Goal: Task Accomplishment & Management: Complete application form

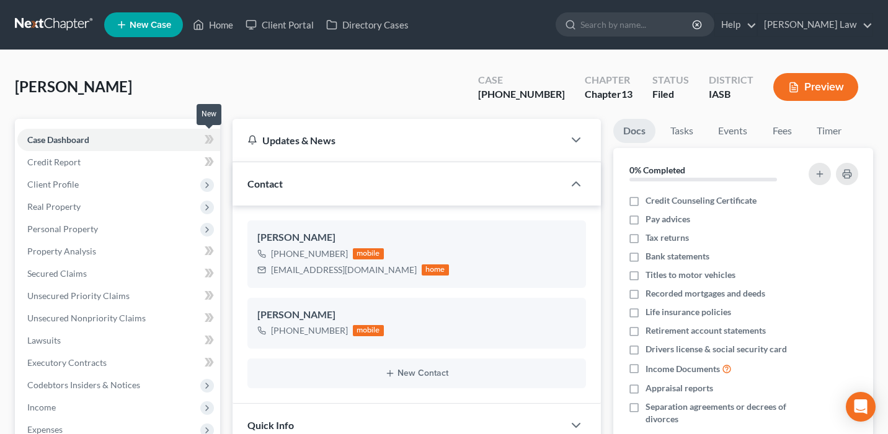
select select "0"
click at [206, 27] on link "Home" at bounding box center [213, 25] width 53 height 22
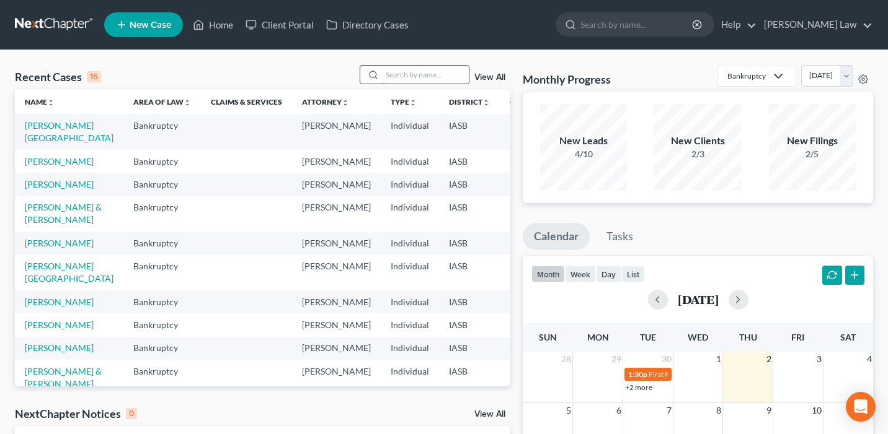
click at [427, 73] on input "search" at bounding box center [425, 75] width 87 height 18
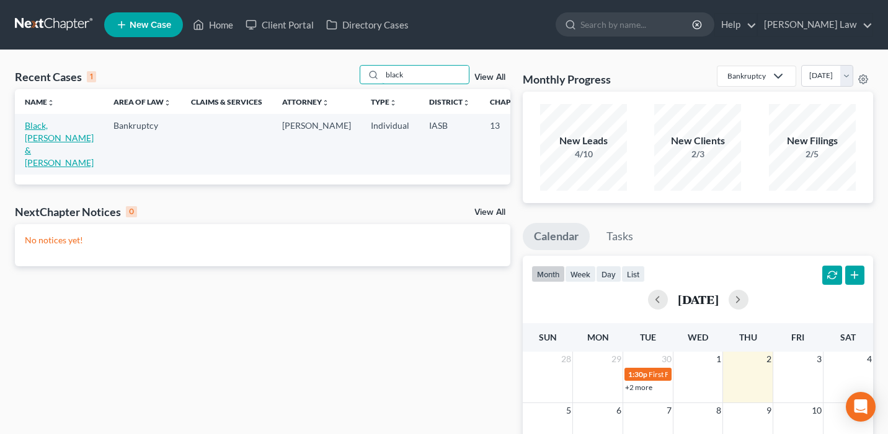
type input "black"
click at [40, 143] on link "Black, [PERSON_NAME] & [PERSON_NAME]" at bounding box center [59, 144] width 69 height 48
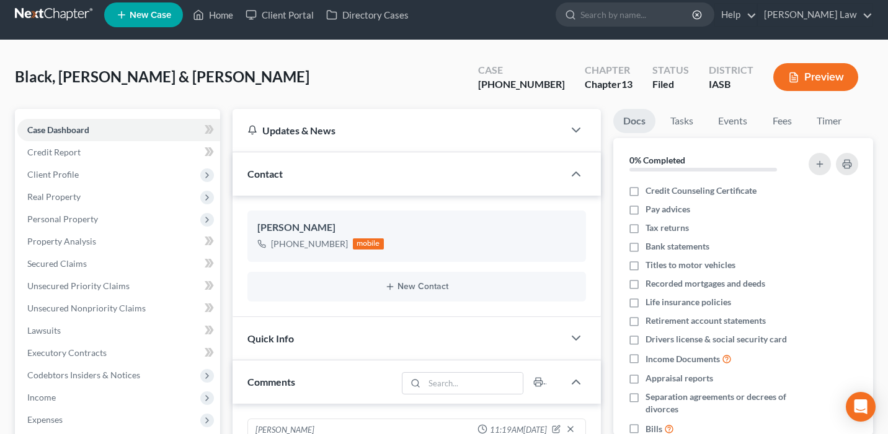
scroll to position [11, 0]
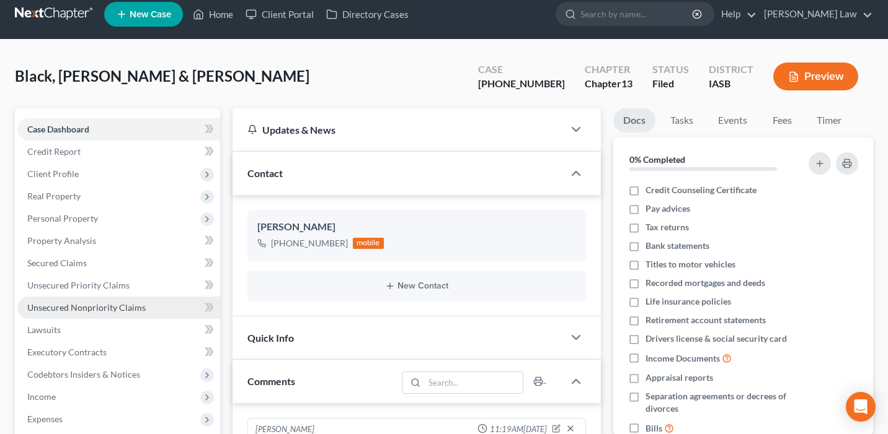
click at [89, 317] on link "Unsecured Nonpriority Claims" at bounding box center [118, 308] width 203 height 22
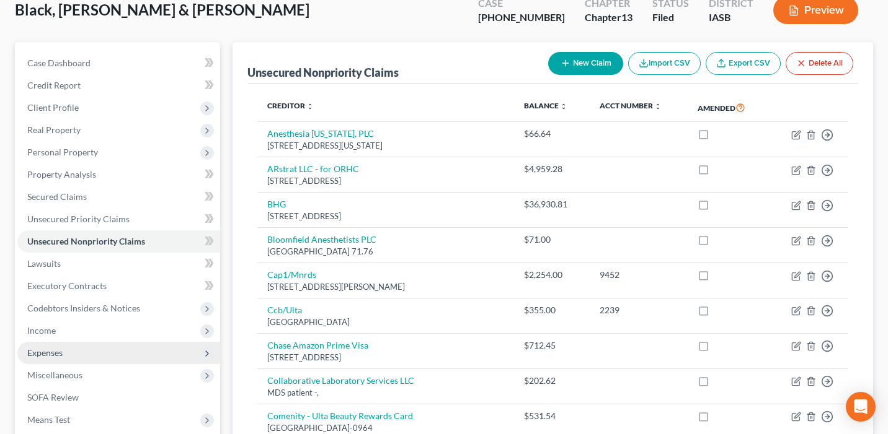
scroll to position [66, 0]
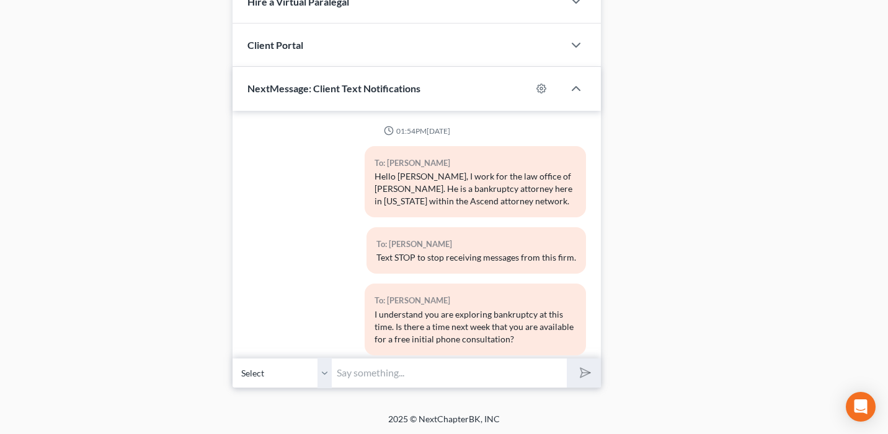
scroll to position [148, 0]
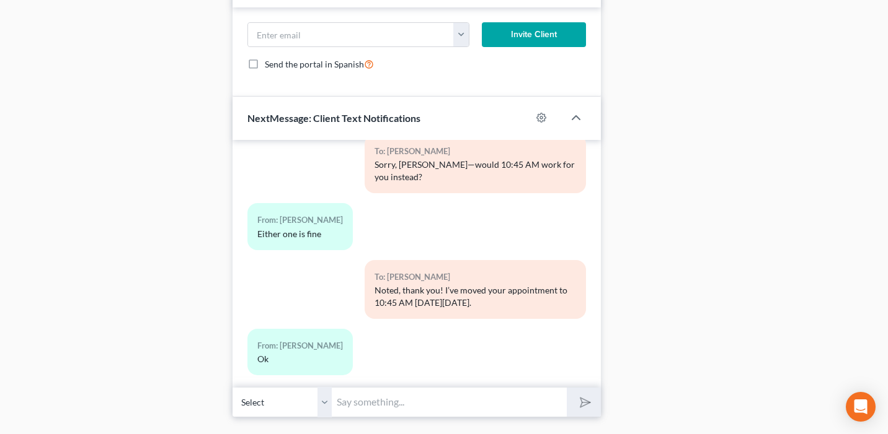
scroll to position [756, 0]
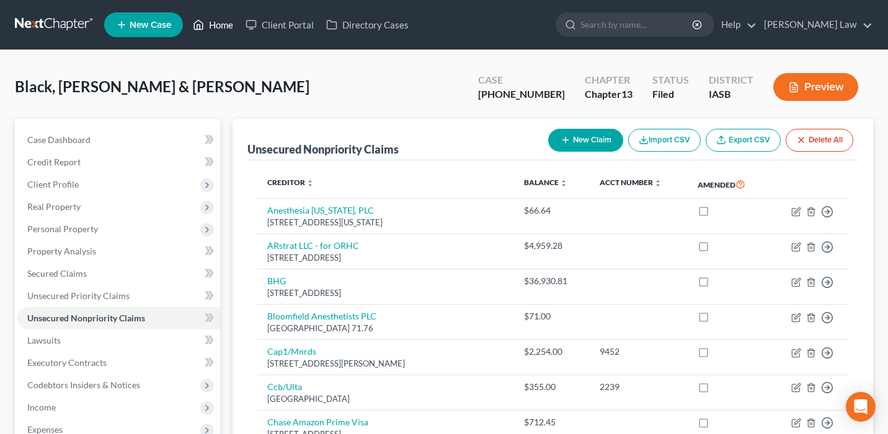
click at [220, 20] on link "Home" at bounding box center [213, 25] width 53 height 22
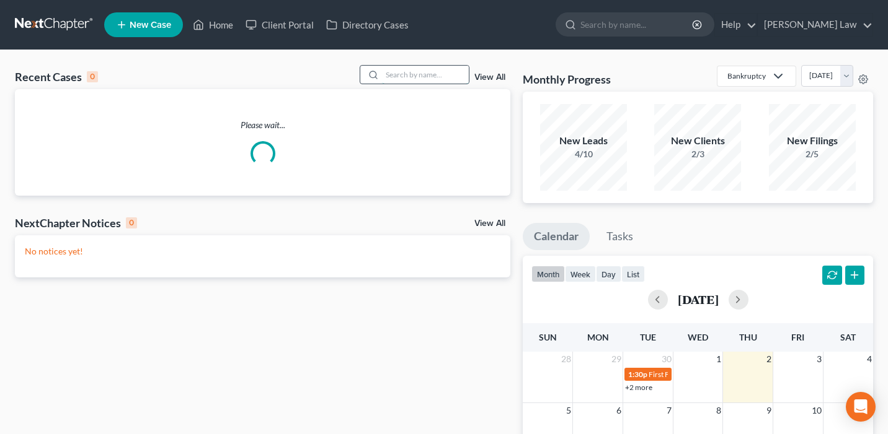
click at [426, 76] on input "search" at bounding box center [425, 75] width 87 height 18
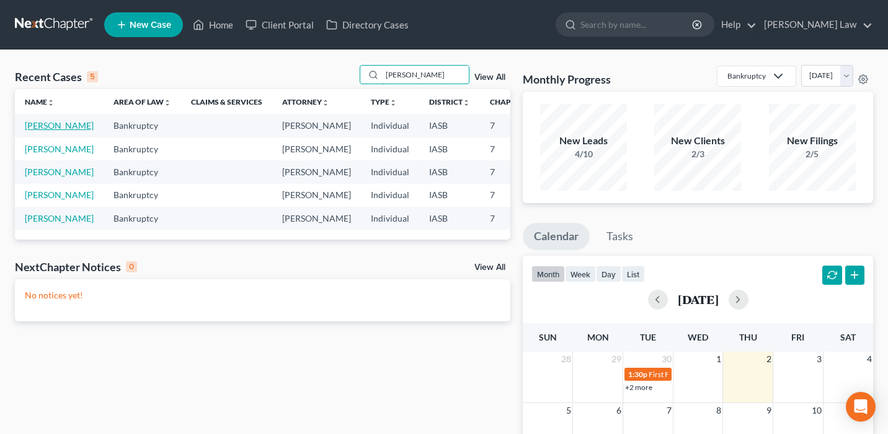
type input "Nelson"
click at [34, 131] on link "[PERSON_NAME]" at bounding box center [59, 125] width 69 height 11
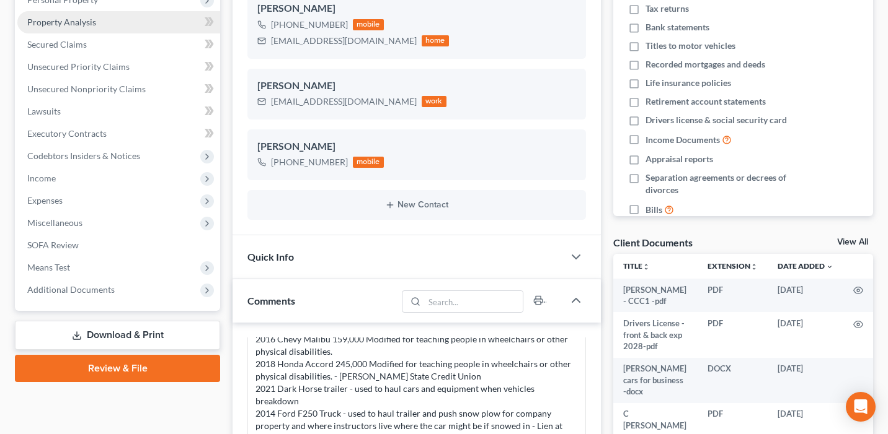
scroll to position [232, 0]
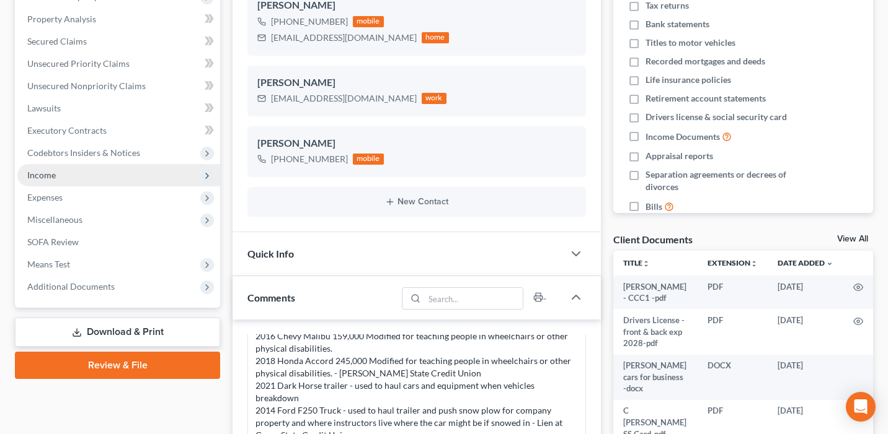
click at [113, 174] on span "Income" at bounding box center [118, 175] width 203 height 22
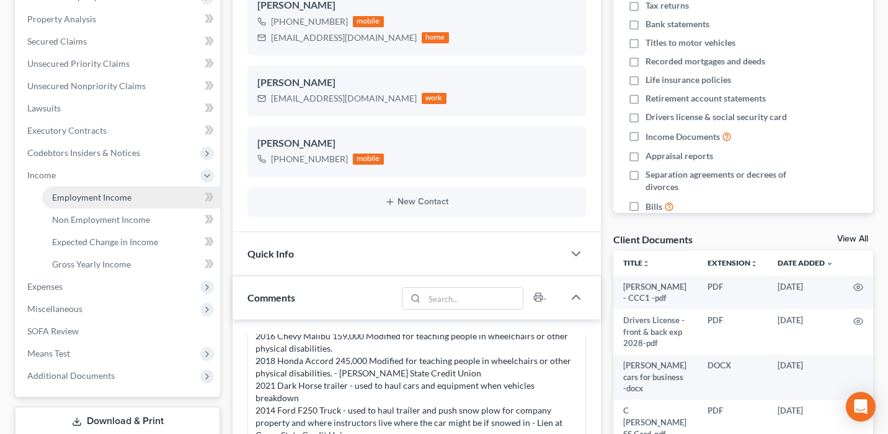
click at [126, 199] on span "Employment Income" at bounding box center [91, 197] width 79 height 11
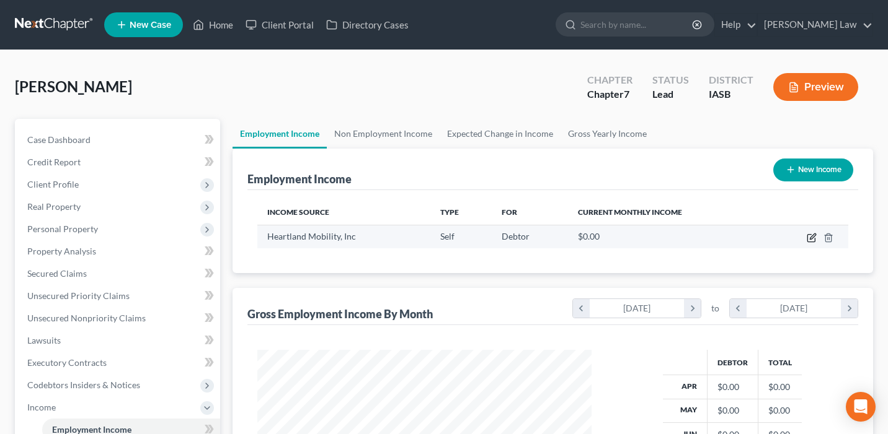
click at [813, 236] on icon "button" at bounding box center [811, 238] width 10 height 10
select select "1"
select select "16"
select select "0"
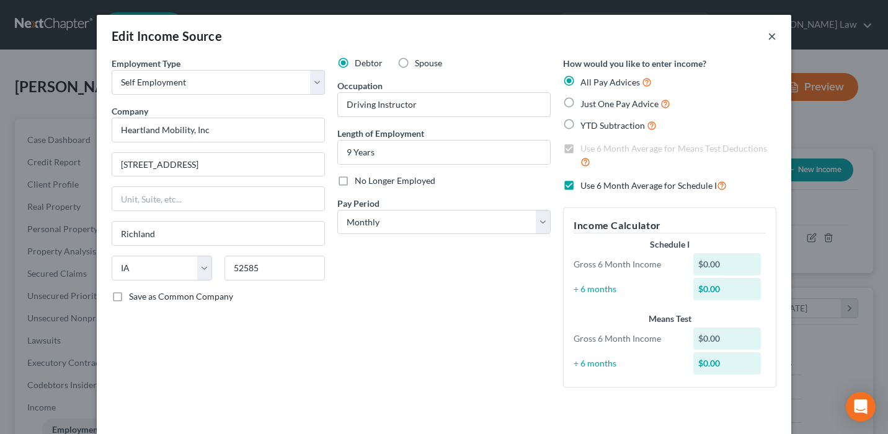
click at [773, 34] on button "×" at bounding box center [771, 36] width 9 height 15
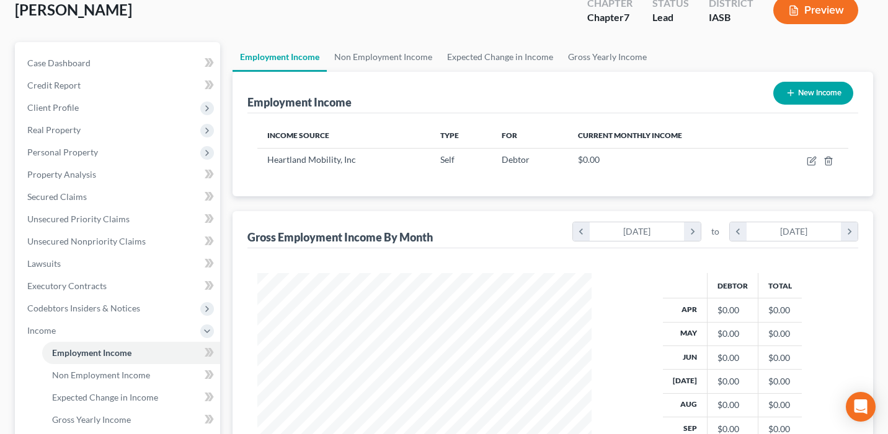
scroll to position [71, 0]
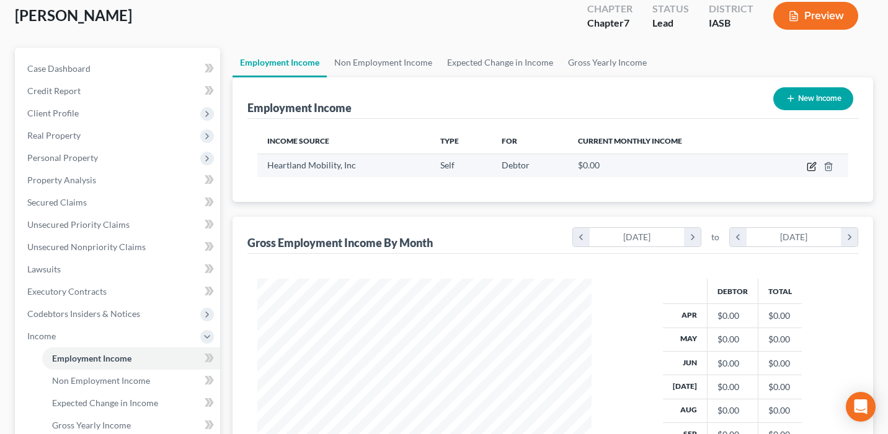
click at [810, 164] on icon "button" at bounding box center [811, 167] width 10 height 10
select select "1"
select select "16"
select select "0"
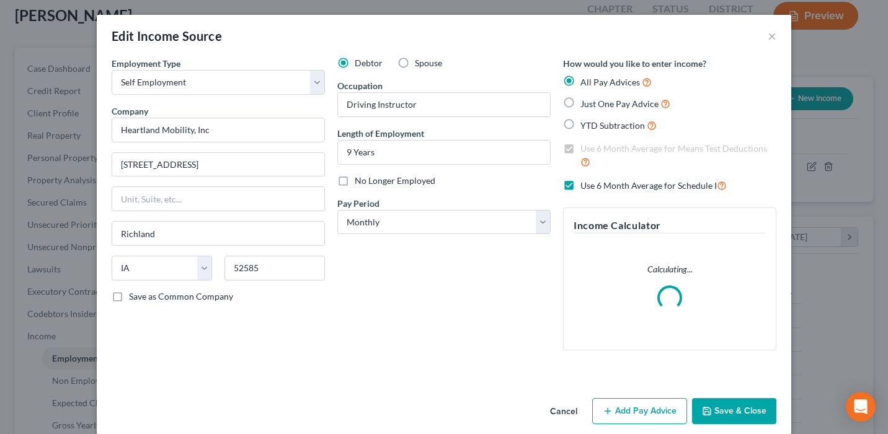
scroll to position [15, 0]
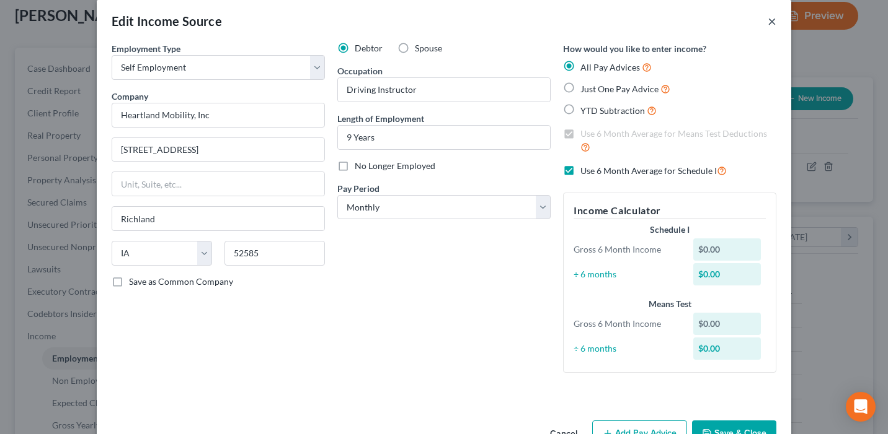
click at [769, 22] on button "×" at bounding box center [771, 21] width 9 height 15
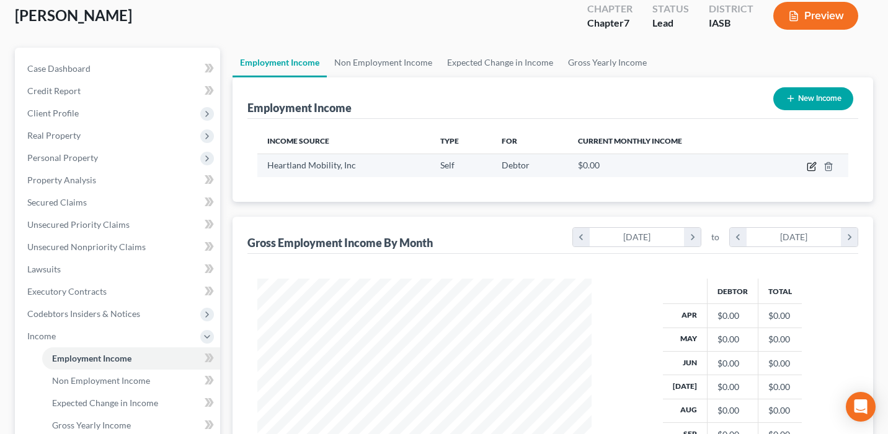
click at [815, 168] on icon "button" at bounding box center [811, 167] width 10 height 10
select select "1"
select select "16"
select select "0"
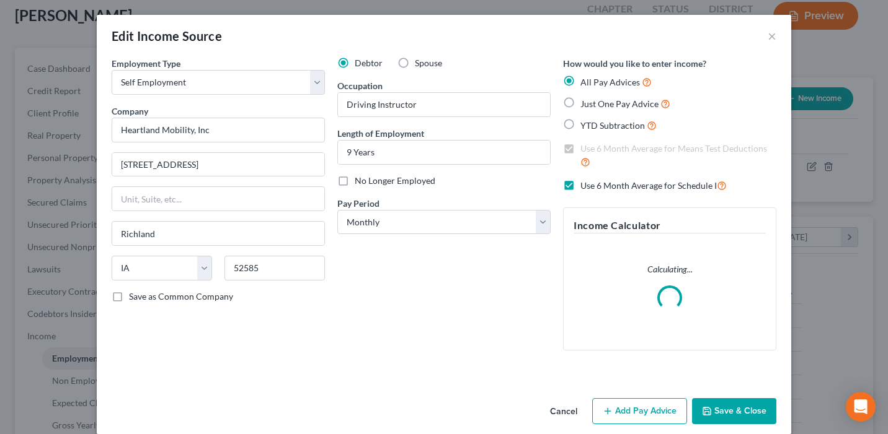
click at [653, 415] on button "Add Pay Advice" at bounding box center [639, 412] width 95 height 26
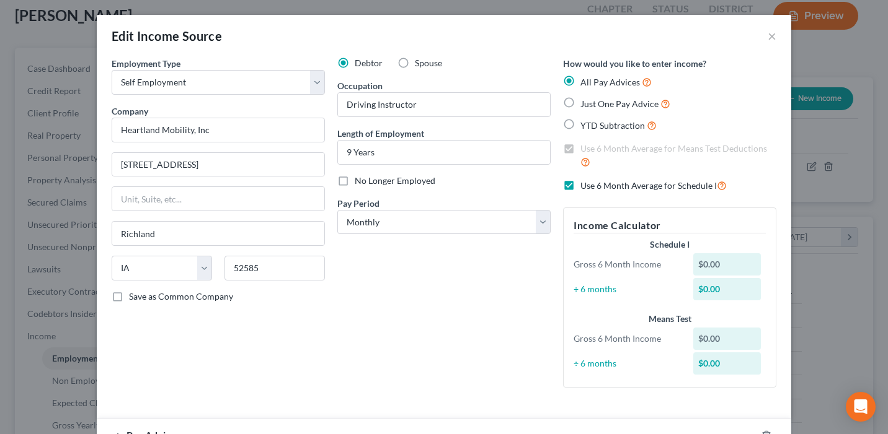
scroll to position [159, 0]
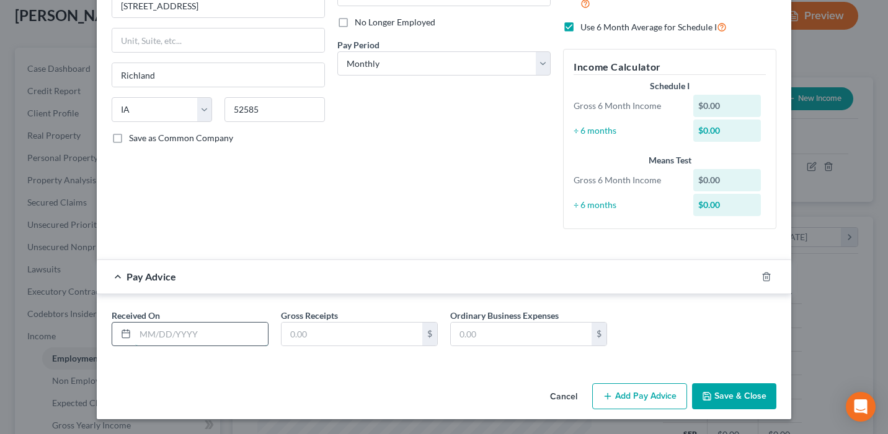
click at [203, 337] on input "text" at bounding box center [201, 335] width 133 height 24
click at [297, 213] on div "Employment Type * Select Full or Part Time Employment Self Employment Company *…" at bounding box center [218, 68] width 226 height 341
click at [473, 333] on input "text" at bounding box center [521, 335] width 141 height 24
type input "23,990"
click at [324, 337] on input "text" at bounding box center [351, 335] width 141 height 24
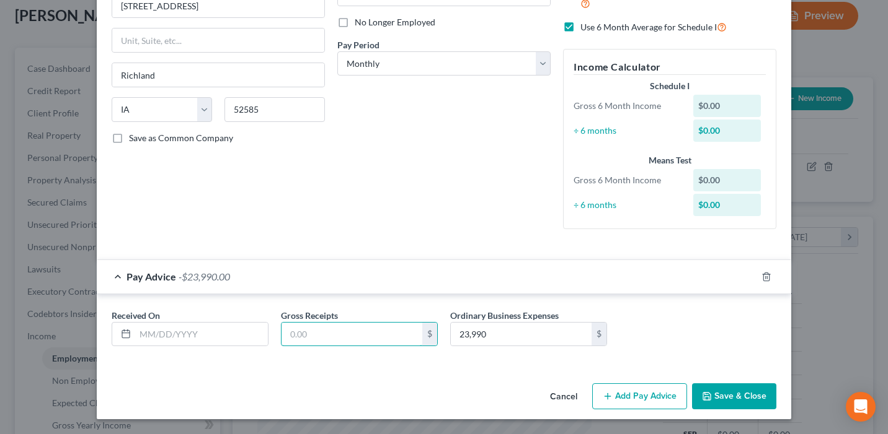
paste input "29,624.76"
type input "29,624.76"
click at [202, 339] on input "text" at bounding box center [201, 335] width 133 height 24
type input "4/30/2025"
click at [635, 394] on button "Add Pay Advice" at bounding box center [639, 397] width 95 height 26
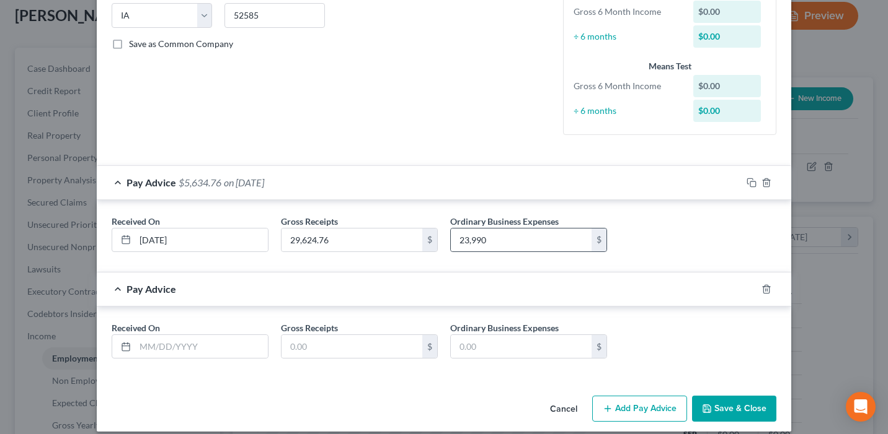
scroll to position [265, 0]
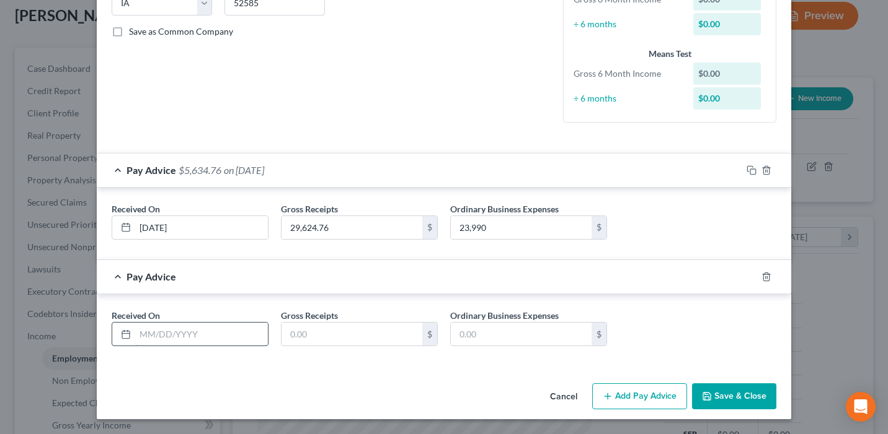
click at [182, 335] on input "text" at bounding box center [201, 335] width 133 height 24
type input "05/31/2025"
click at [301, 334] on input "text" at bounding box center [351, 335] width 141 height 24
paste input "12,957.38"
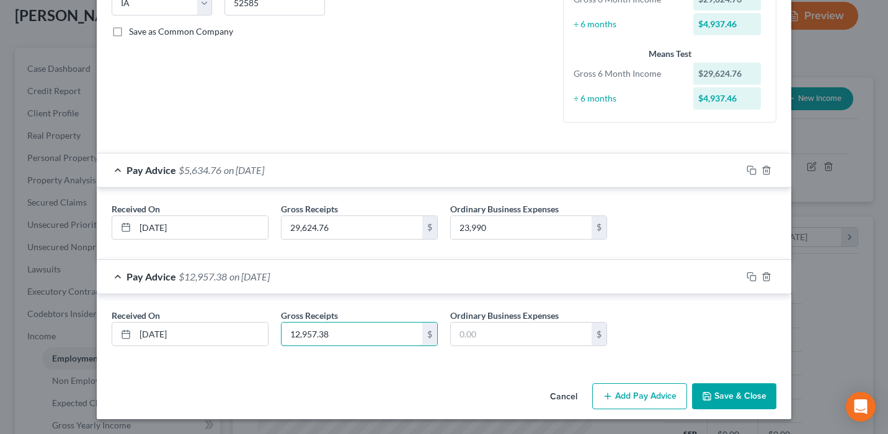
type input "12,957.38"
click at [646, 406] on button "Add Pay Advice" at bounding box center [639, 397] width 95 height 26
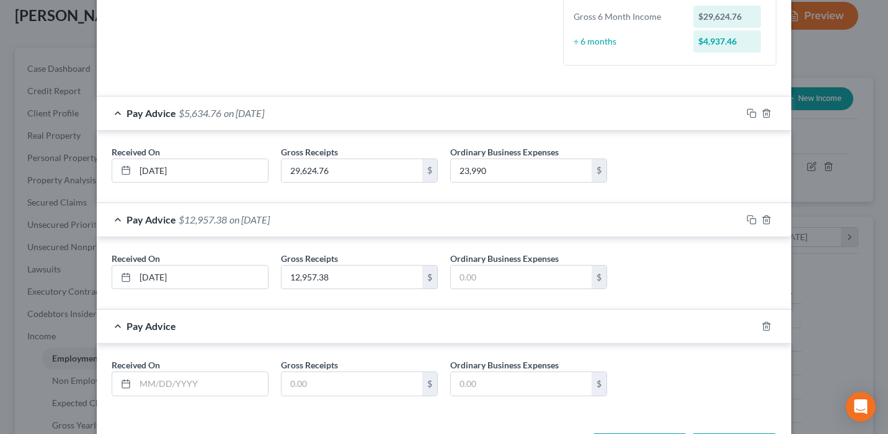
scroll to position [372, 0]
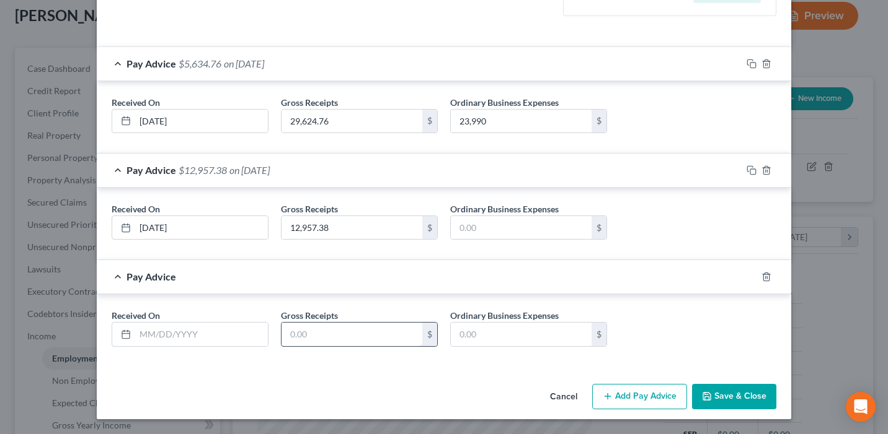
click at [350, 335] on input "text" at bounding box center [351, 335] width 141 height 24
paste input "33,972.47"
type input "33,972.47"
click at [144, 337] on input "text" at bounding box center [201, 335] width 133 height 24
type input "06/30/2025"
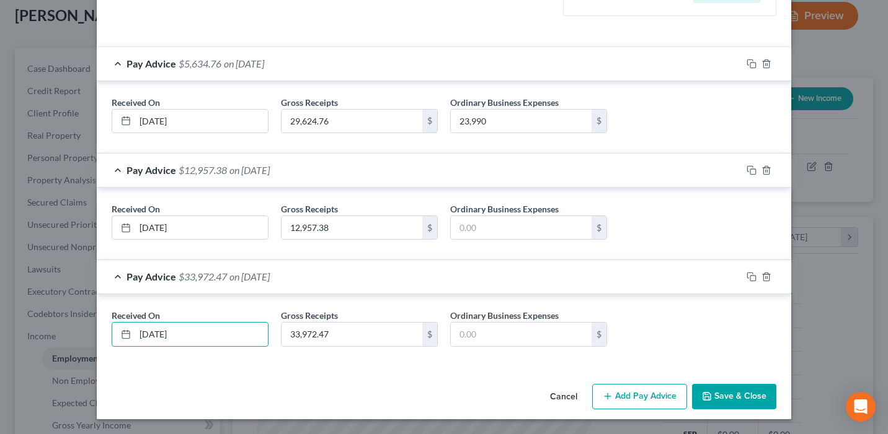
click at [640, 397] on button "Add Pay Advice" at bounding box center [639, 397] width 95 height 26
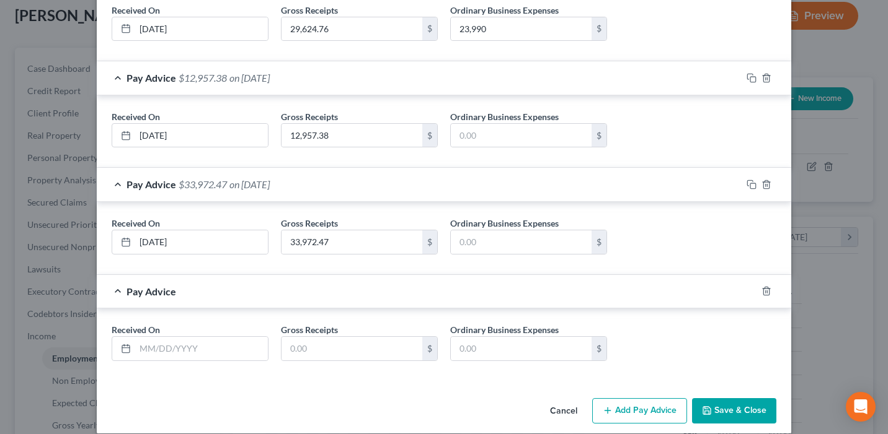
scroll to position [478, 0]
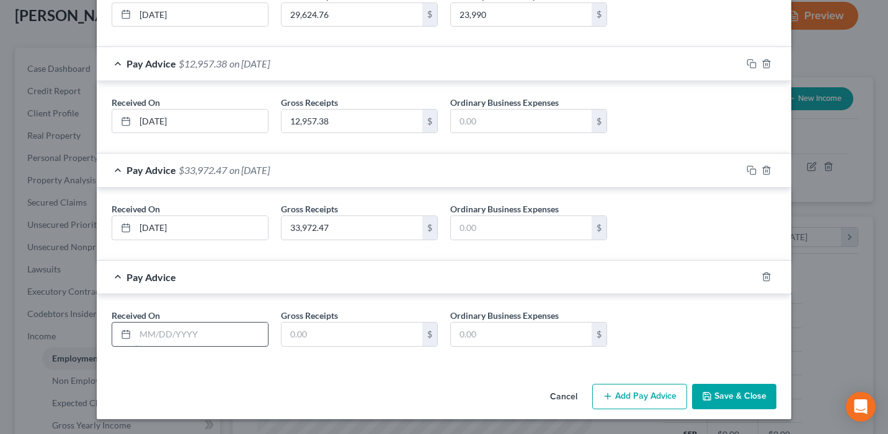
click at [169, 338] on input "text" at bounding box center [201, 335] width 133 height 24
type input "07/31/2025"
click at [326, 337] on input "text" at bounding box center [351, 335] width 141 height 24
paste input "27,450.03"
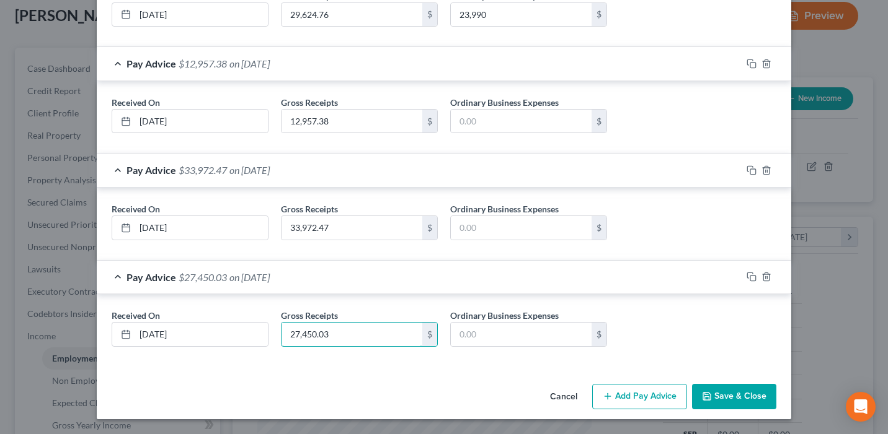
type input "27,450.03"
click at [641, 389] on button "Add Pay Advice" at bounding box center [639, 397] width 95 height 26
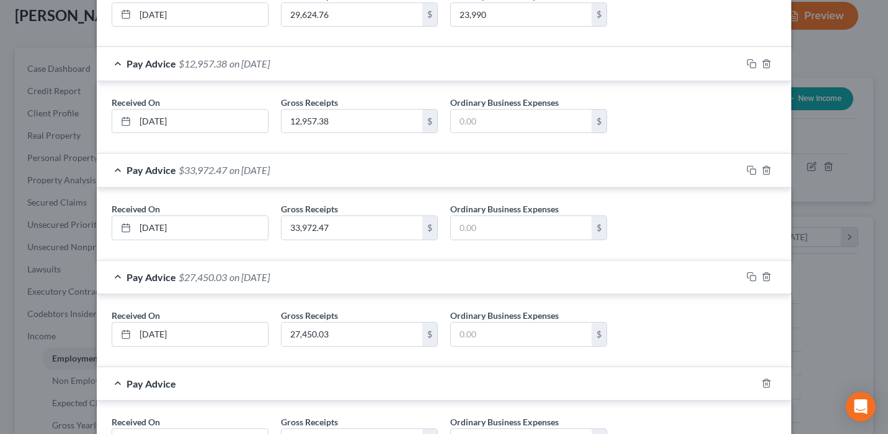
scroll to position [585, 0]
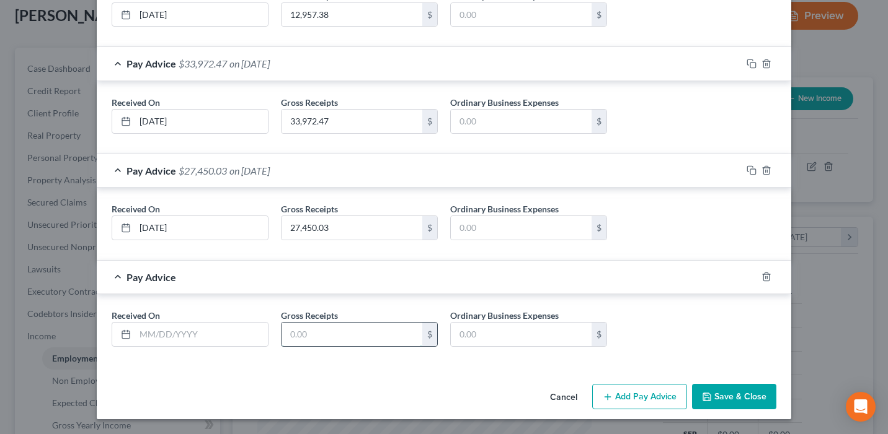
click at [289, 335] on input "text" at bounding box center [351, 335] width 141 height 24
paste input "5,180.06"
type input "5,180.06"
click at [192, 334] on input "text" at bounding box center [201, 335] width 133 height 24
type input "08/31/2025"
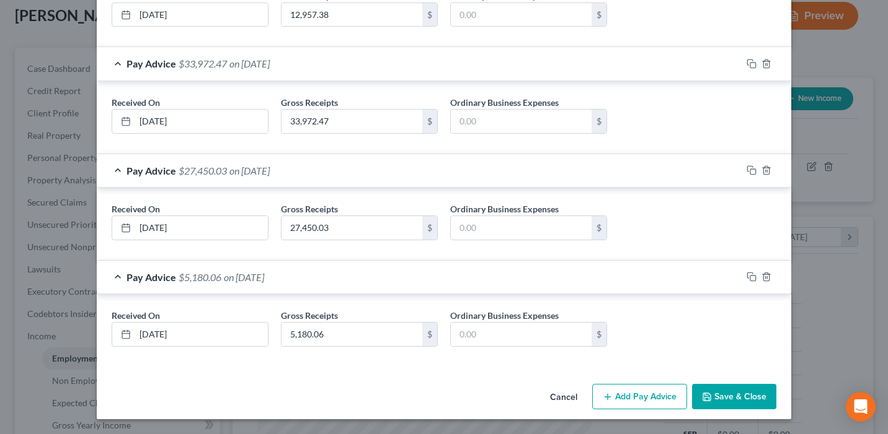
click at [628, 395] on button "Add Pay Advice" at bounding box center [639, 397] width 95 height 26
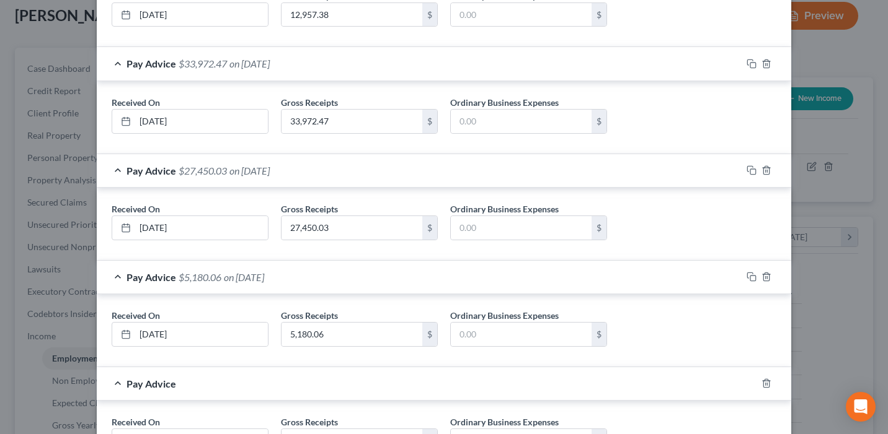
scroll to position [692, 0]
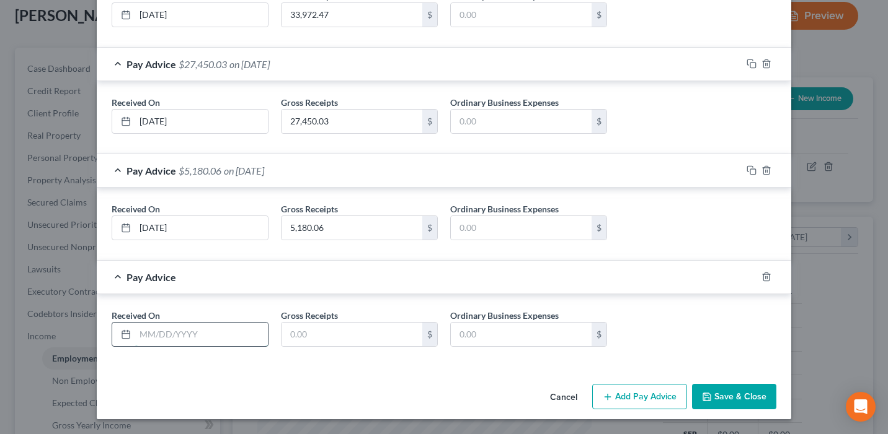
click at [215, 344] on input "text" at bounding box center [201, 335] width 133 height 24
type input "09/30/2025"
click at [306, 366] on div "Received On * 09/30/2025 Gross Receipts $ Ordinary Business Expenses $" at bounding box center [444, 330] width 694 height 73
click at [312, 333] on input "text" at bounding box center [351, 335] width 141 height 24
paste input "15,970.15"
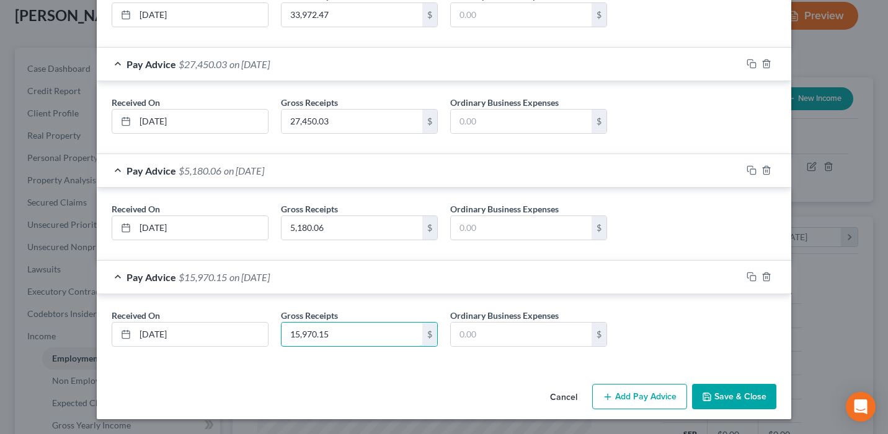
type input "15,970.15"
click at [487, 333] on input "text" at bounding box center [521, 335] width 141 height 24
paste input "14,173.21"
type input "14,173.21"
click at [508, 233] on input "text" at bounding box center [521, 228] width 141 height 24
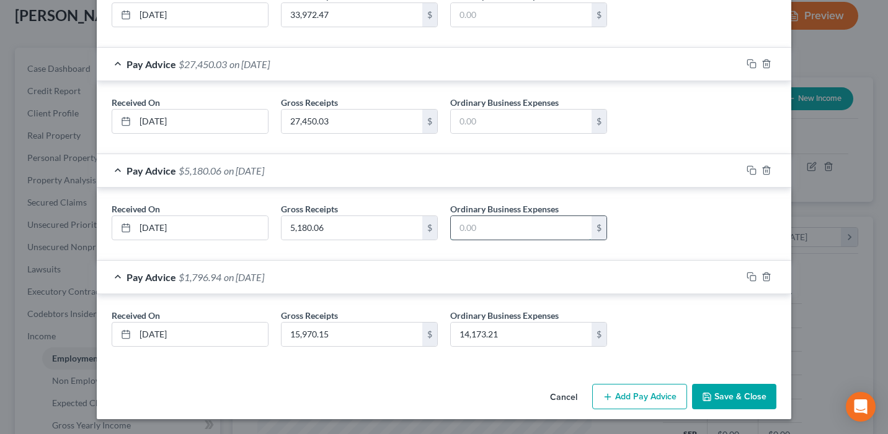
paste input "10,519.88"
type input "10,519.88"
click at [475, 117] on input "text" at bounding box center [521, 122] width 141 height 24
paste input "26,222.29"
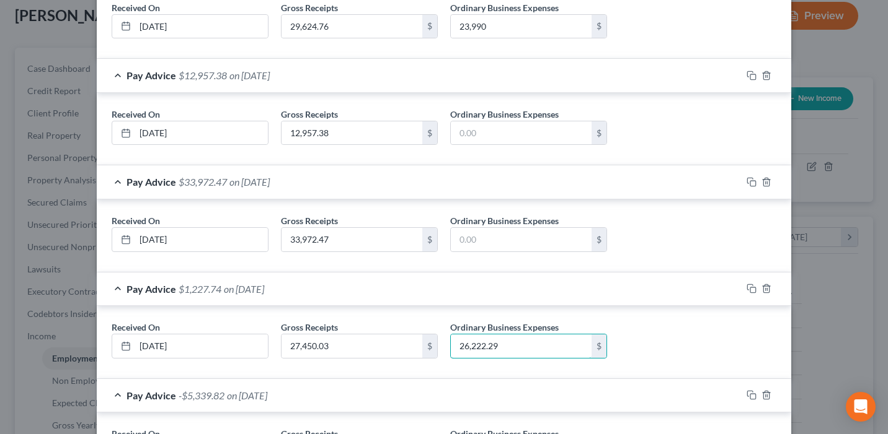
scroll to position [461, 0]
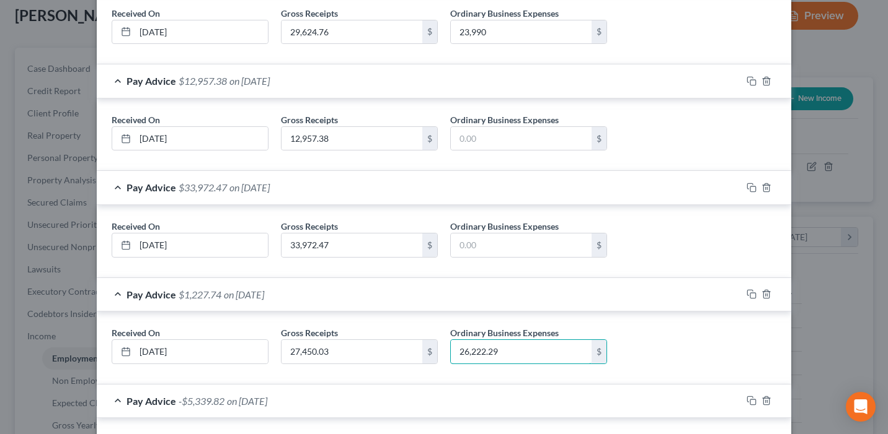
type input "26,222.29"
click at [501, 231] on label "Ordinary Business Expenses" at bounding box center [504, 226] width 108 height 13
click at [497, 244] on input "text" at bounding box center [521, 246] width 141 height 24
paste input "26,607.57"
type input "26,607.57"
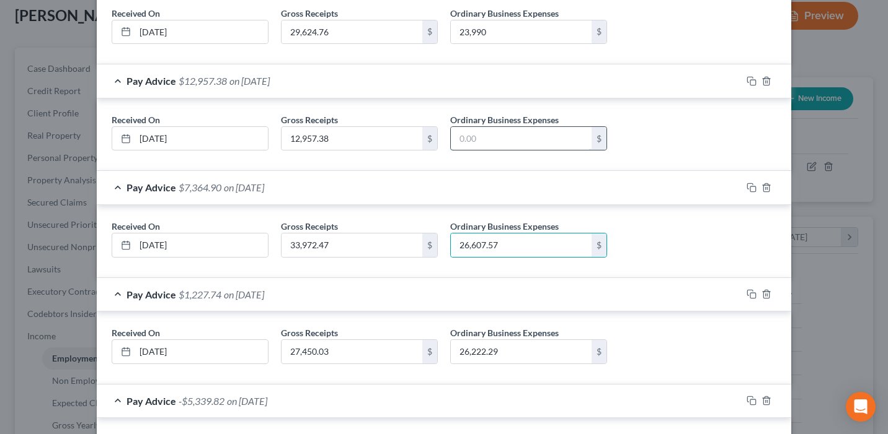
click at [486, 145] on input "text" at bounding box center [521, 139] width 141 height 24
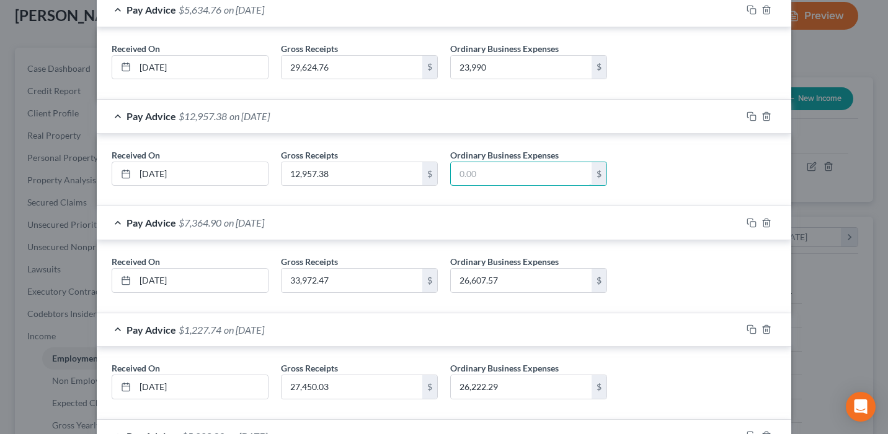
scroll to position [366, 0]
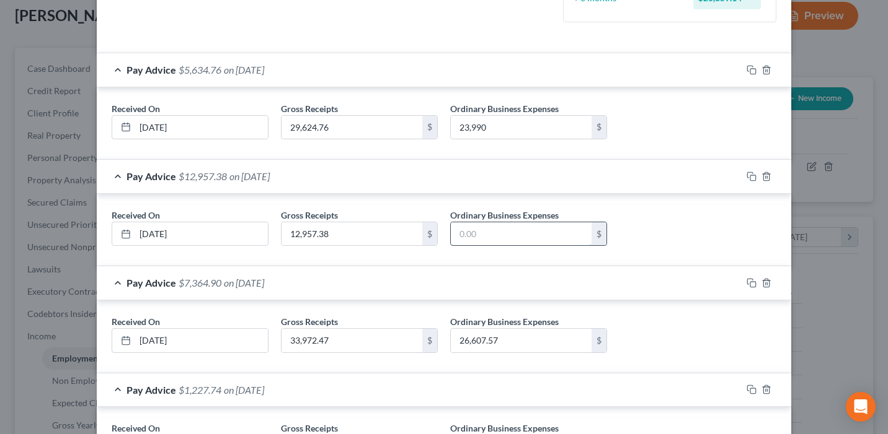
click at [490, 234] on input "text" at bounding box center [521, 235] width 141 height 24
paste input "23,601.32"
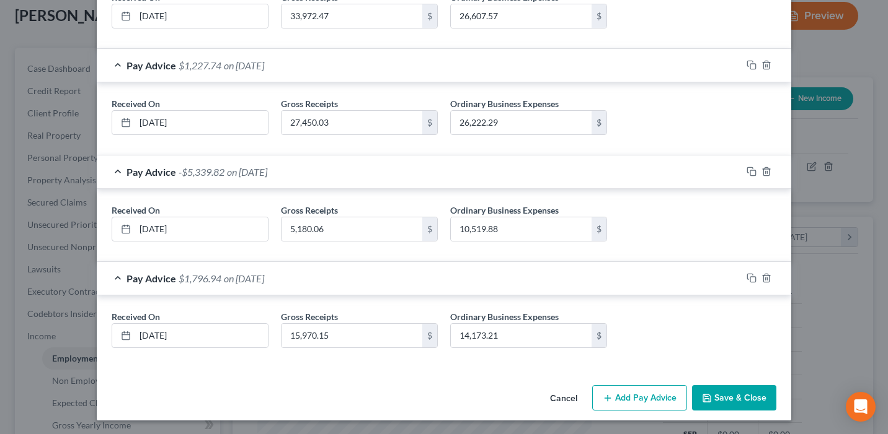
scroll to position [692, 0]
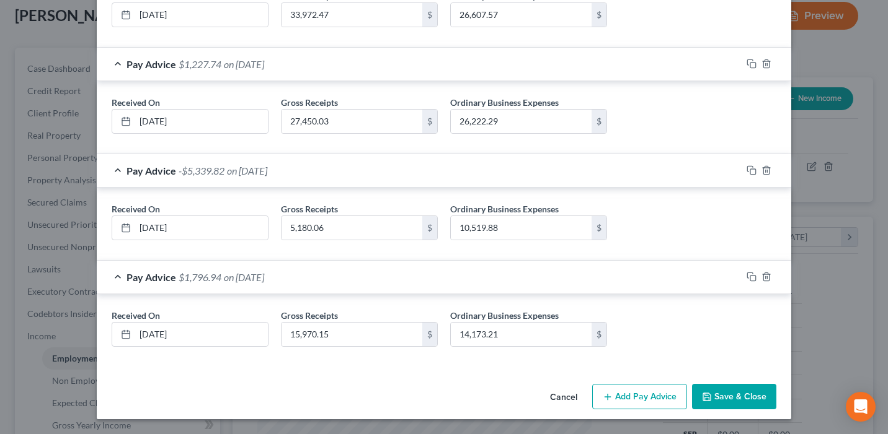
type input "23,601.32"
click at [735, 395] on button "Save & Close" at bounding box center [734, 397] width 84 height 26
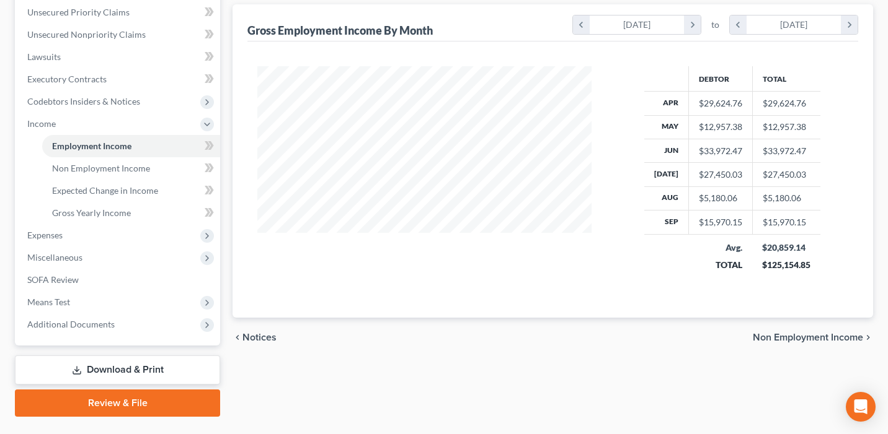
scroll to position [276, 0]
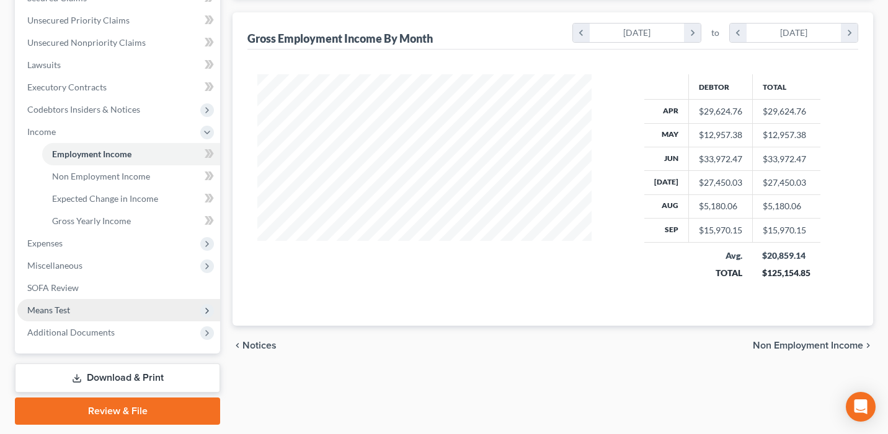
click at [120, 313] on span "Means Test" at bounding box center [118, 310] width 203 height 22
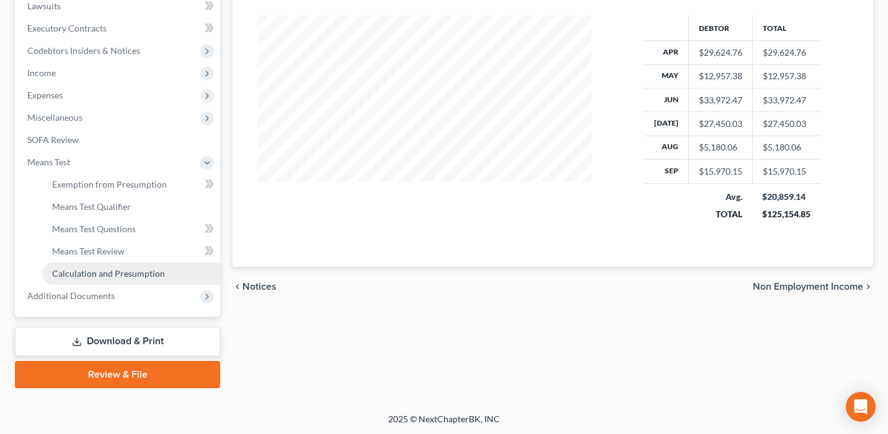
click at [107, 270] on span "Calculation and Presumption" at bounding box center [108, 273] width 113 height 11
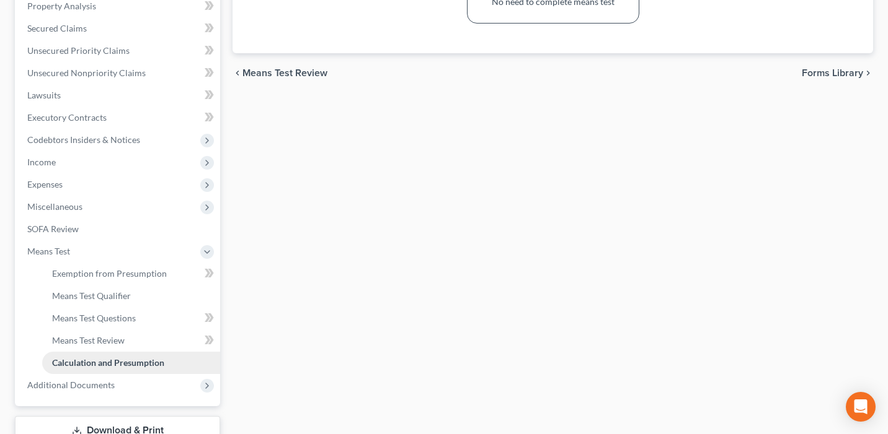
scroll to position [335, 0]
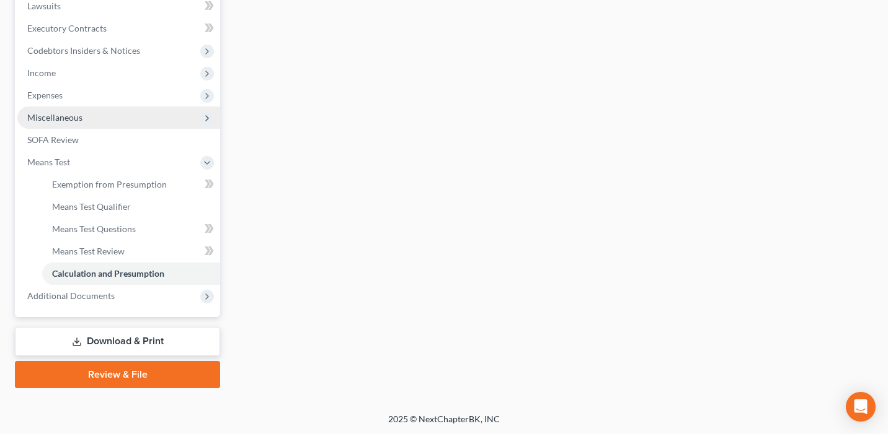
click at [110, 113] on span "Miscellaneous" at bounding box center [118, 118] width 203 height 22
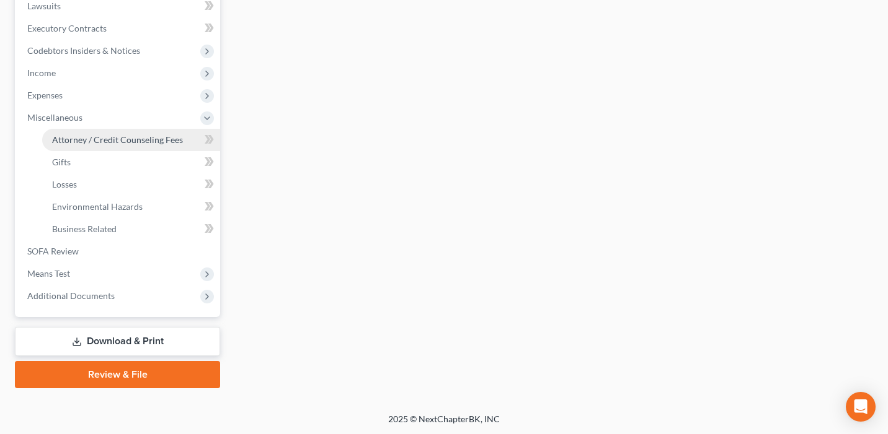
click at [123, 140] on span "Attorney / Credit Counseling Fees" at bounding box center [117, 139] width 131 height 11
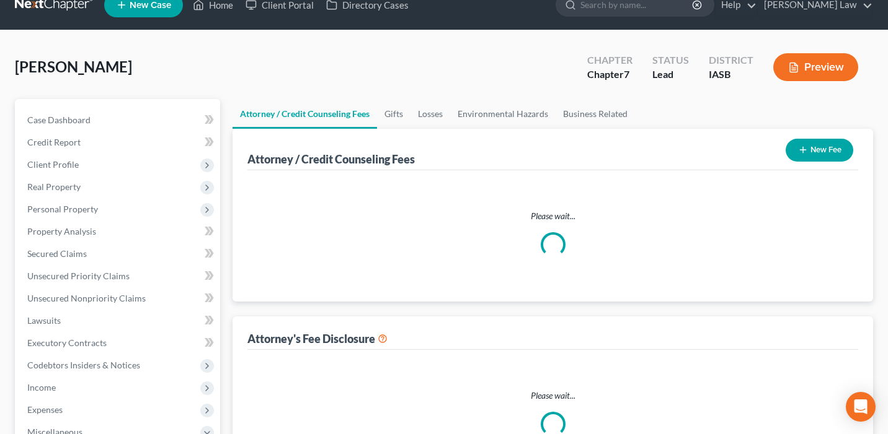
select select "0"
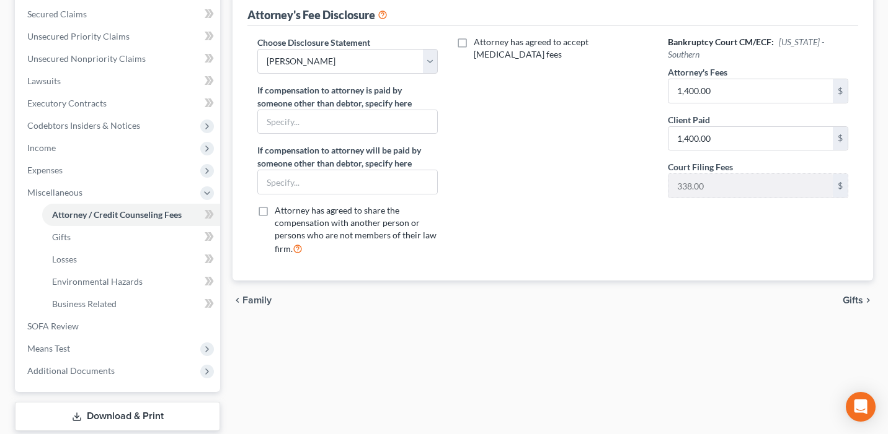
scroll to position [284, 0]
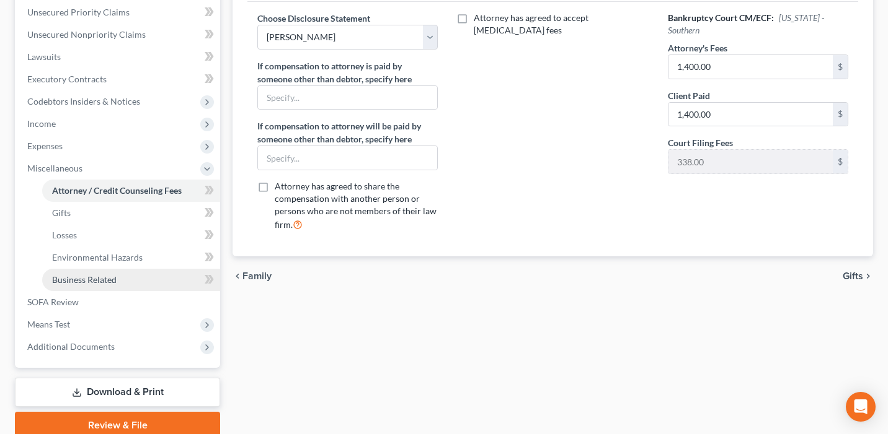
click at [164, 276] on link "Business Related" at bounding box center [131, 280] width 178 height 22
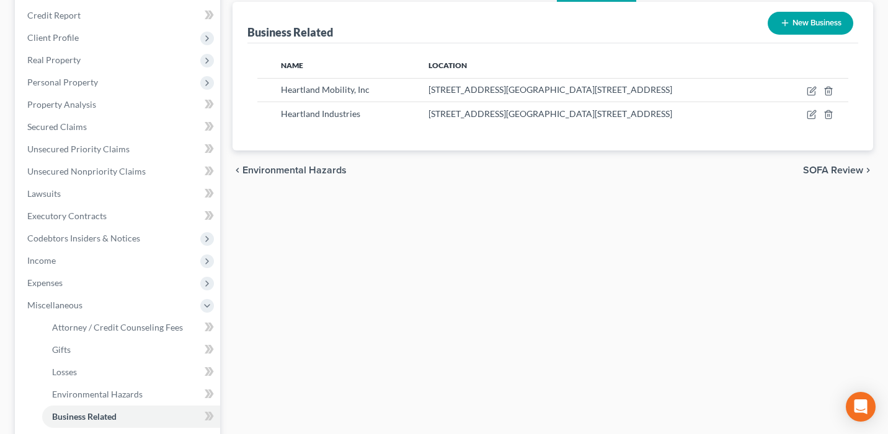
scroll to position [170, 0]
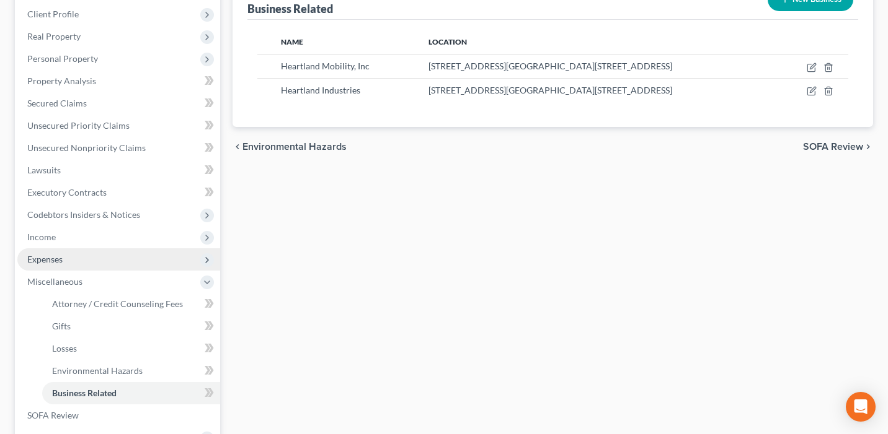
click at [125, 259] on span "Expenses" at bounding box center [118, 260] width 203 height 22
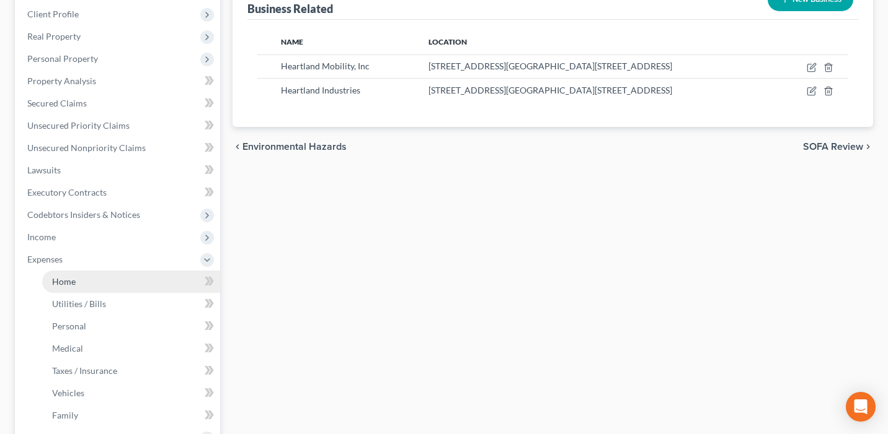
click at [117, 281] on link "Home" at bounding box center [131, 282] width 178 height 22
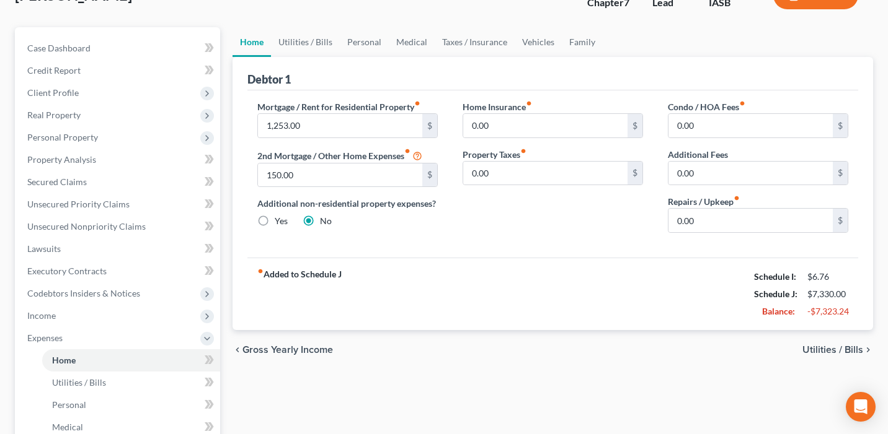
scroll to position [103, 0]
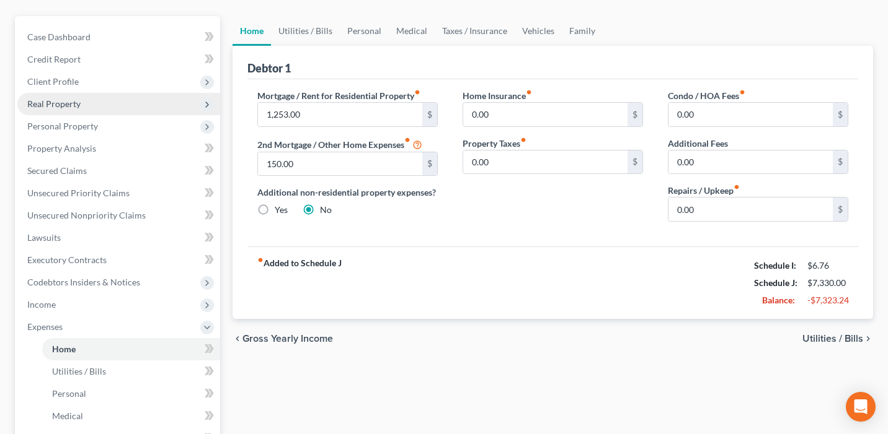
click at [136, 106] on span "Real Property" at bounding box center [118, 104] width 203 height 22
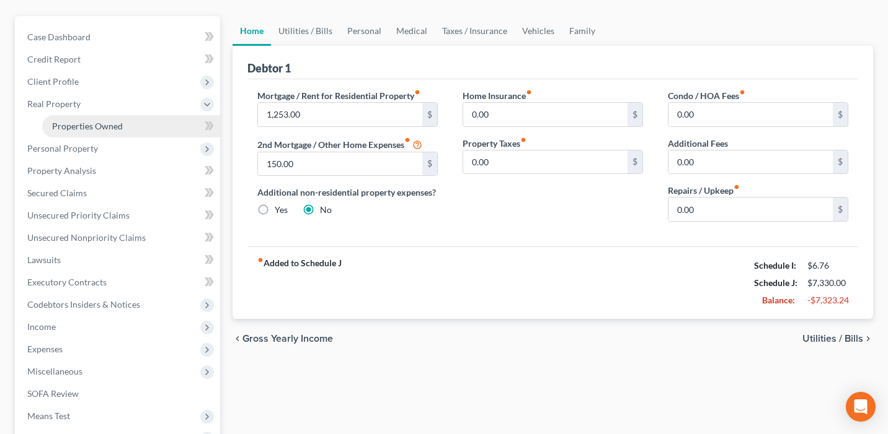
click at [141, 118] on link "Properties Owned" at bounding box center [131, 126] width 178 height 22
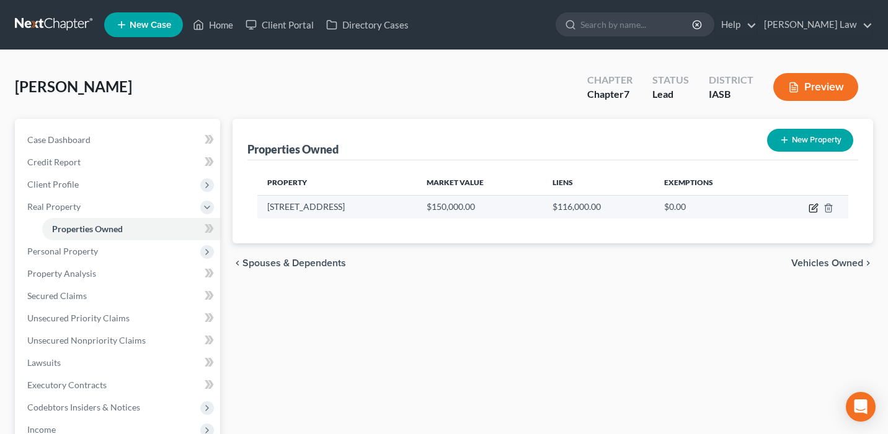
click at [812, 203] on icon "button" at bounding box center [813, 208] width 10 height 10
select select "16"
select select "0"
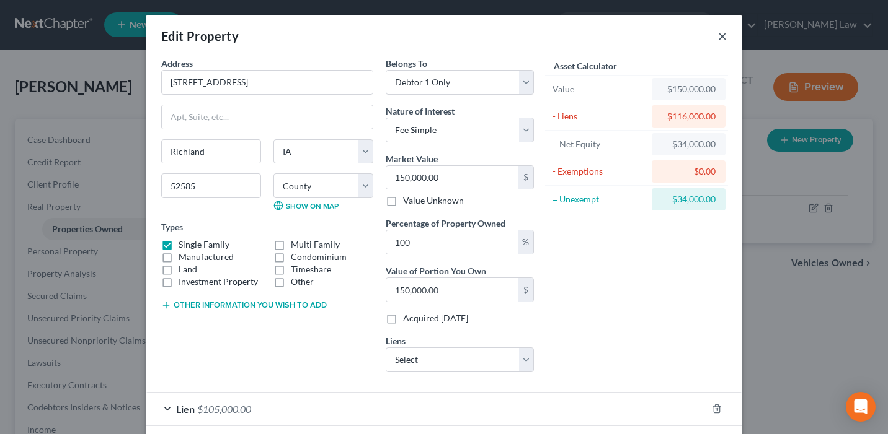
click at [721, 39] on button "×" at bounding box center [722, 36] width 9 height 15
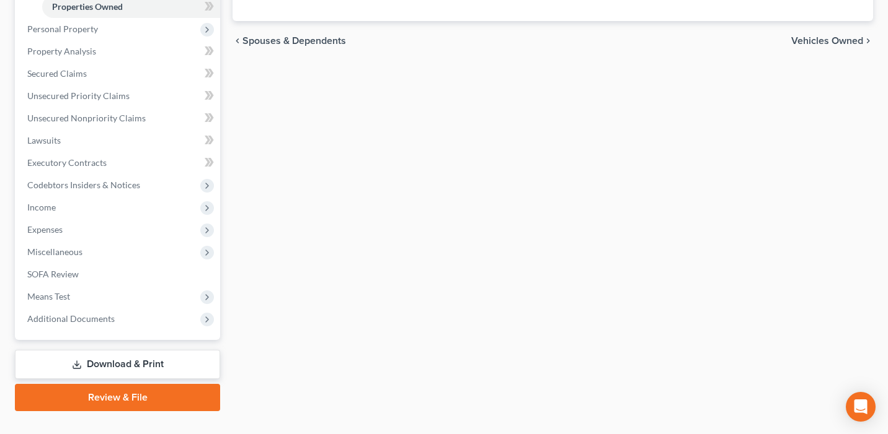
scroll to position [245, 0]
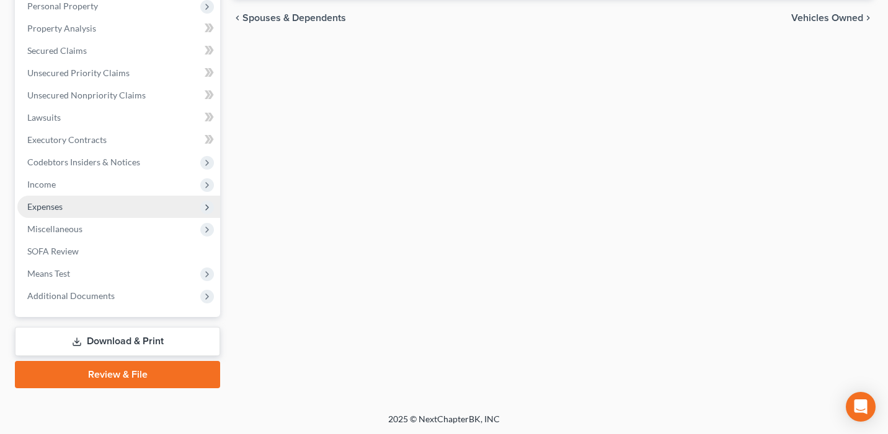
click at [133, 213] on span "Expenses" at bounding box center [118, 207] width 203 height 22
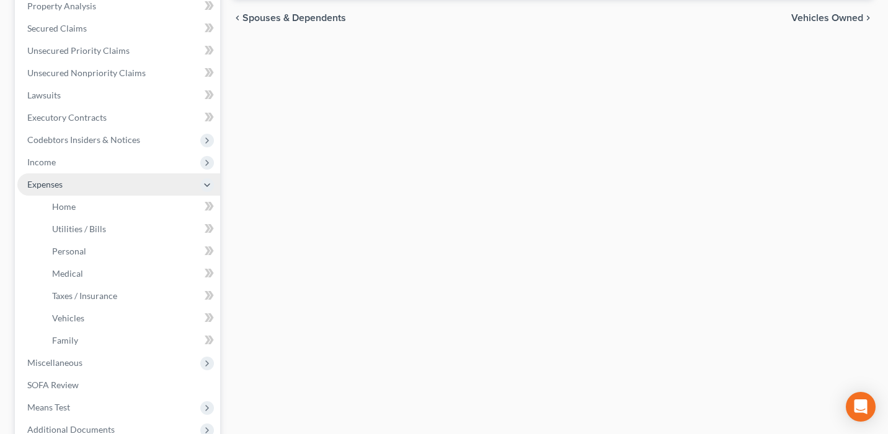
scroll to position [223, 0]
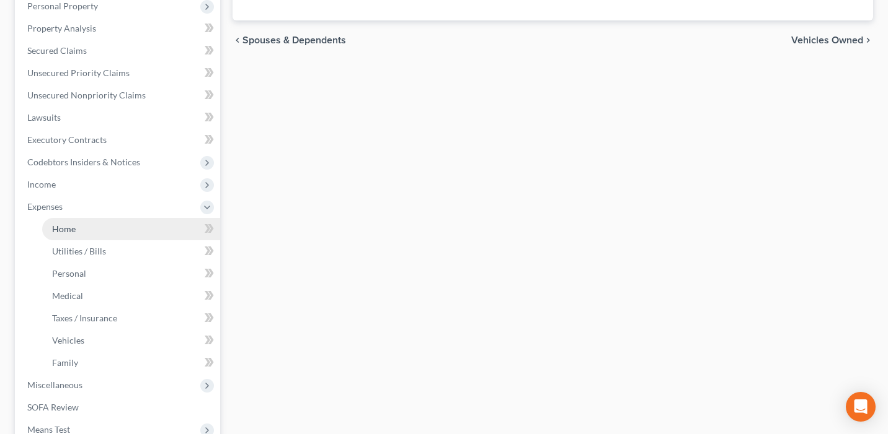
click at [139, 227] on link "Home" at bounding box center [131, 229] width 178 height 22
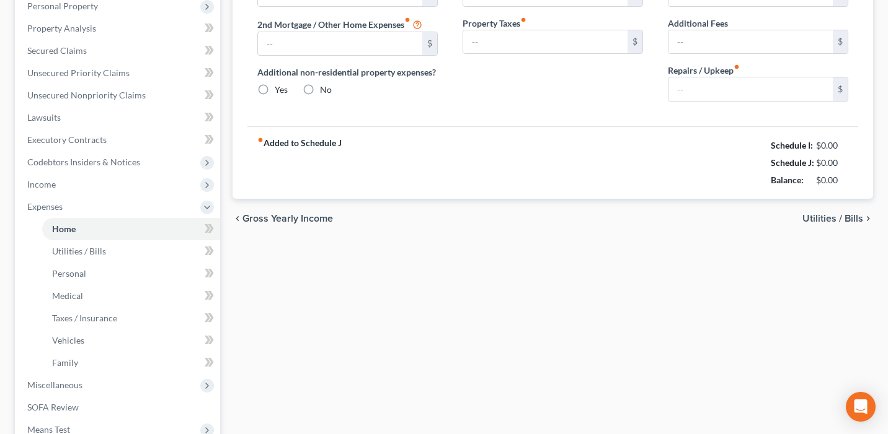
type input "1,253.00"
type input "150.00"
radio input "true"
type input "0.00"
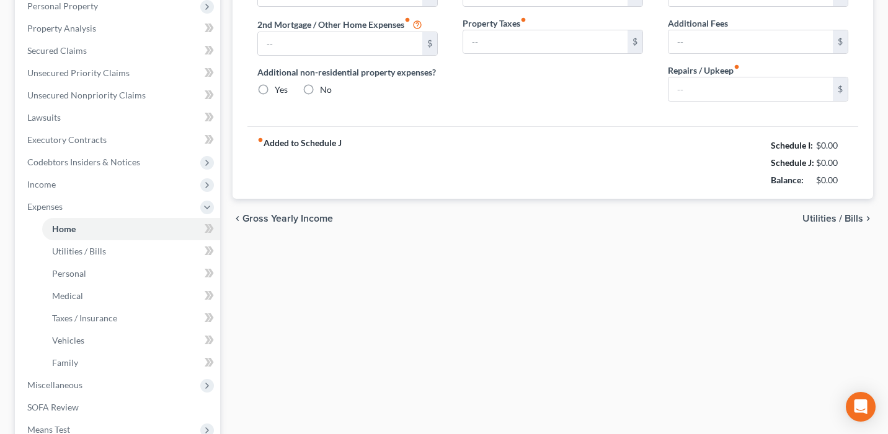
type input "0.00"
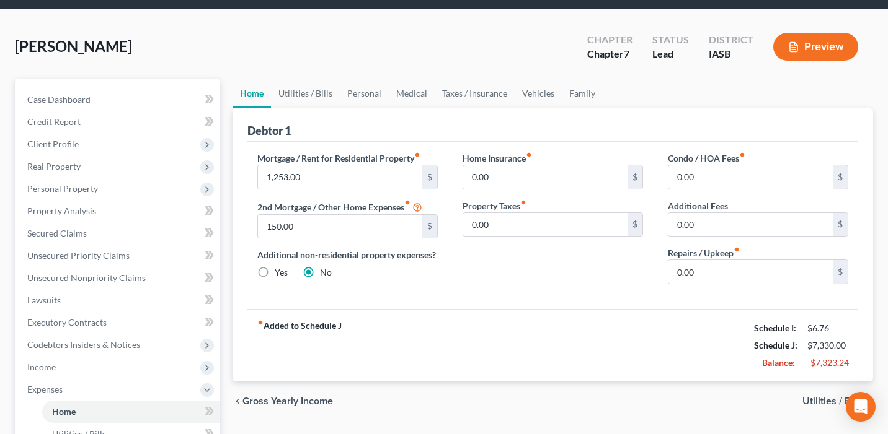
scroll to position [87, 0]
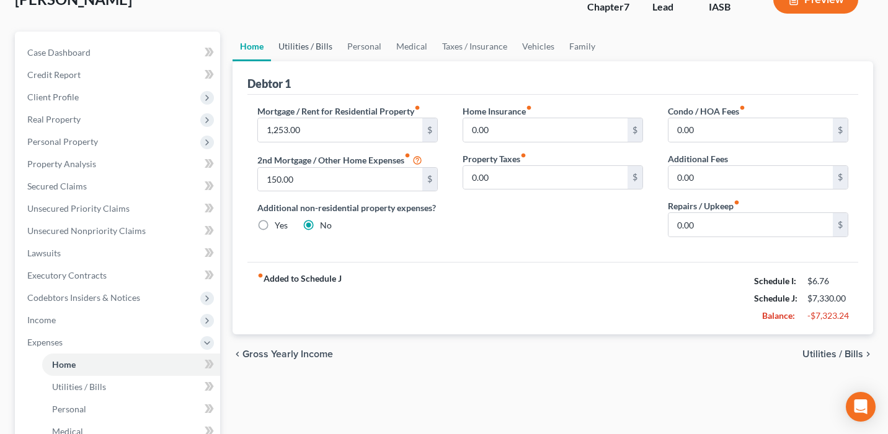
click at [300, 48] on link "Utilities / Bills" at bounding box center [305, 47] width 69 height 30
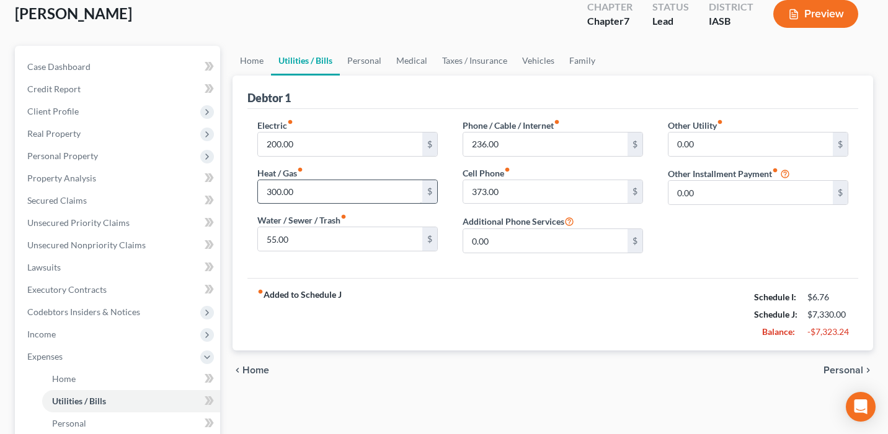
scroll to position [75, 0]
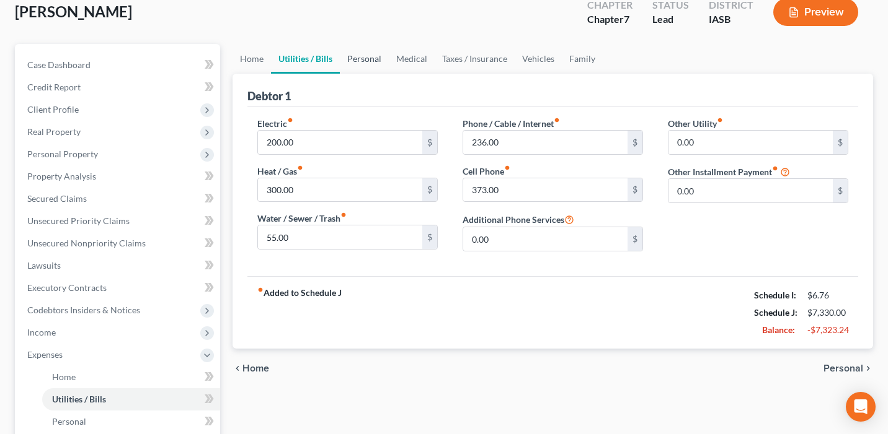
click at [353, 64] on link "Personal" at bounding box center [364, 59] width 49 height 30
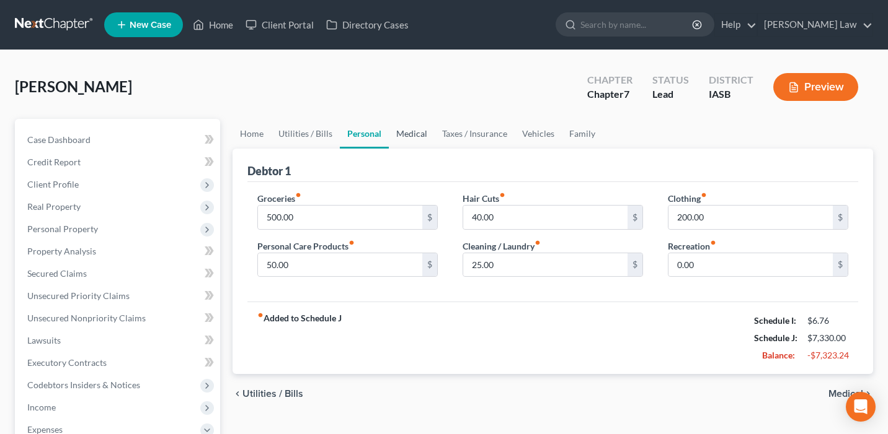
click at [413, 128] on link "Medical" at bounding box center [412, 134] width 46 height 30
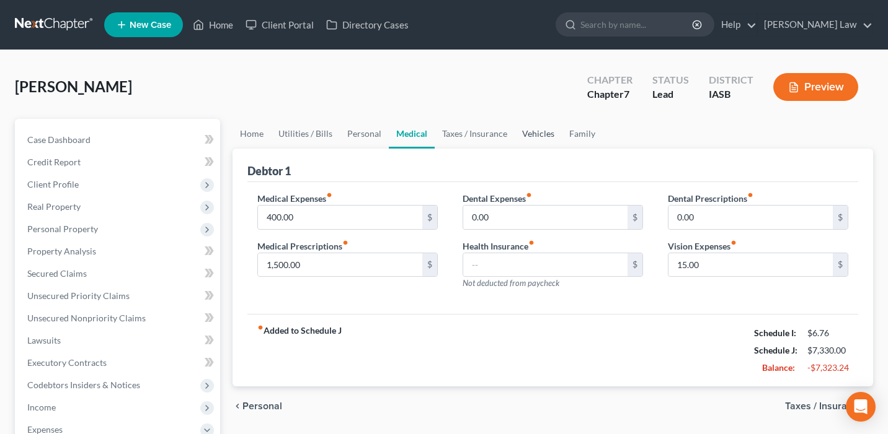
click at [551, 131] on link "Vehicles" at bounding box center [537, 134] width 47 height 30
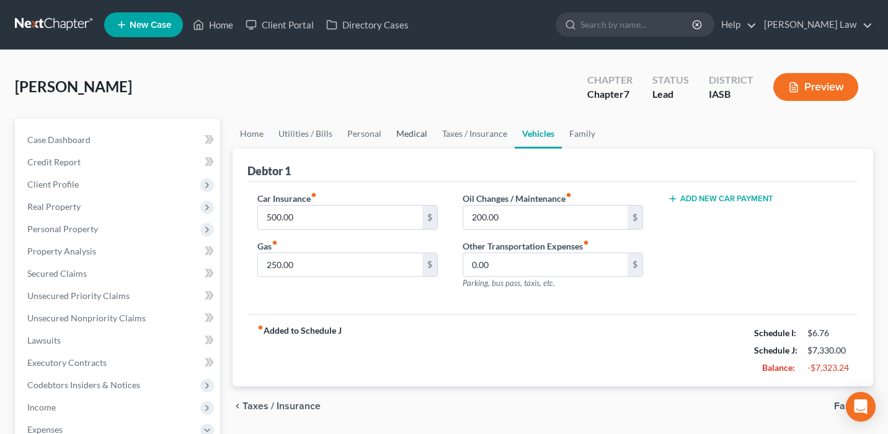
click at [412, 130] on link "Medical" at bounding box center [412, 134] width 46 height 30
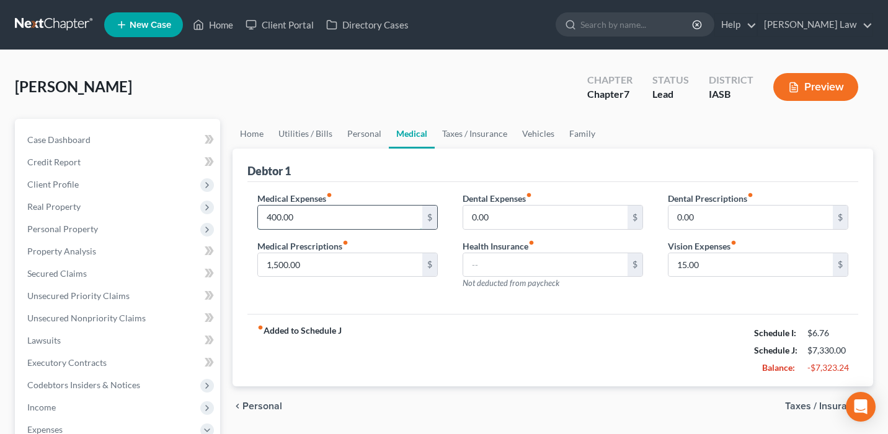
click at [343, 219] on input "400.00" at bounding box center [340, 218] width 164 height 24
type input "40"
click at [317, 265] on input "1,500.00" at bounding box center [340, 265] width 164 height 24
type input "150"
click at [594, 315] on div "fiber_manual_record Added to Schedule J Schedule I: $6.76 Schedule J: $5,620.00…" at bounding box center [552, 350] width 610 height 73
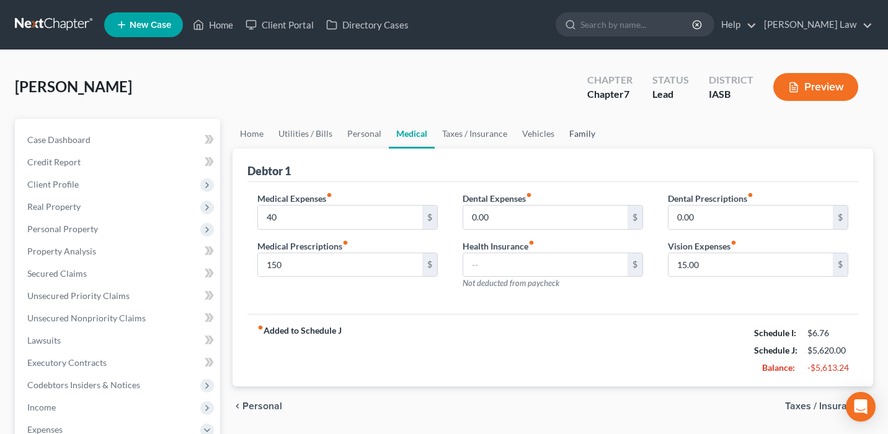
click at [573, 131] on link "Family" at bounding box center [582, 134] width 41 height 30
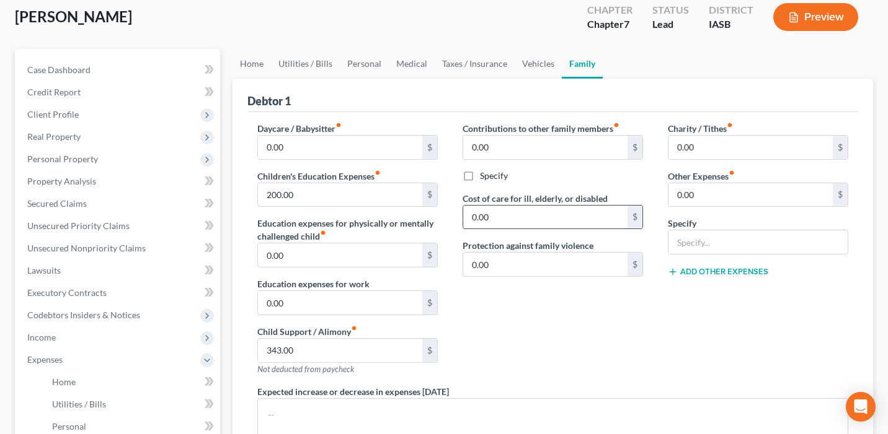
scroll to position [46, 0]
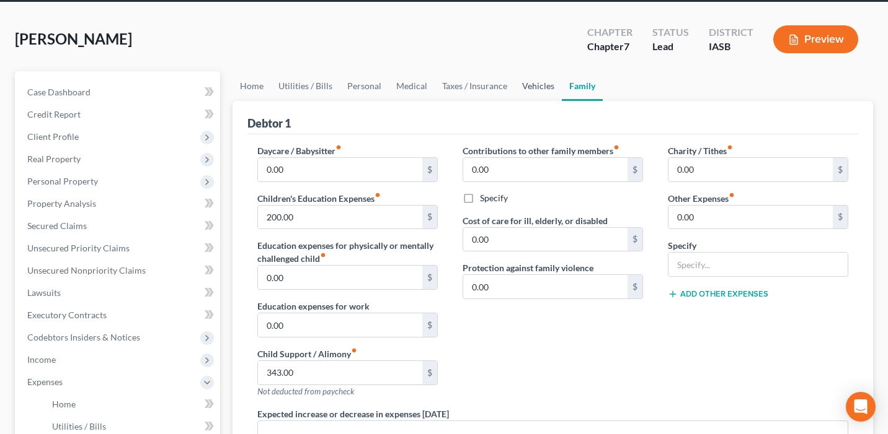
click at [522, 74] on link "Vehicles" at bounding box center [537, 86] width 47 height 30
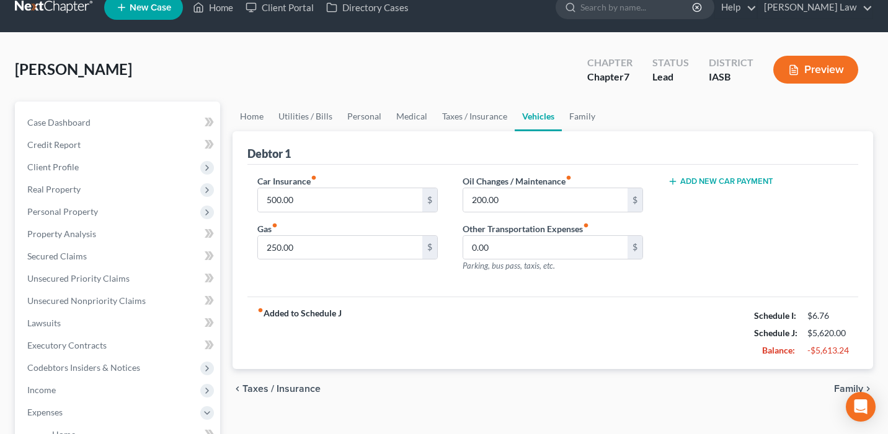
scroll to position [20, 0]
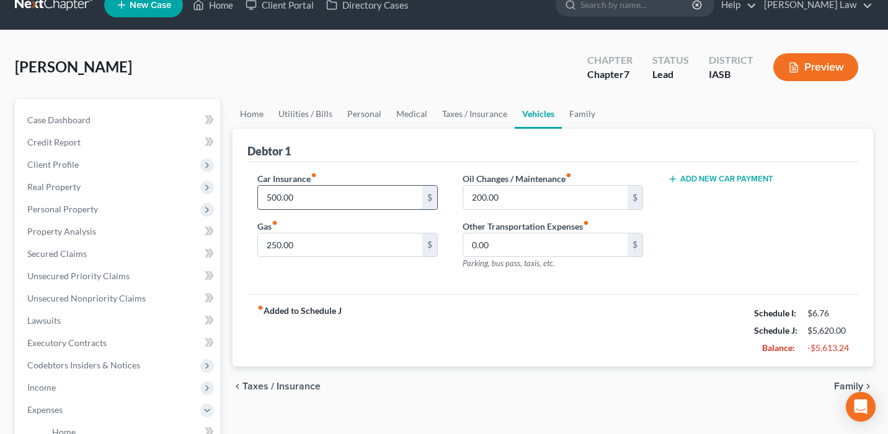
click at [348, 201] on input "500.00" at bounding box center [340, 198] width 164 height 24
type input "100"
click at [524, 372] on div "chevron_left Taxes / Insurance Family chevron_right" at bounding box center [552, 387] width 640 height 40
click at [458, 113] on link "Taxes / Insurance" at bounding box center [474, 114] width 80 height 30
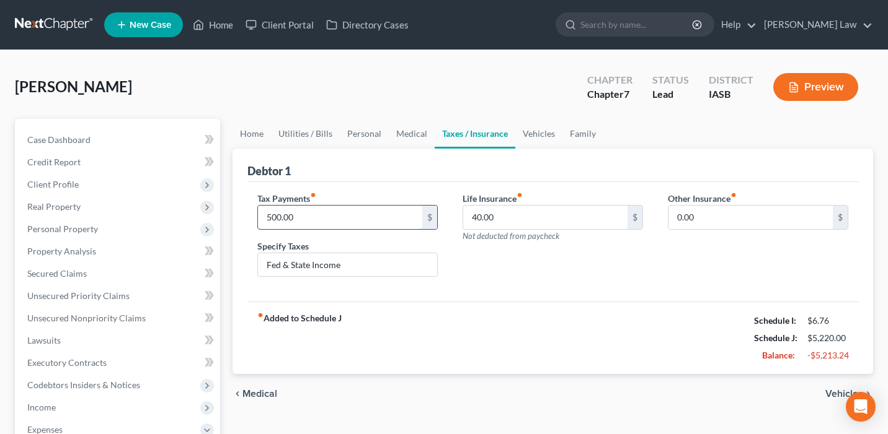
click at [348, 213] on input "500.00" at bounding box center [340, 218] width 164 height 24
click at [351, 260] on input "Fed & State Income" at bounding box center [347, 265] width 179 height 24
type input "Fed & State"
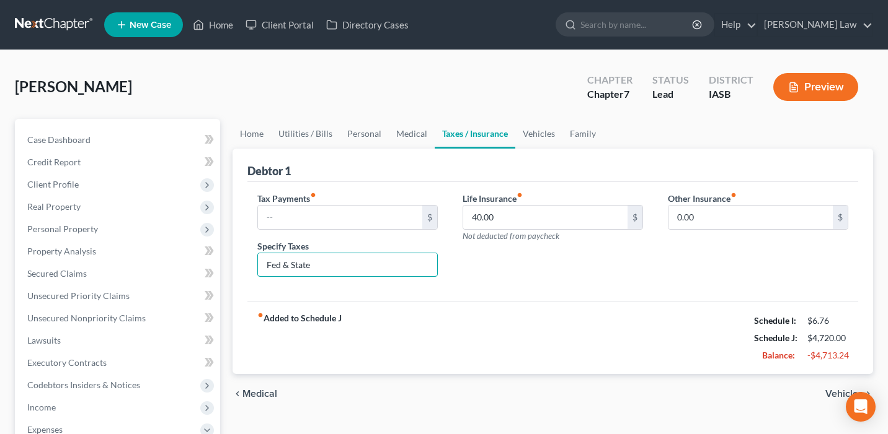
drag, startPoint x: 369, startPoint y: 263, endPoint x: 247, endPoint y: 263, distance: 122.7
click at [247, 263] on div "Tax Payments fiber_manual_record $ Specify Taxes Fed & State" at bounding box center [347, 239] width 205 height 95
click at [417, 346] on div "fiber_manual_record Added to Schedule J Schedule I: $6.76 Schedule J: $4,720.00…" at bounding box center [552, 338] width 610 height 73
click at [413, 134] on link "Medical" at bounding box center [412, 134] width 46 height 30
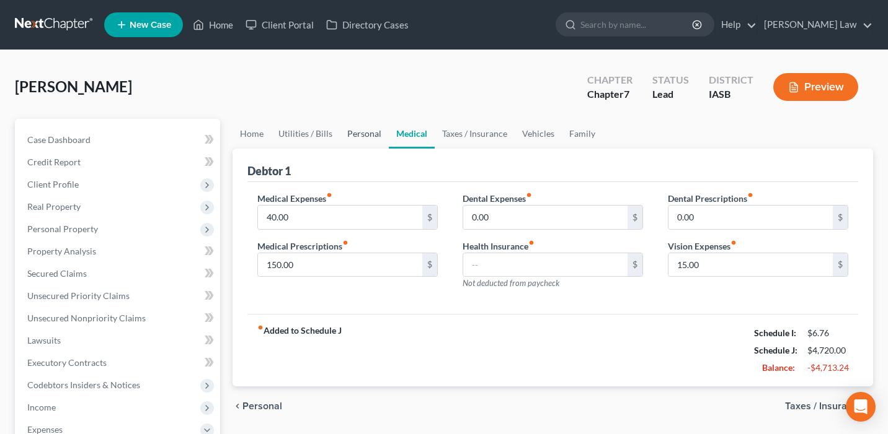
click at [357, 134] on link "Personal" at bounding box center [364, 134] width 49 height 30
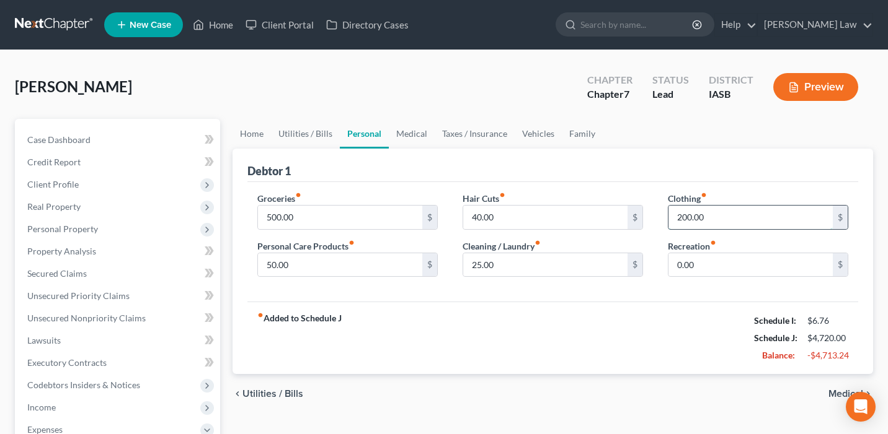
click at [732, 219] on input "200.00" at bounding box center [750, 218] width 164 height 24
type input "75"
click at [332, 220] on input "500.00" at bounding box center [340, 218] width 164 height 24
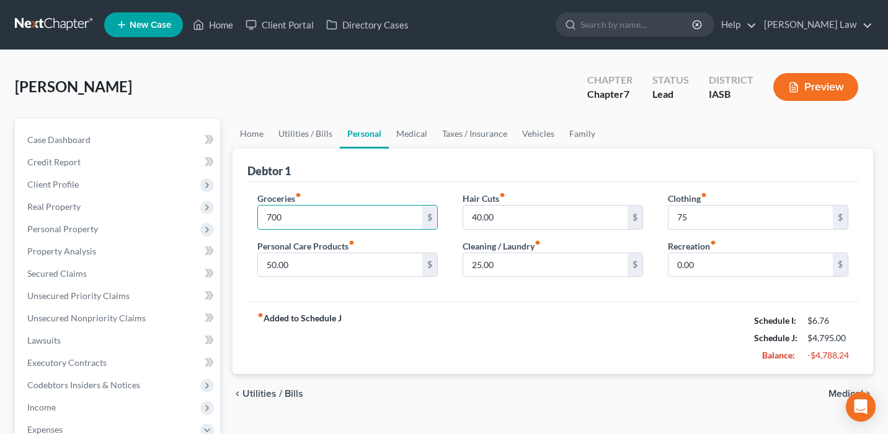
type input "700"
click at [418, 323] on div "fiber_manual_record Added to Schedule J Schedule I: $6.76 Schedule J: $4,795.00…" at bounding box center [552, 338] width 610 height 73
click at [293, 135] on link "Utilities / Bills" at bounding box center [305, 134] width 69 height 30
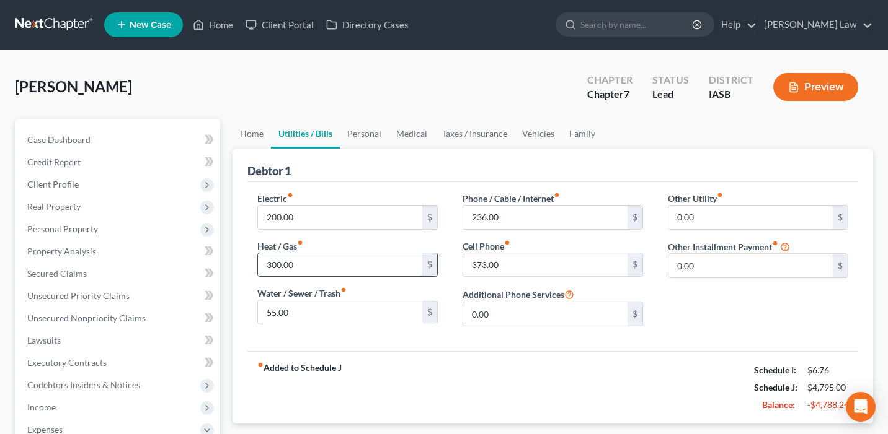
click at [358, 267] on input "300.00" at bounding box center [340, 265] width 164 height 24
type input "150"
click at [395, 390] on div "fiber_manual_record Added to Schedule J Schedule I: $6.76 Schedule J: $4,645.00…" at bounding box center [552, 387] width 610 height 73
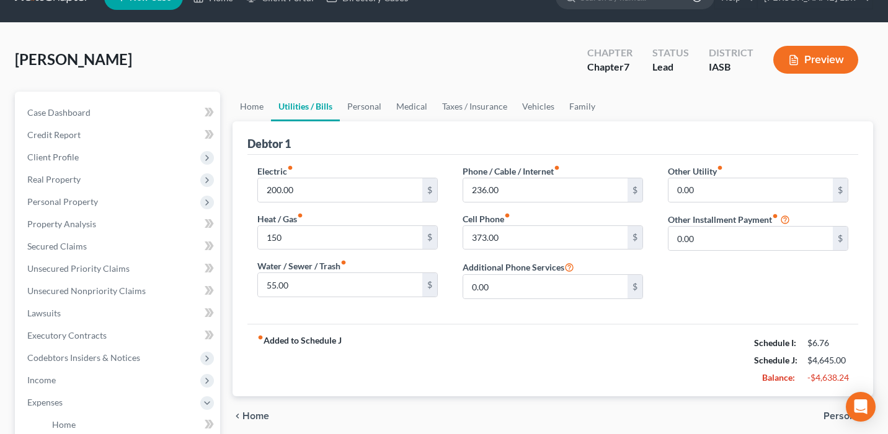
scroll to position [37, 0]
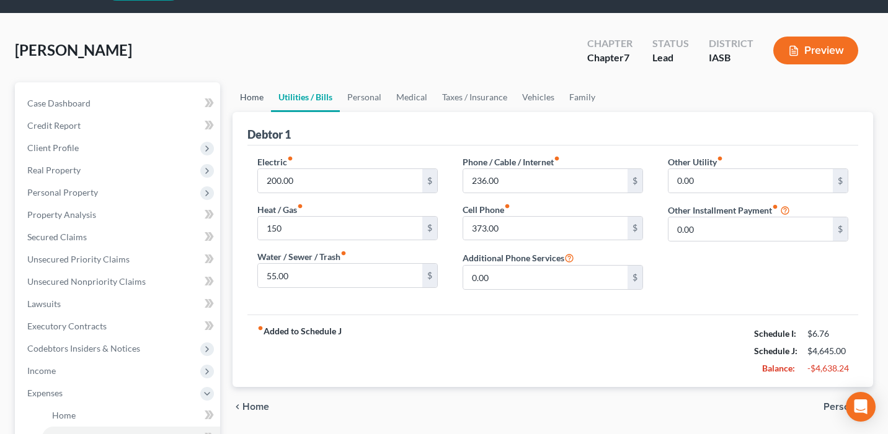
click at [255, 97] on link "Home" at bounding box center [251, 97] width 38 height 30
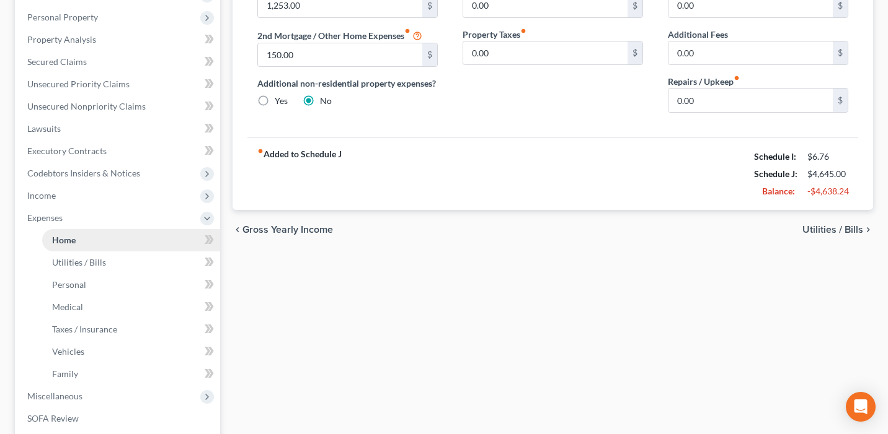
scroll to position [222, 0]
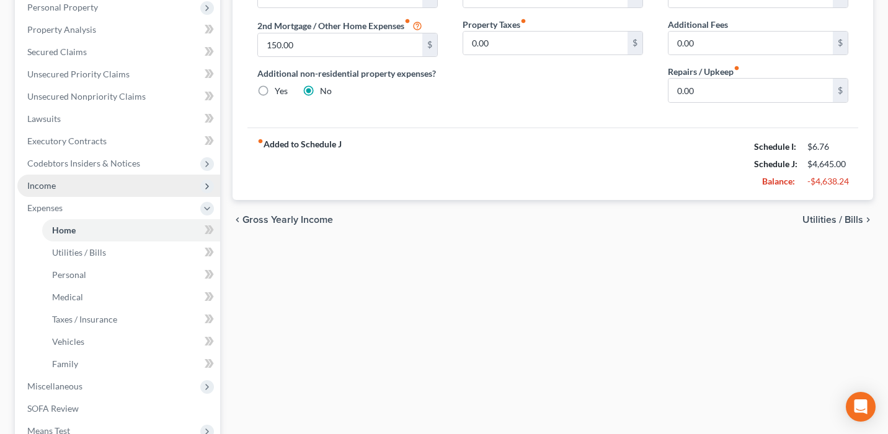
click at [114, 185] on span "Income" at bounding box center [118, 186] width 203 height 22
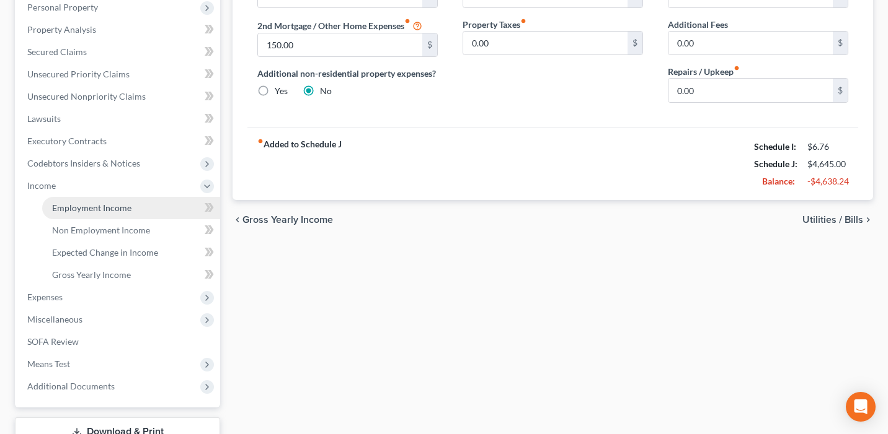
click at [125, 208] on span "Employment Income" at bounding box center [91, 208] width 79 height 11
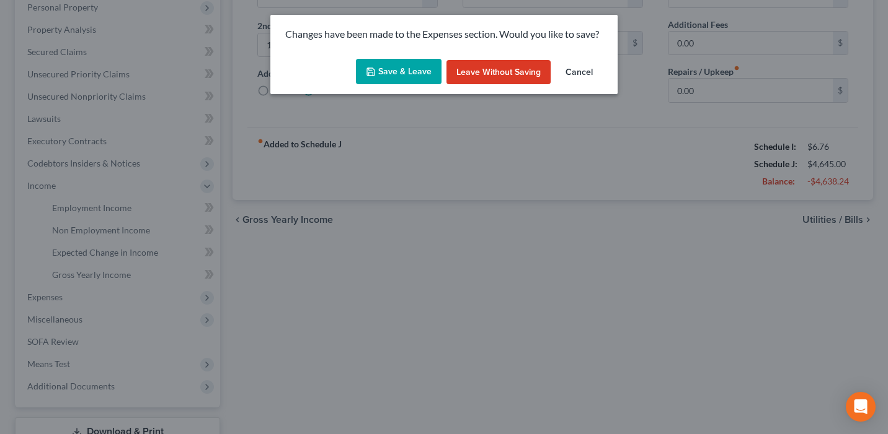
click at [410, 75] on button "Save & Leave" at bounding box center [399, 72] width 86 height 26
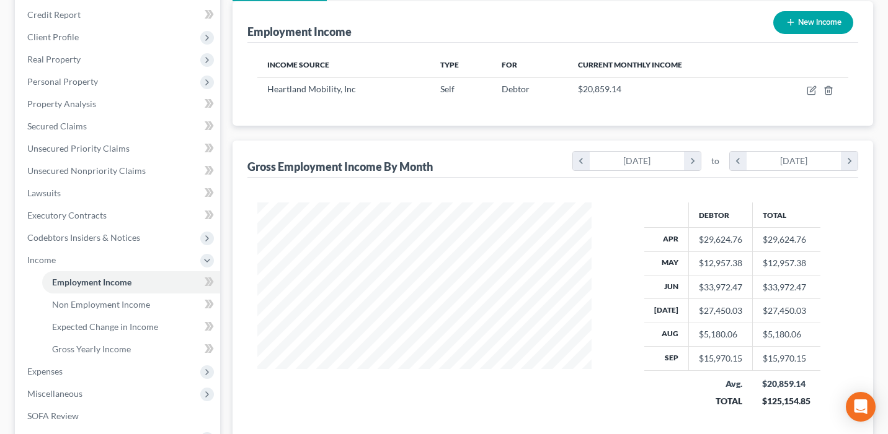
scroll to position [90, 0]
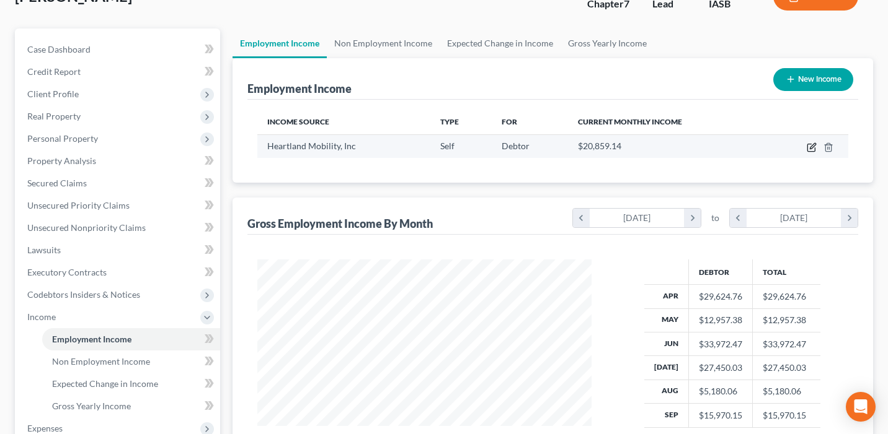
click at [809, 151] on icon "button" at bounding box center [811, 148] width 10 height 10
select select "1"
select select "16"
select select "0"
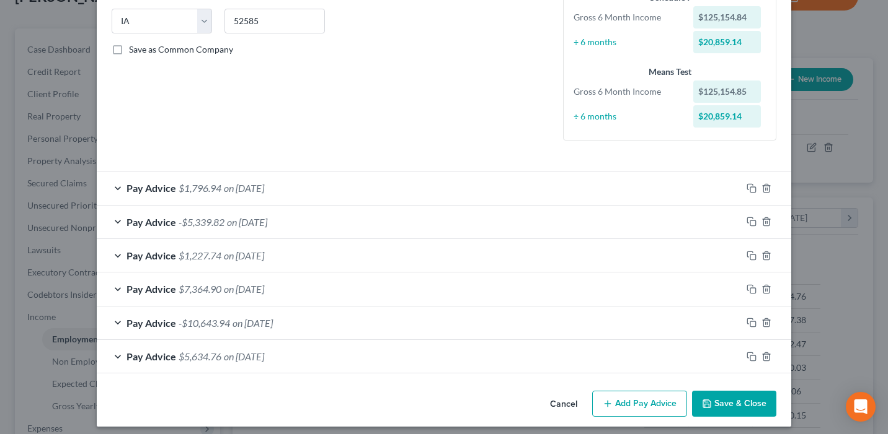
scroll to position [255, 0]
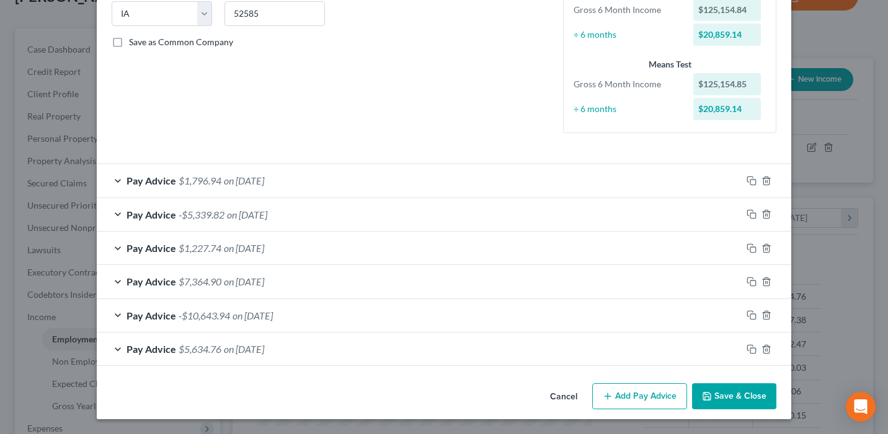
click at [657, 315] on div "Pay Advice -$10,643.94 on 05/31/2025" at bounding box center [419, 315] width 645 height 33
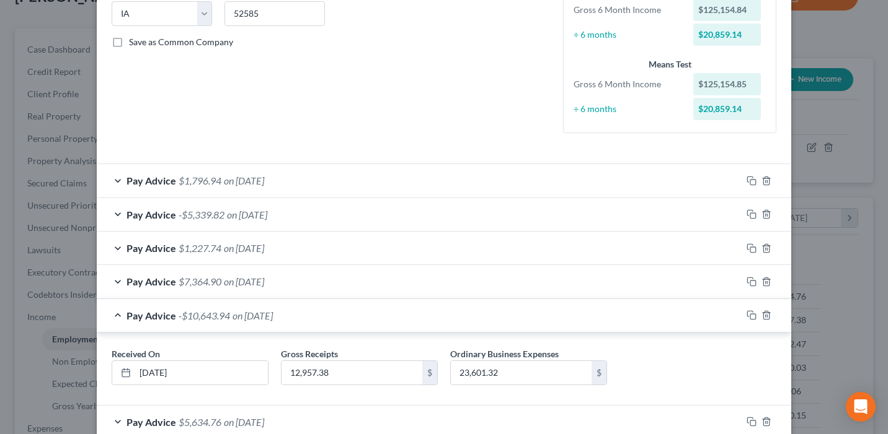
scroll to position [327, 0]
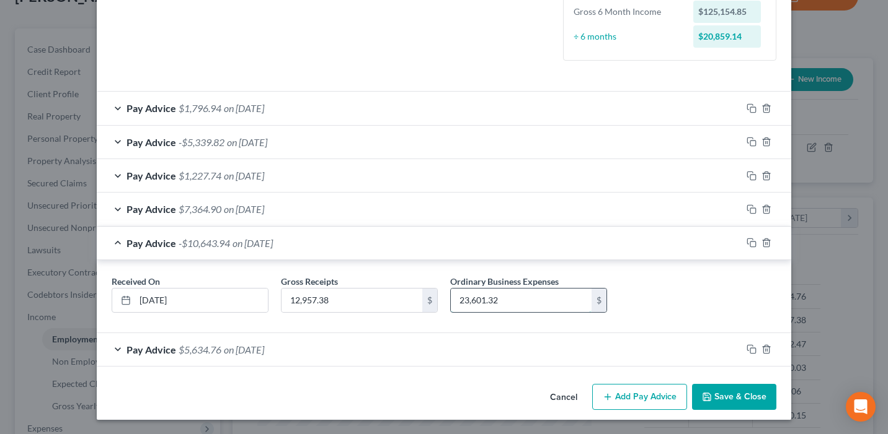
click at [461, 301] on input "23,601.32" at bounding box center [521, 301] width 141 height 24
click at [464, 301] on input "23,601.32" at bounding box center [521, 301] width 141 height 24
type input "13,601.32"
click at [498, 397] on div "Cancel Add Pay Advice Save & Close" at bounding box center [444, 399] width 694 height 41
click at [746, 405] on button "Save & Close" at bounding box center [734, 397] width 84 height 26
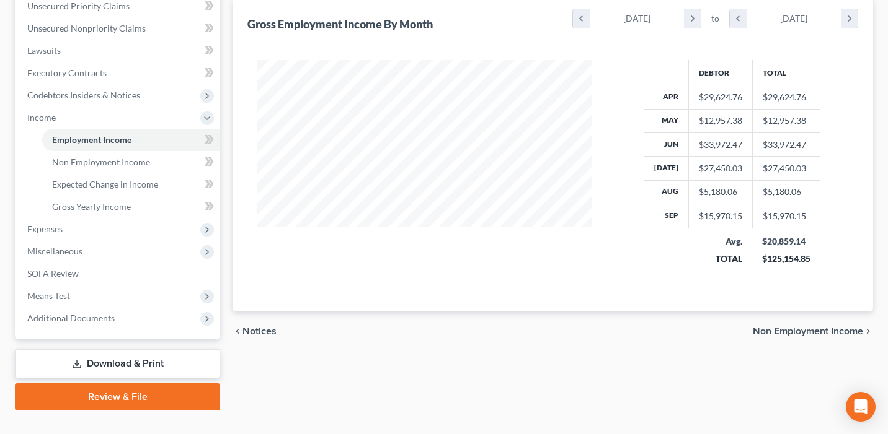
scroll to position [309, 0]
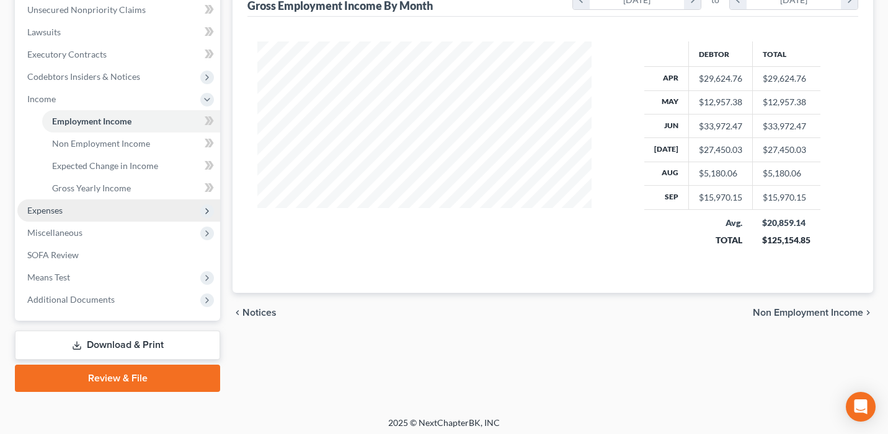
click at [148, 216] on span "Expenses" at bounding box center [118, 211] width 203 height 22
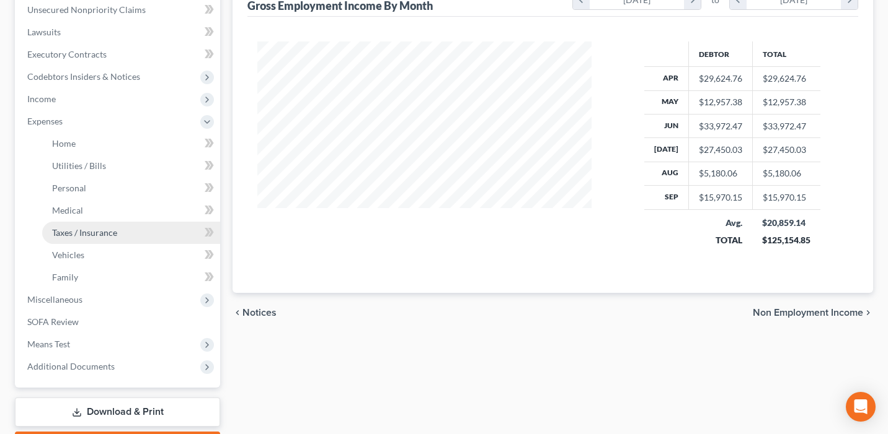
click at [138, 224] on link "Taxes / Insurance" at bounding box center [131, 233] width 178 height 22
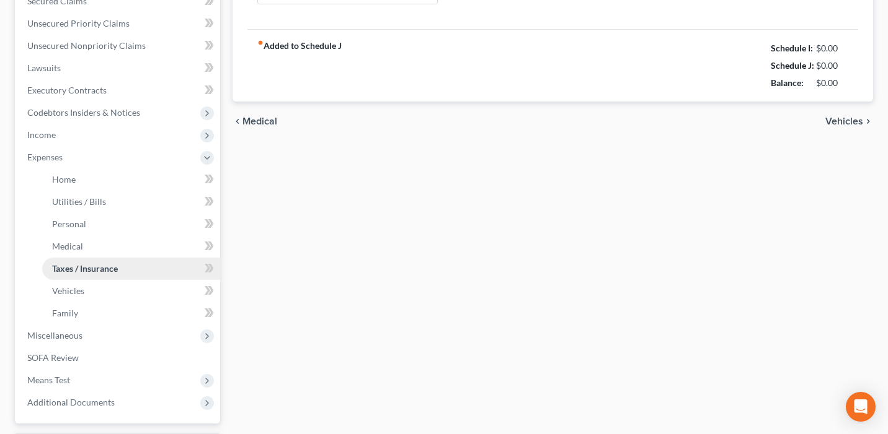
type input "40.00"
type input "0.00"
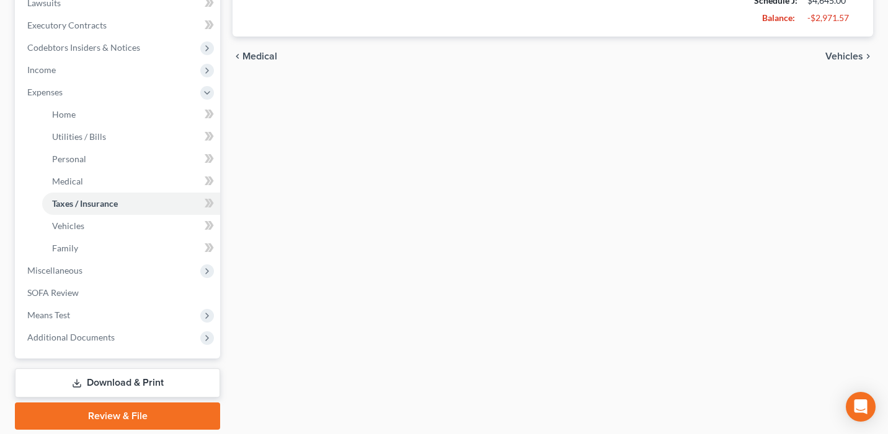
scroll to position [379, 0]
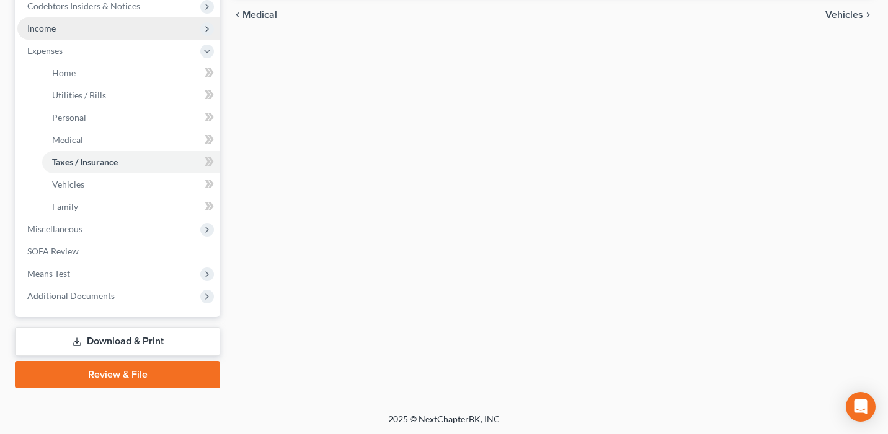
click at [159, 25] on span "Income" at bounding box center [118, 28] width 203 height 22
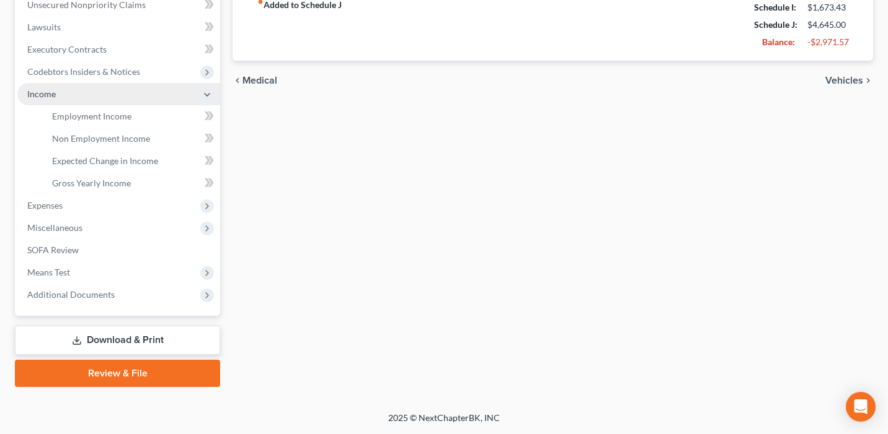
scroll to position [312, 0]
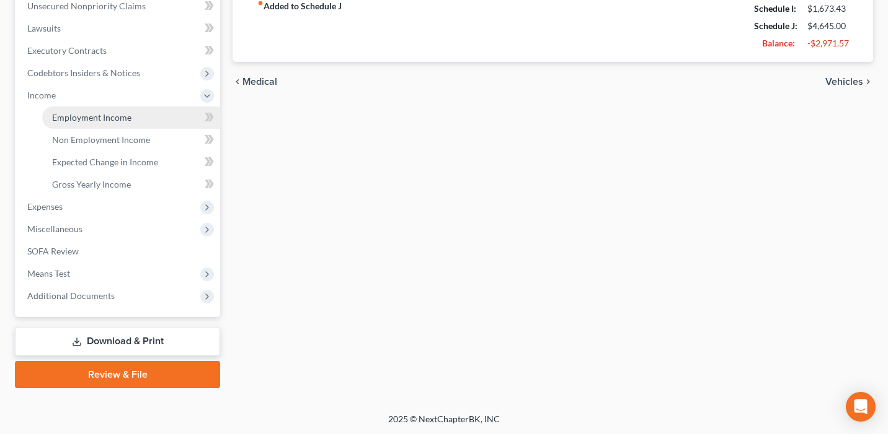
click at [165, 118] on link "Employment Income" at bounding box center [131, 118] width 178 height 22
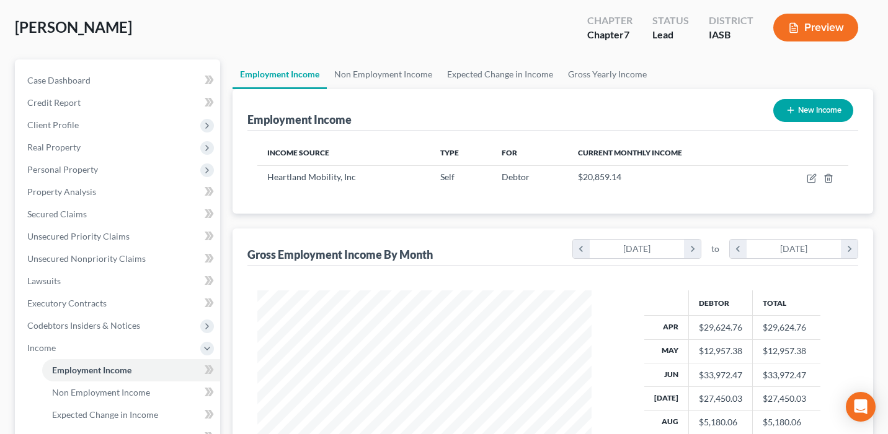
scroll to position [112, 0]
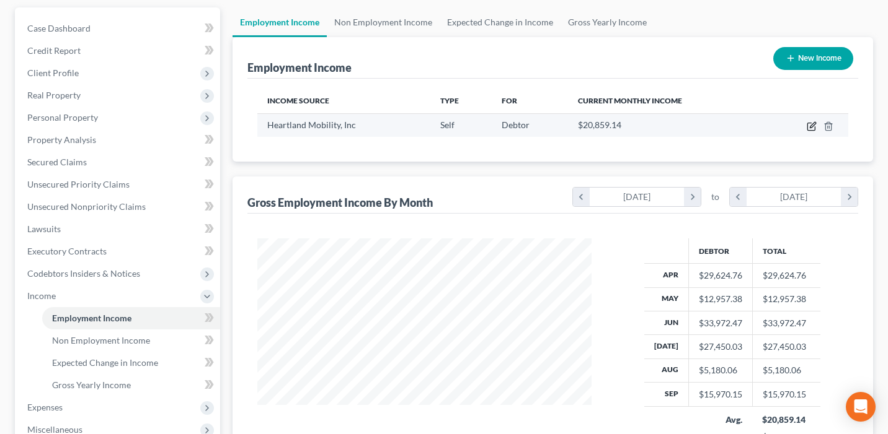
click at [808, 125] on icon "button" at bounding box center [811, 126] width 10 height 10
select select "1"
select select "16"
select select "0"
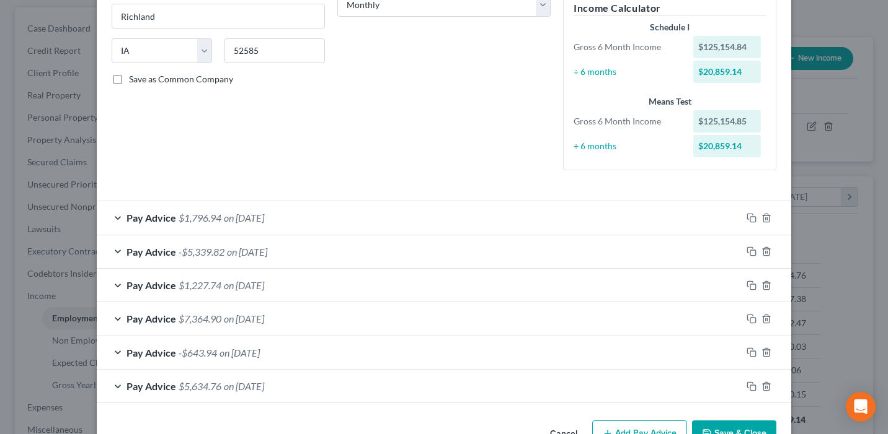
scroll to position [255, 0]
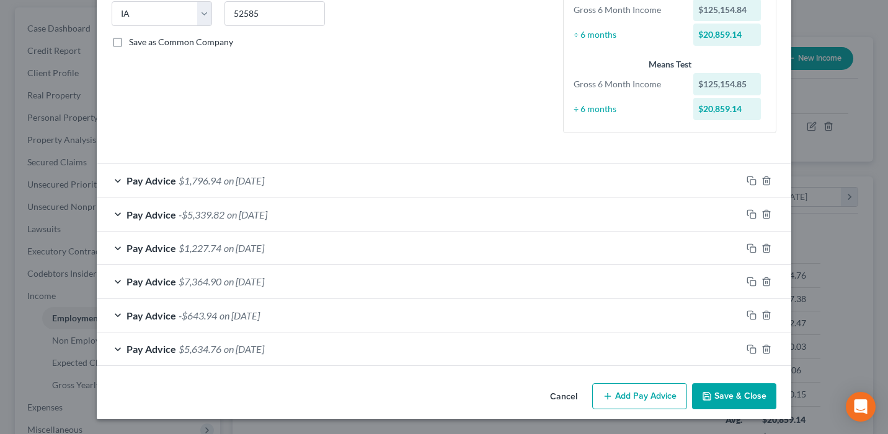
click at [531, 278] on div "Pay Advice $7,364.90 on 06/30/2025" at bounding box center [419, 281] width 645 height 33
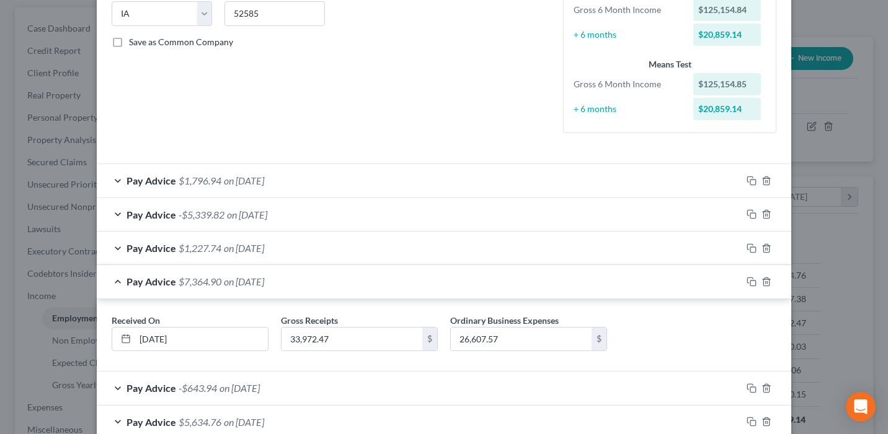
click at [511, 246] on div "Pay Advice $1,227.74 on 07/31/2025" at bounding box center [419, 248] width 645 height 33
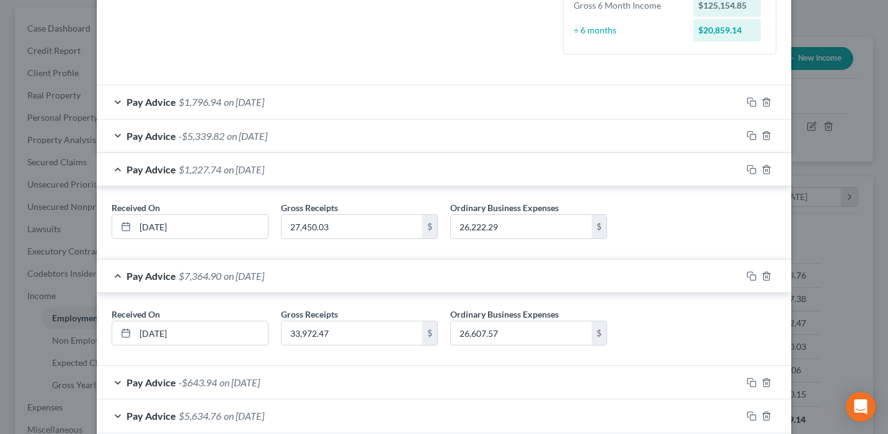
scroll to position [355, 0]
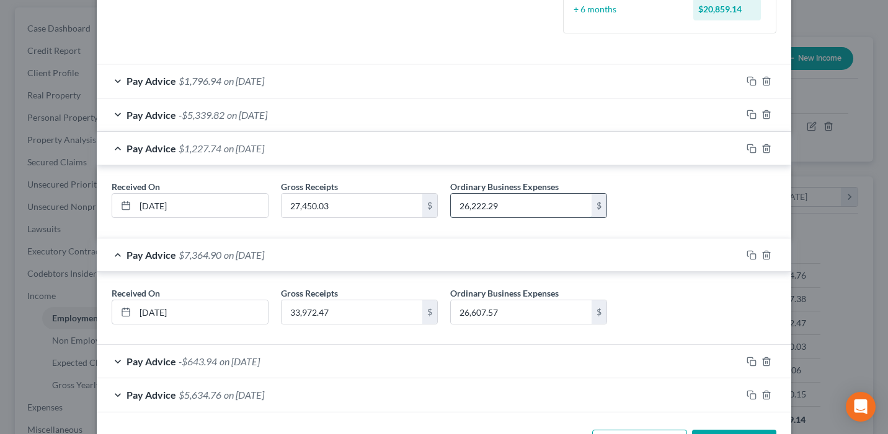
click at [465, 205] on input "26,222.29" at bounding box center [521, 206] width 141 height 24
click at [464, 205] on input "26,222.29" at bounding box center [521, 206] width 141 height 24
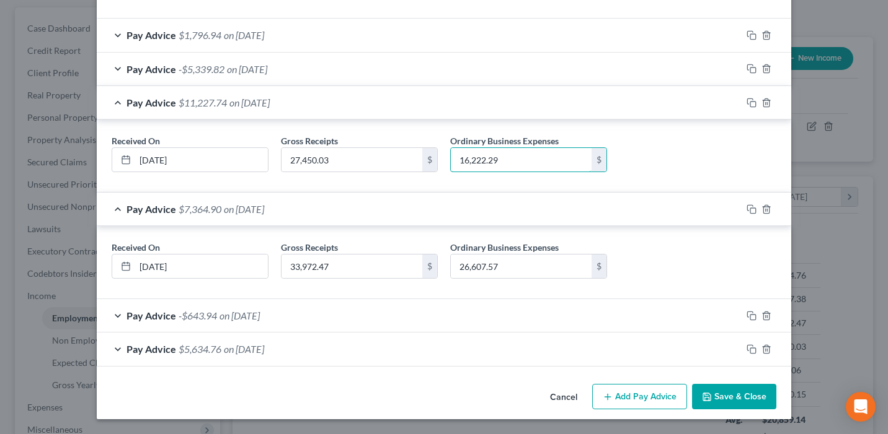
type input "16,222.29"
click at [725, 394] on button "Save & Close" at bounding box center [734, 397] width 84 height 26
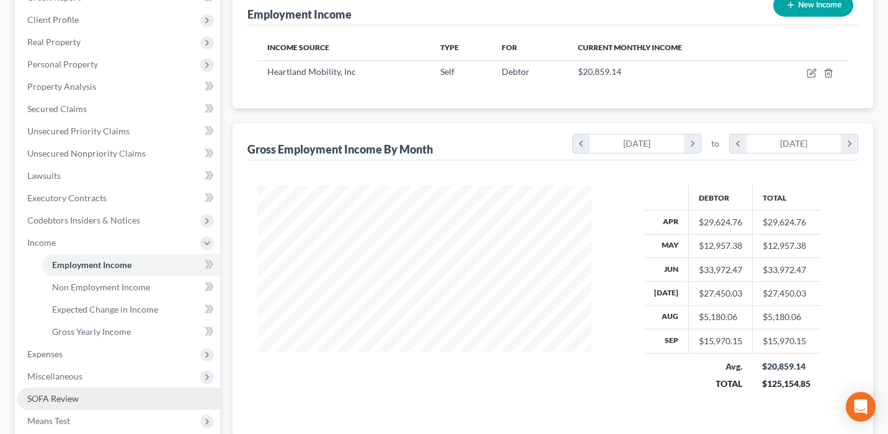
scroll to position [192, 0]
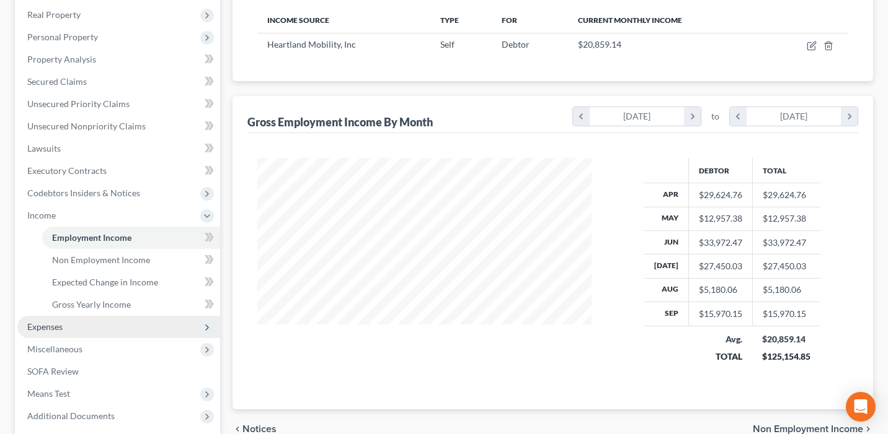
click at [112, 331] on span "Expenses" at bounding box center [118, 327] width 203 height 22
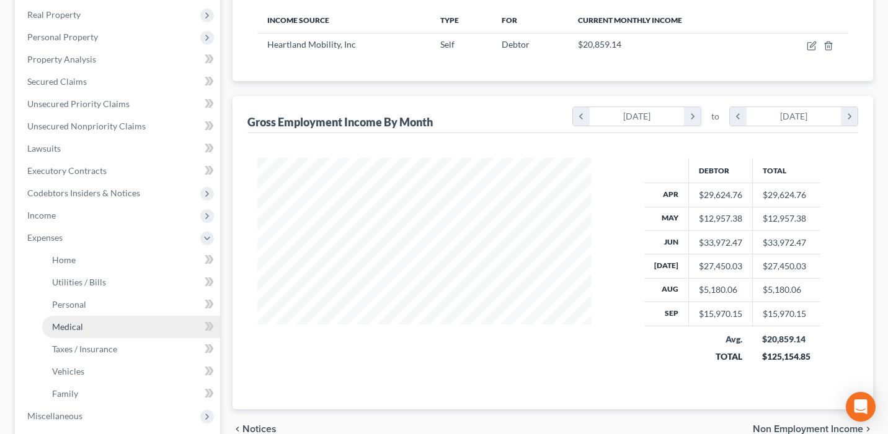
click at [118, 322] on link "Medical" at bounding box center [131, 327] width 178 height 22
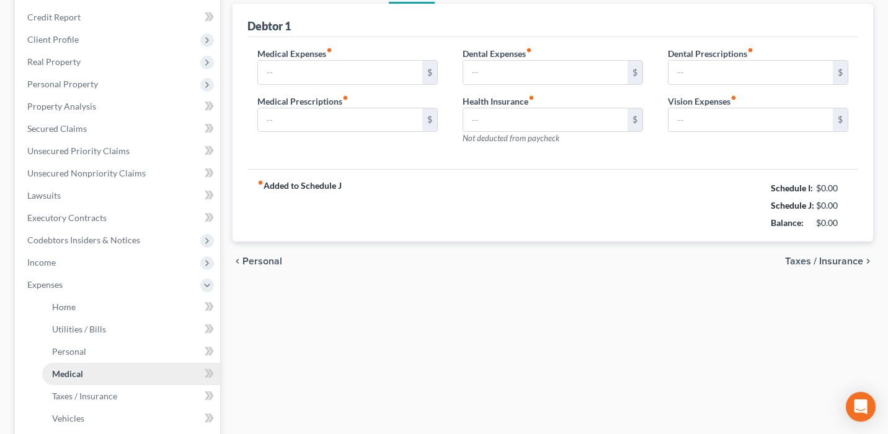
type input "40.00"
type input "150.00"
type input "0.00"
type input "15.00"
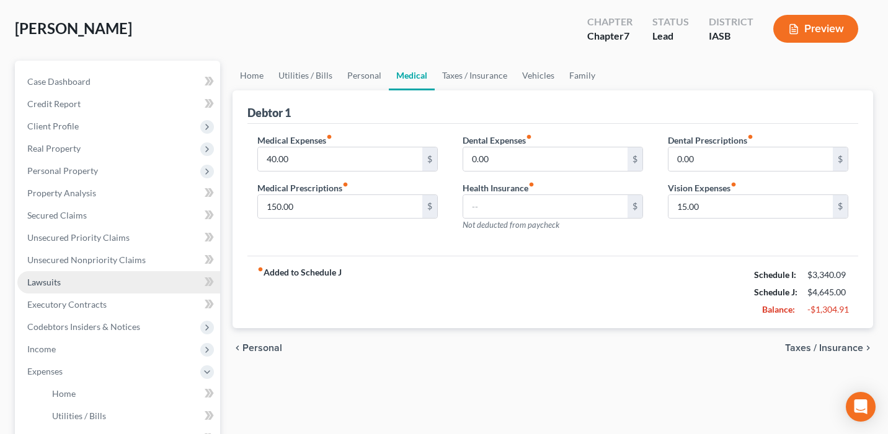
scroll to position [75, 0]
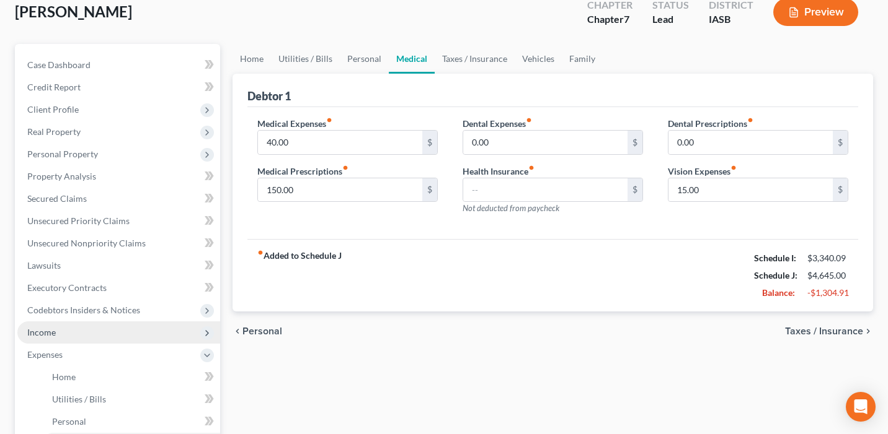
click at [123, 327] on span "Income" at bounding box center [118, 333] width 203 height 22
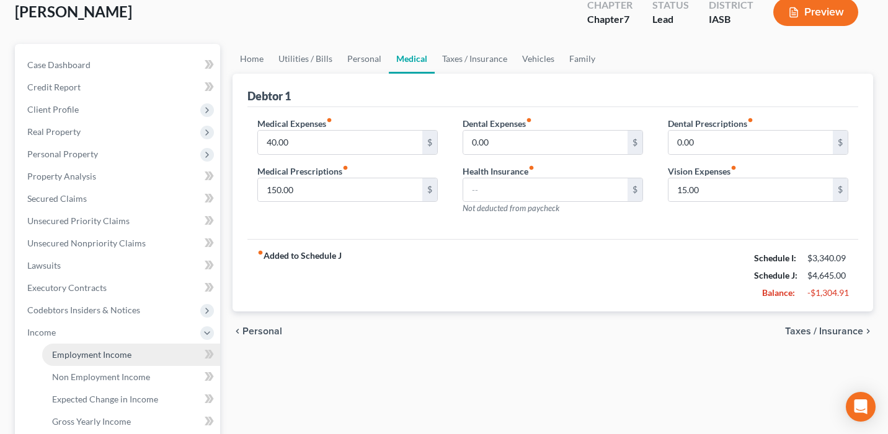
click at [131, 348] on link "Employment Income" at bounding box center [131, 355] width 178 height 22
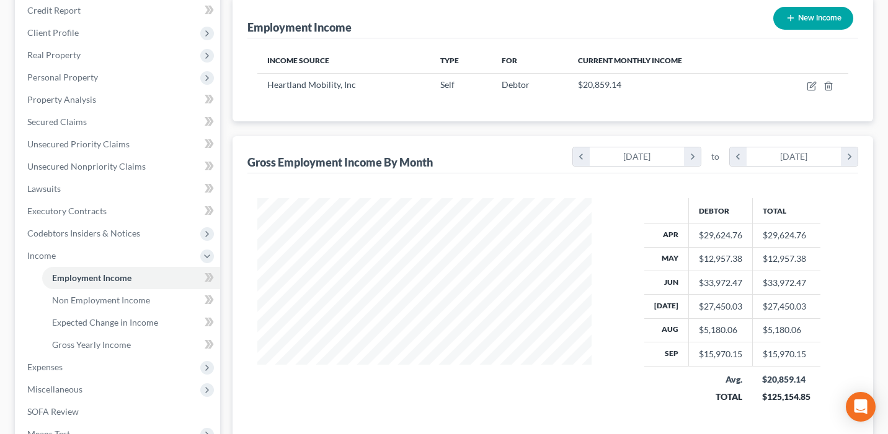
scroll to position [106, 0]
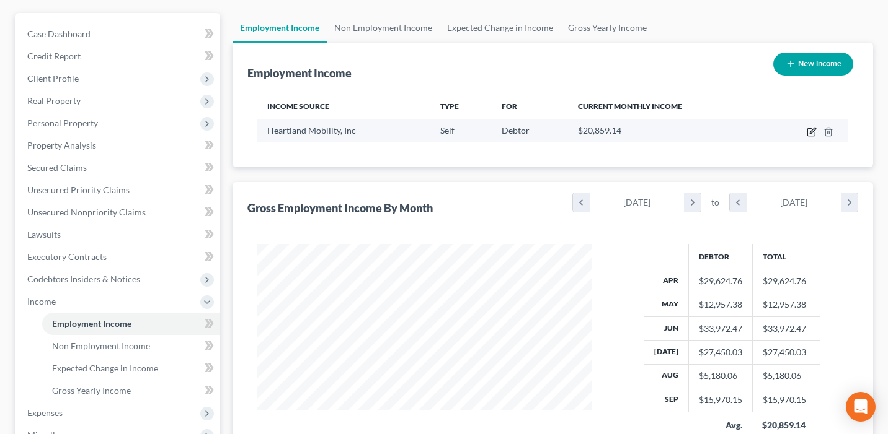
click at [809, 133] on icon "button" at bounding box center [811, 132] width 10 height 10
select select "1"
select select "16"
select select "0"
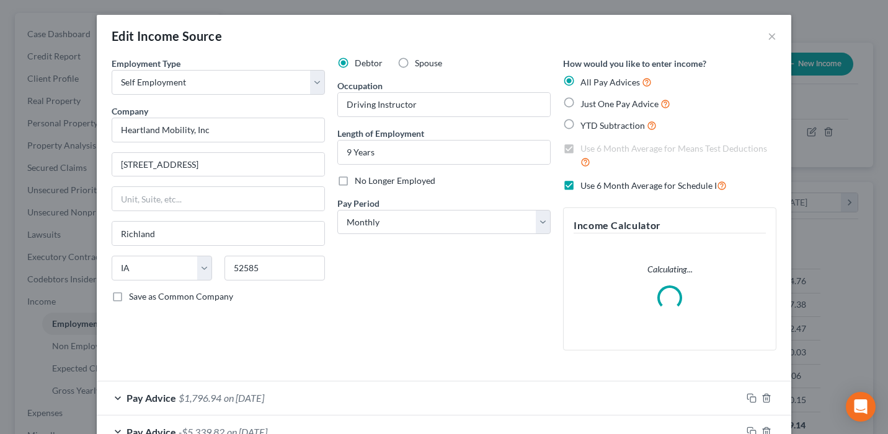
scroll to position [218, 0]
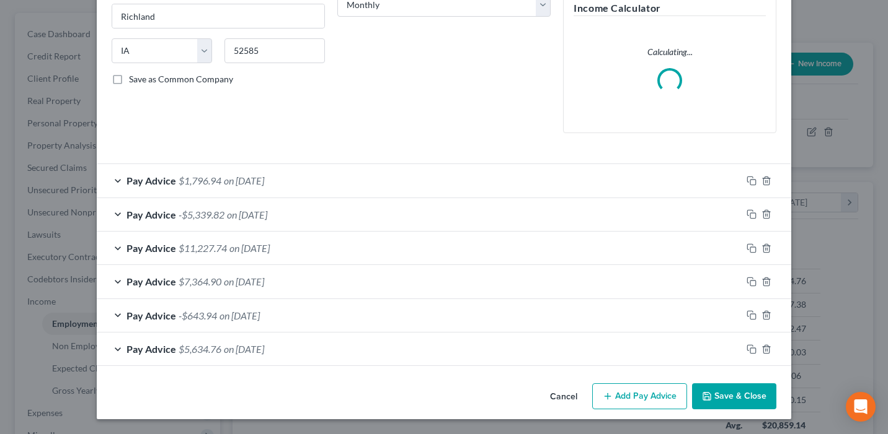
click at [563, 344] on div "Pay Advice $5,634.76 on 04/30/2025" at bounding box center [419, 349] width 645 height 33
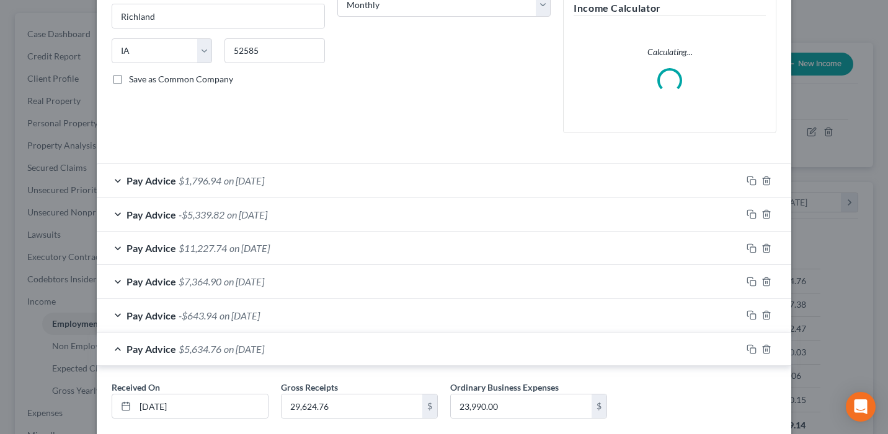
scroll to position [289, 0]
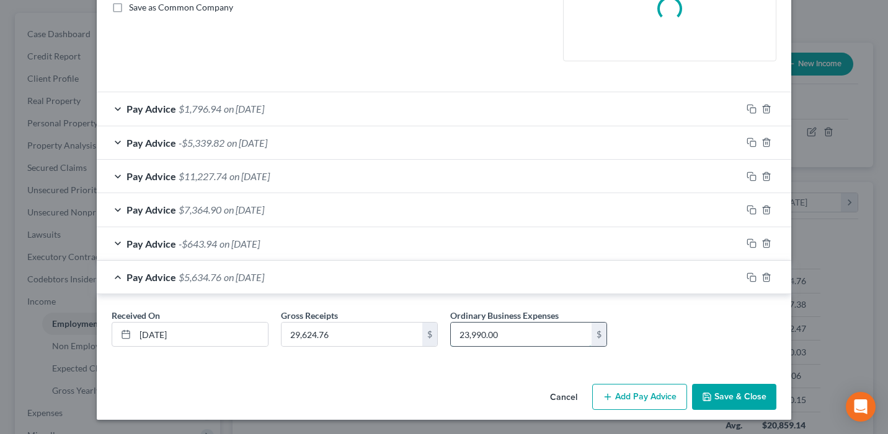
click at [467, 335] on input "23,990.00" at bounding box center [521, 335] width 141 height 24
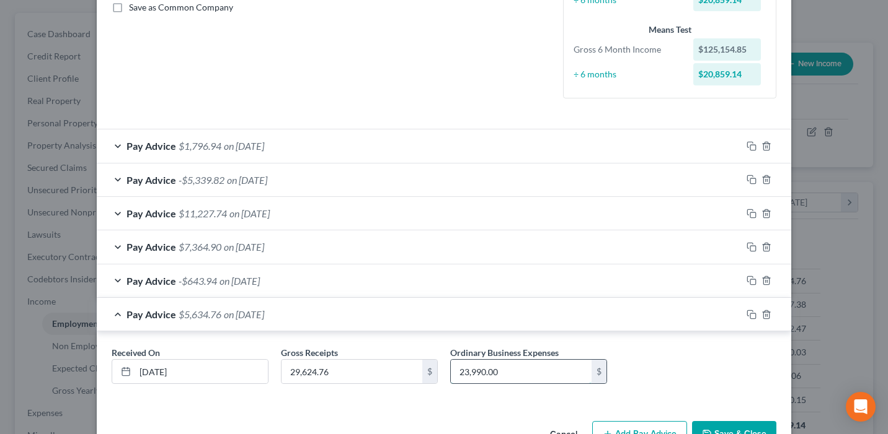
click at [469, 373] on input "23,990.00" at bounding box center [521, 372] width 141 height 24
click at [461, 373] on input "990.00" at bounding box center [521, 372] width 141 height 24
type input "15,990"
click at [713, 425] on button "Save & Close" at bounding box center [734, 434] width 84 height 26
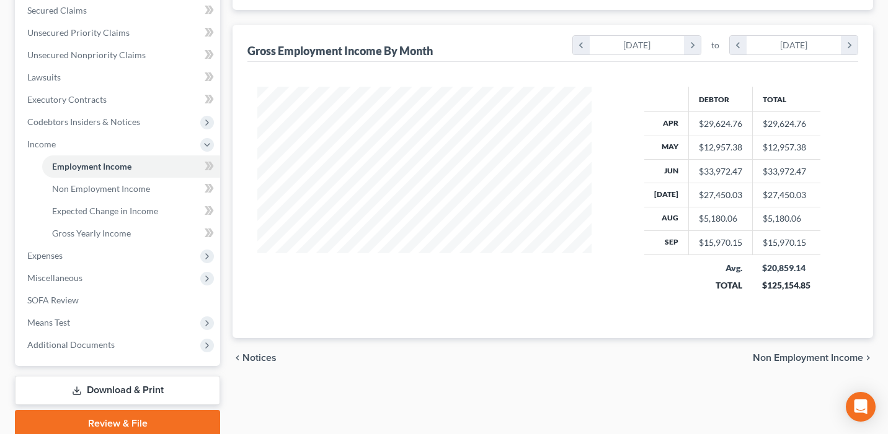
scroll to position [312, 0]
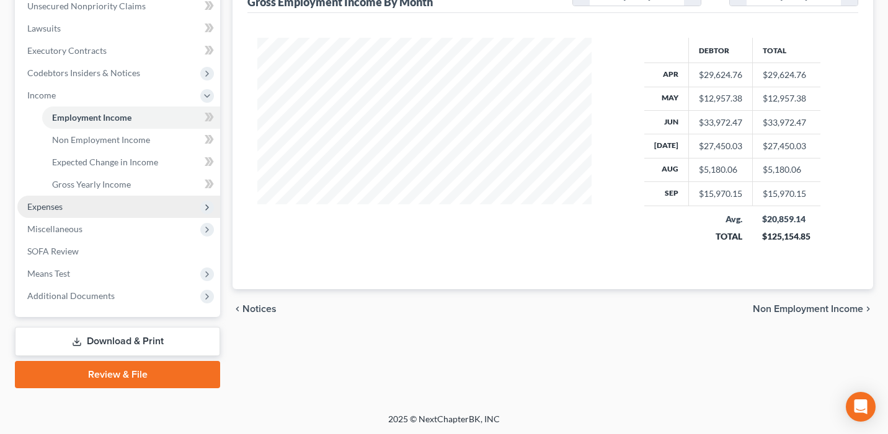
click at [112, 201] on span "Expenses" at bounding box center [118, 207] width 203 height 22
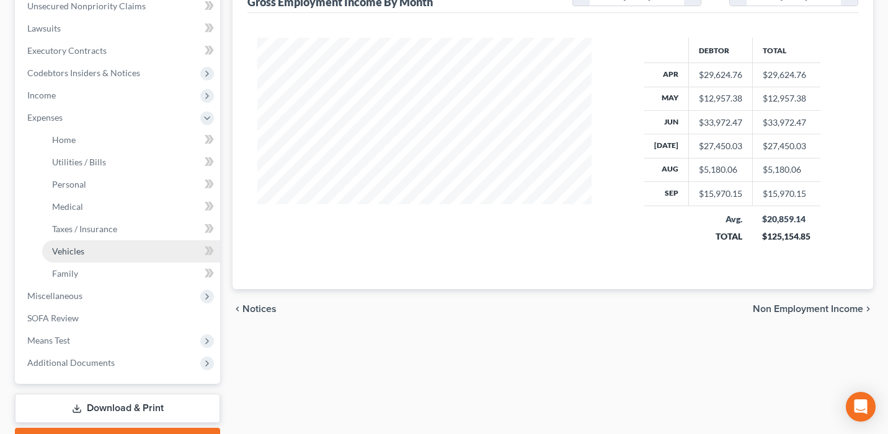
click at [122, 246] on link "Vehicles" at bounding box center [131, 251] width 178 height 22
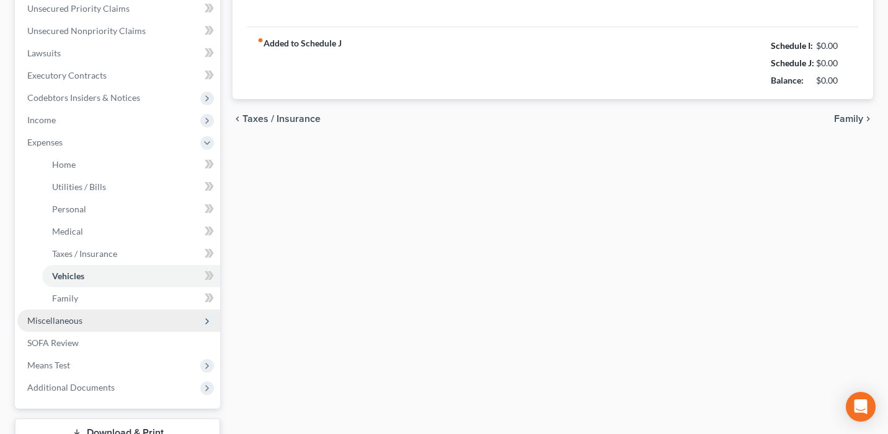
type input "100.00"
type input "250.00"
type input "200.00"
type input "0.00"
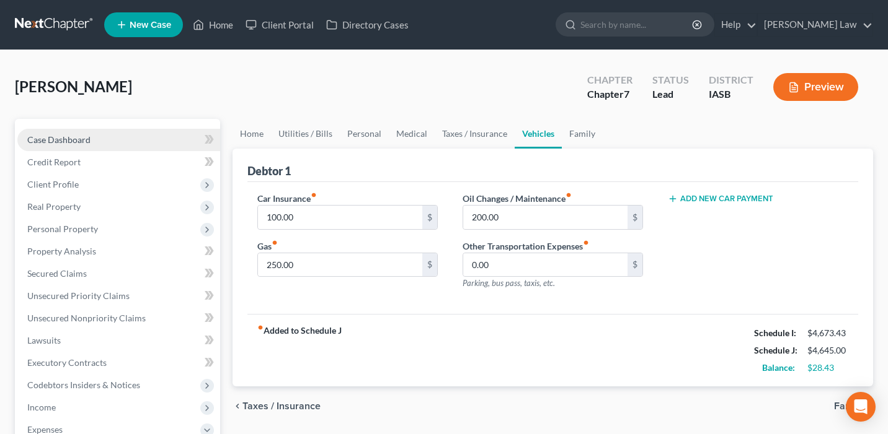
click at [156, 142] on link "Case Dashboard" at bounding box center [118, 140] width 203 height 22
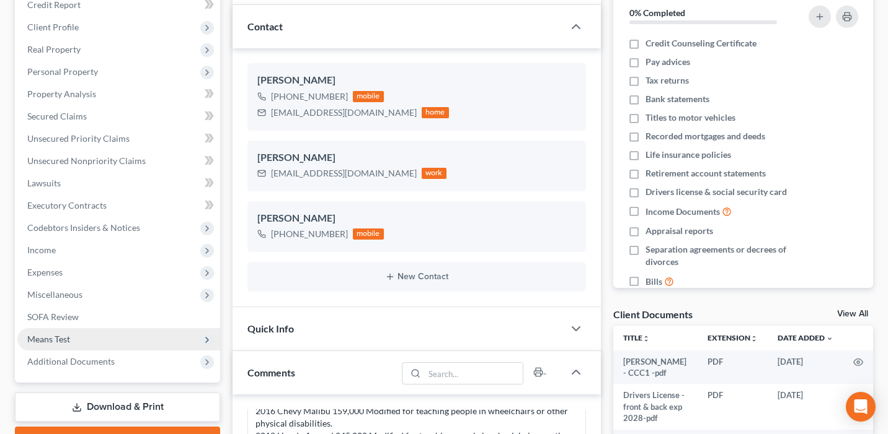
scroll to position [161, 0]
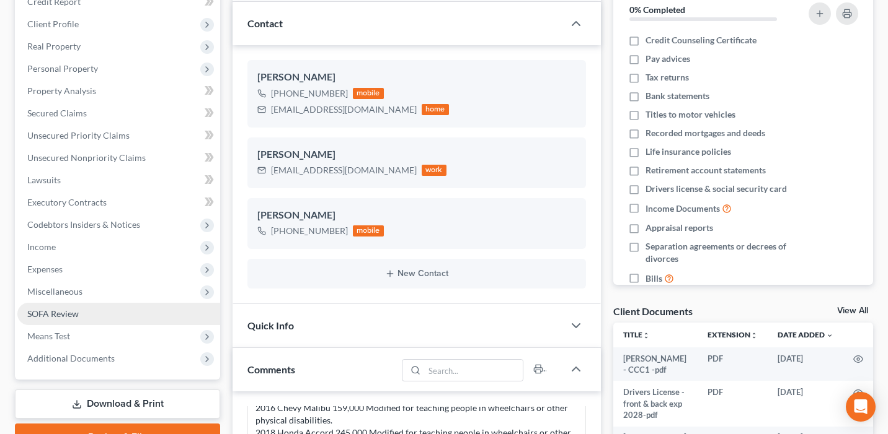
click at [126, 317] on link "SOFA Review" at bounding box center [118, 314] width 203 height 22
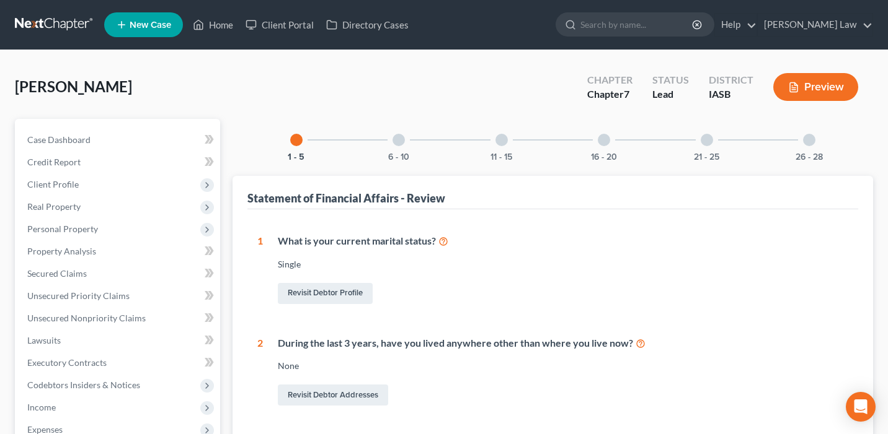
click at [403, 141] on div at bounding box center [398, 140] width 12 height 12
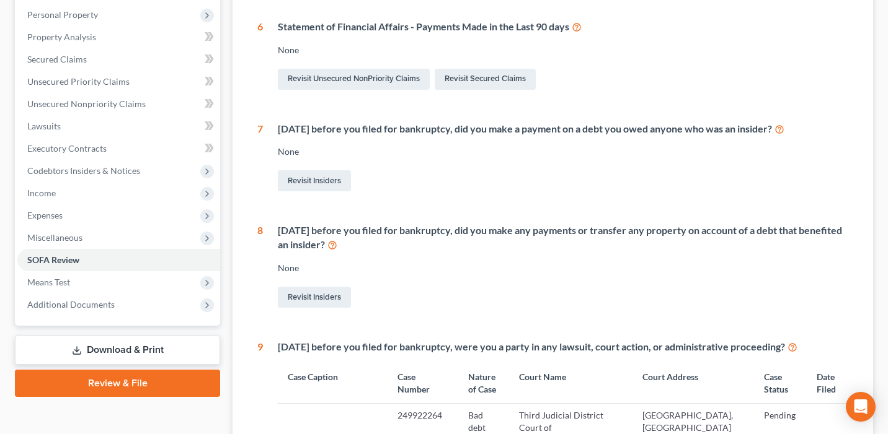
scroll to position [229, 0]
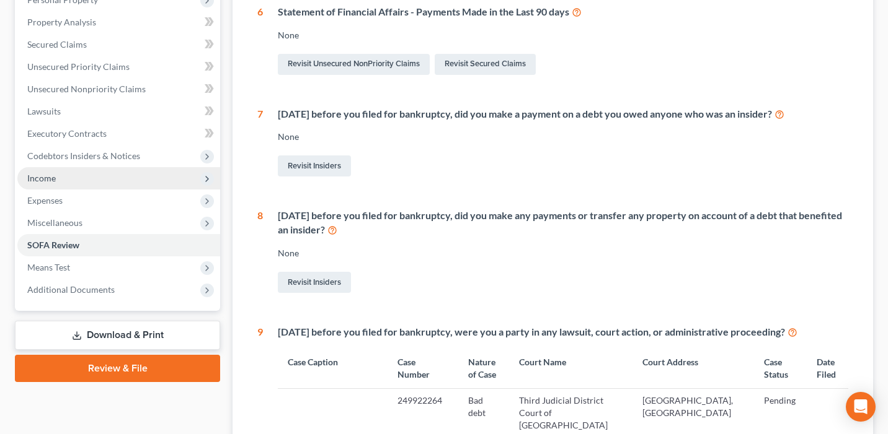
click at [130, 182] on span "Income" at bounding box center [118, 178] width 203 height 22
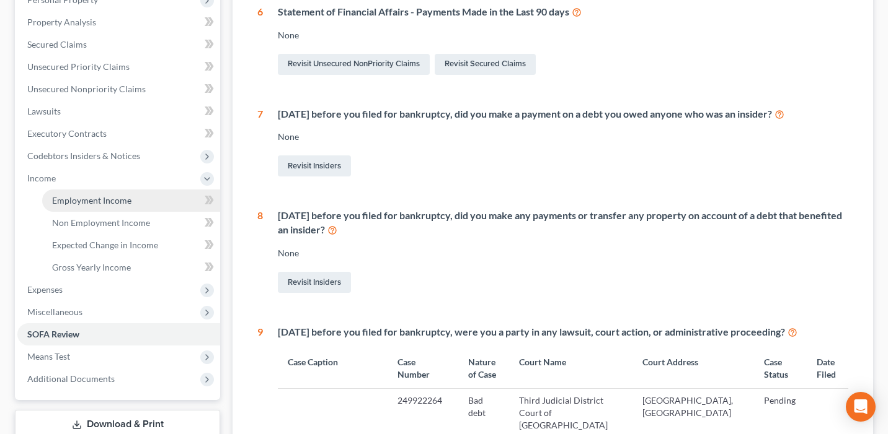
click at [136, 198] on link "Employment Income" at bounding box center [131, 201] width 178 height 22
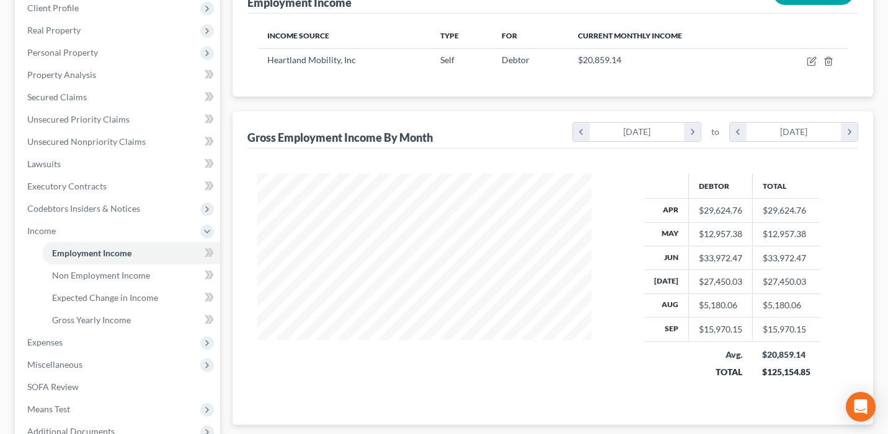
scroll to position [190, 0]
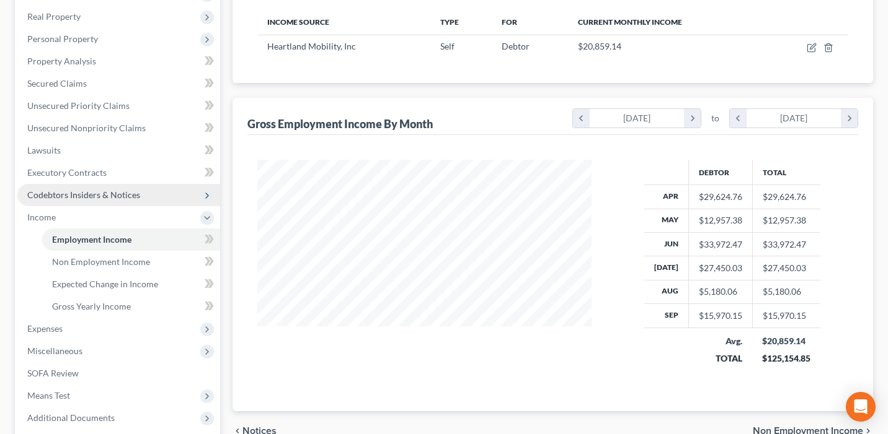
click at [147, 190] on span "Codebtors Insiders & Notices" at bounding box center [118, 195] width 203 height 22
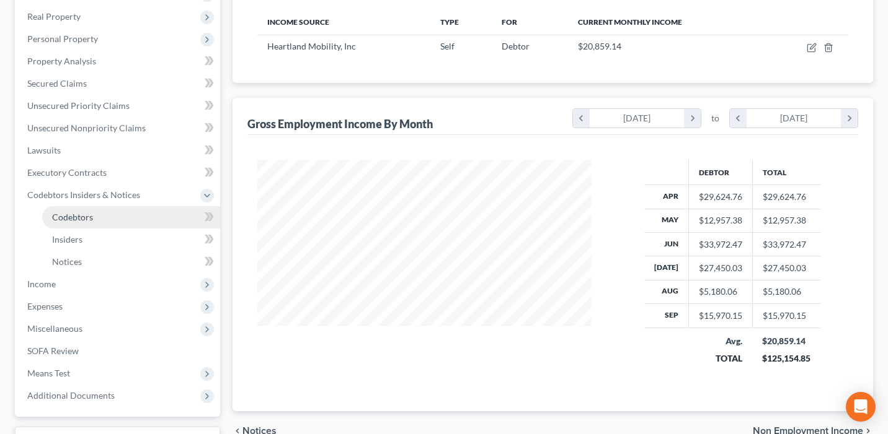
click at [143, 218] on link "Codebtors" at bounding box center [131, 217] width 178 height 22
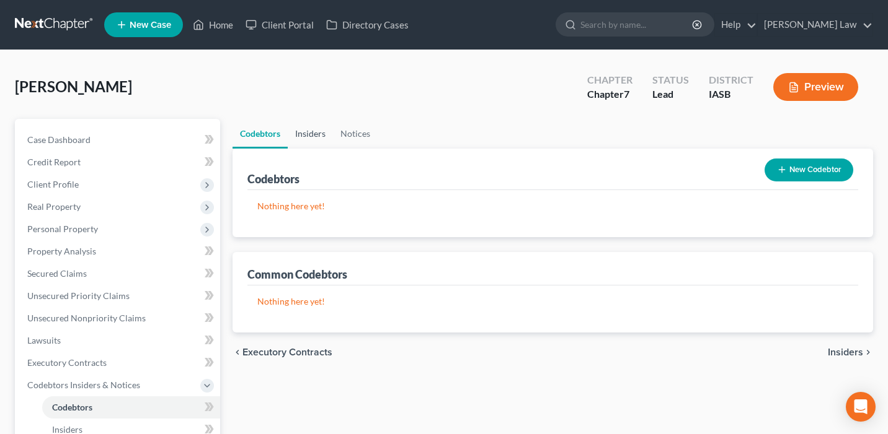
click at [314, 128] on link "Insiders" at bounding box center [310, 134] width 45 height 30
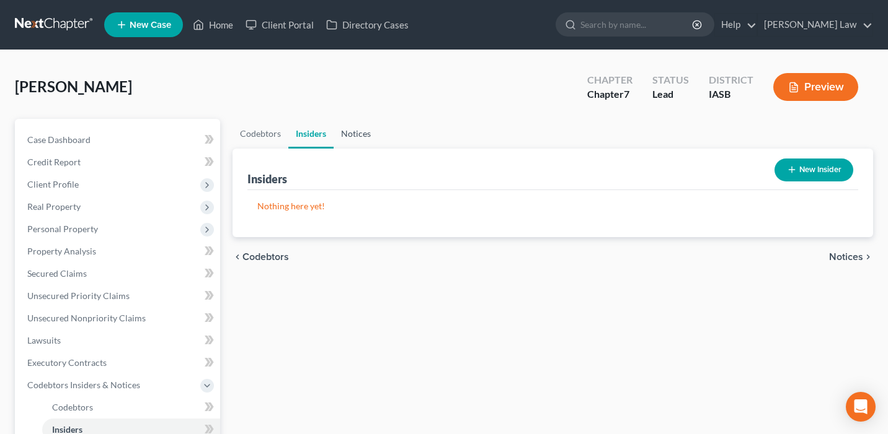
click at [350, 136] on link "Notices" at bounding box center [355, 134] width 45 height 30
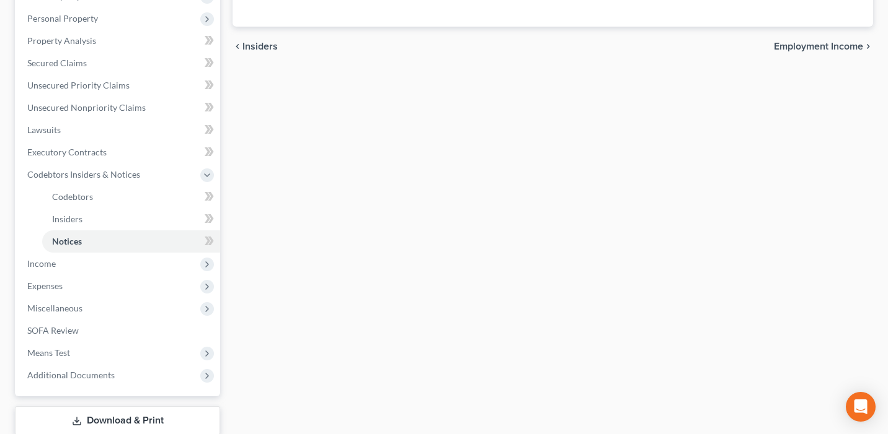
scroll to position [227, 0]
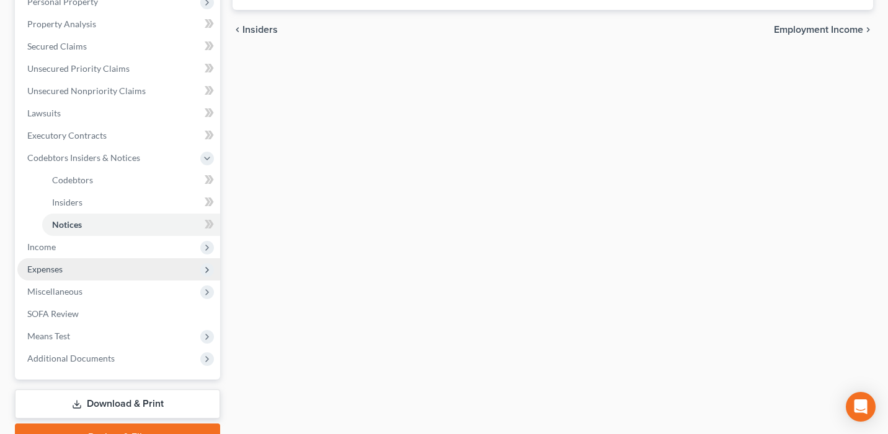
click at [161, 263] on span "Expenses" at bounding box center [118, 269] width 203 height 22
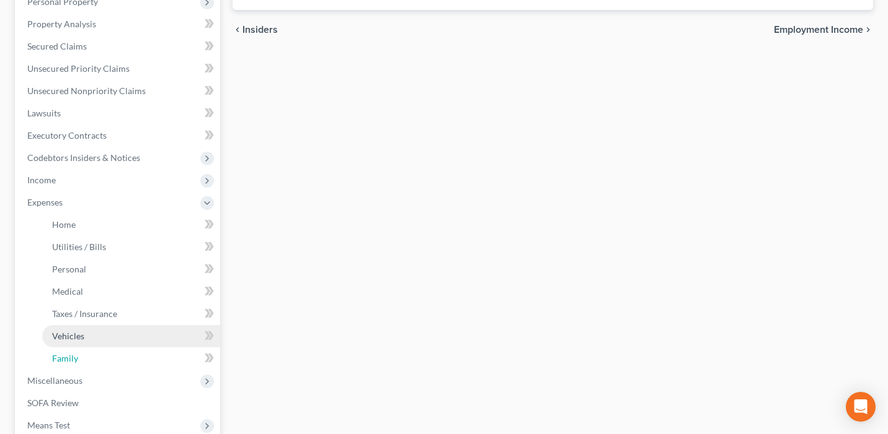
drag, startPoint x: 151, startPoint y: 360, endPoint x: 141, endPoint y: 345, distance: 17.9
click at [151, 360] on link "Family" at bounding box center [131, 359] width 178 height 22
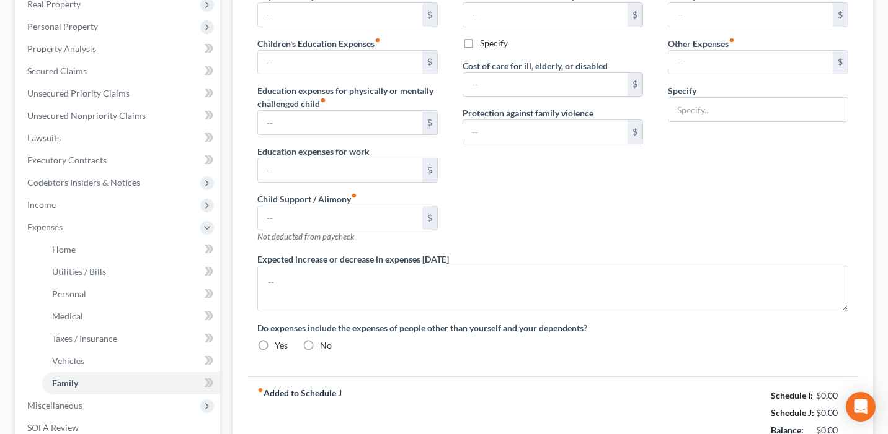
type input "0.00"
type input "200.00"
type input "0.00"
type input "343.00"
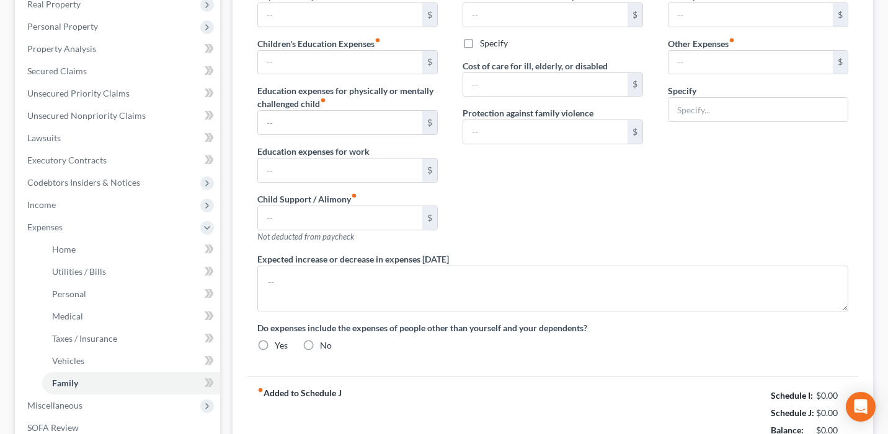
type input "0.00"
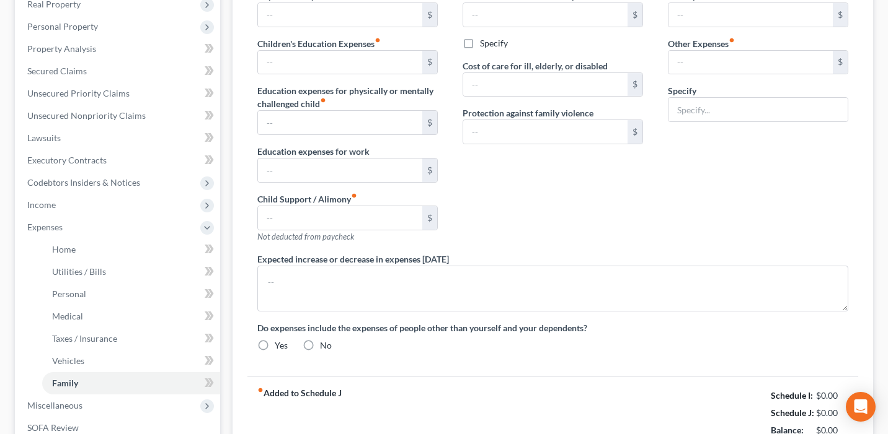
radio input "true"
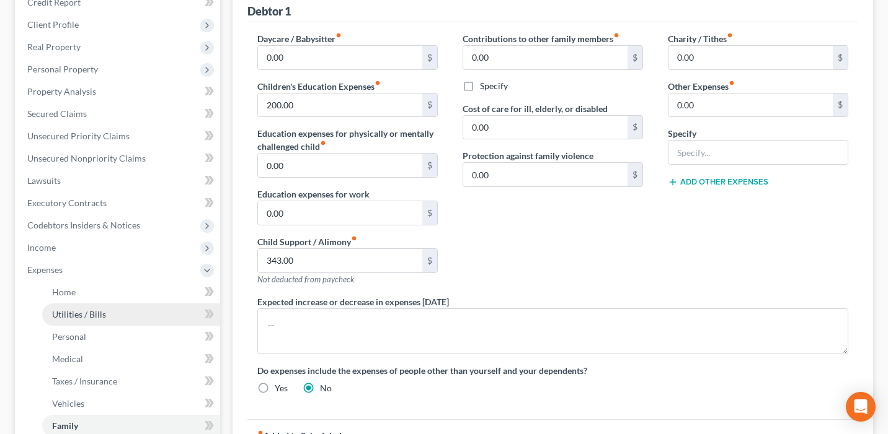
scroll to position [154, 0]
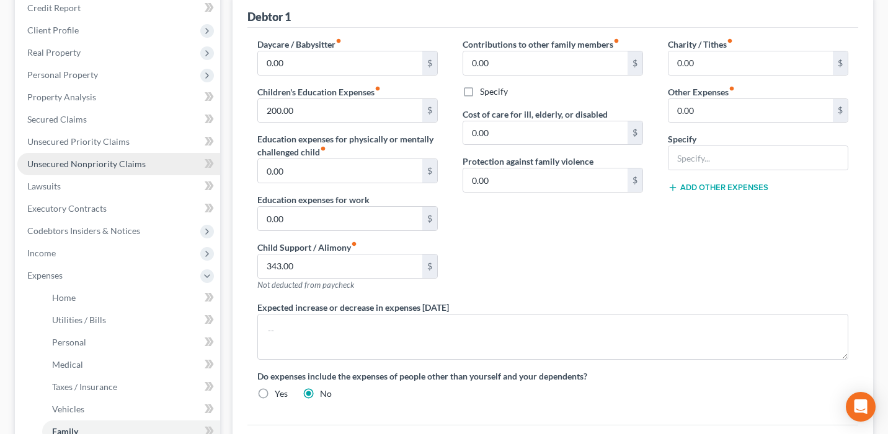
click at [143, 169] on link "Unsecured Nonpriority Claims" at bounding box center [118, 164] width 203 height 22
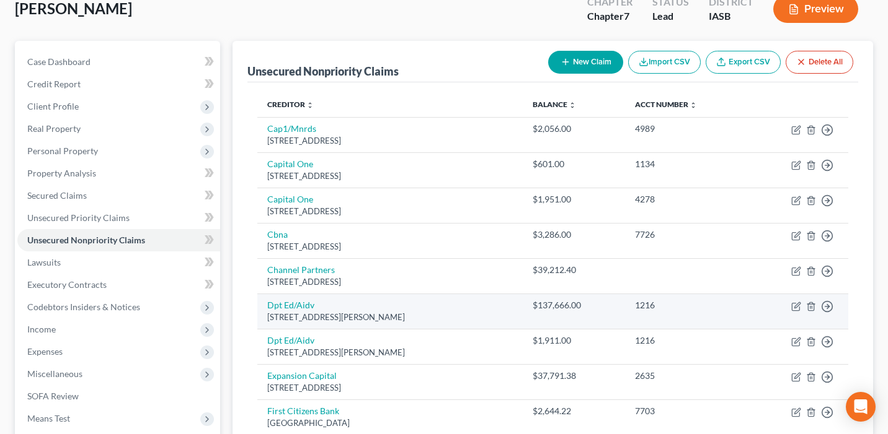
scroll to position [59, 0]
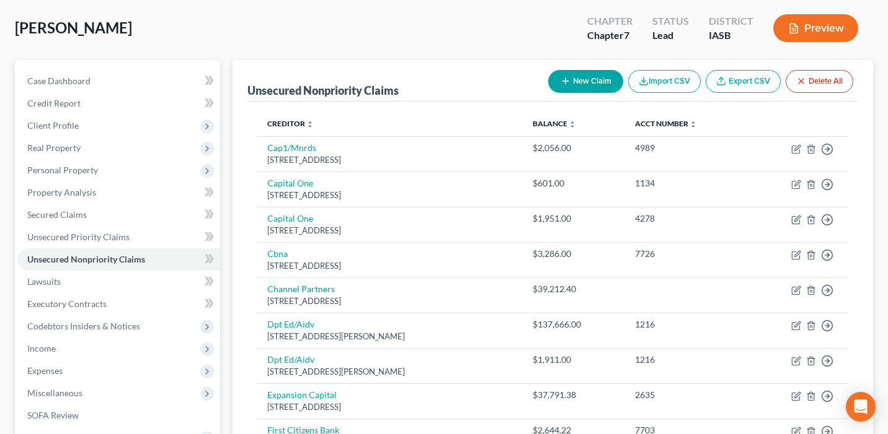
click at [602, 81] on button "New Claim" at bounding box center [585, 81] width 75 height 23
select select "0"
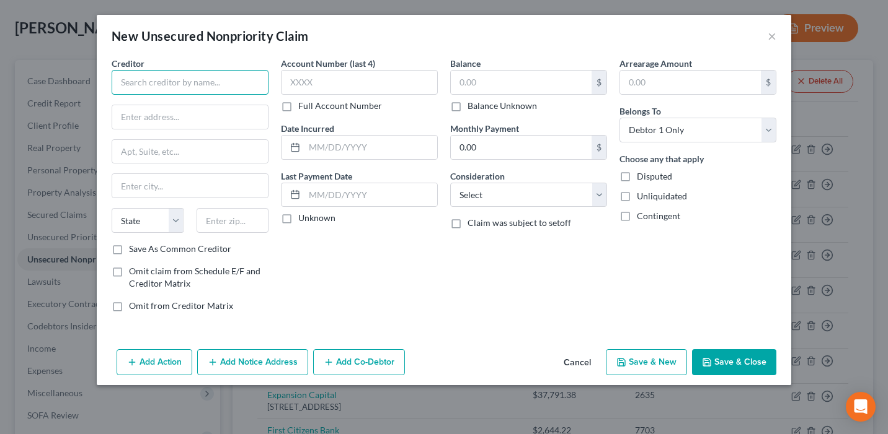
click at [177, 86] on input "text" at bounding box center [190, 82] width 157 height 25
click at [120, 86] on input "Child Support Services" at bounding box center [190, 82] width 157 height 25
type input "Amber Earnest C/O Child Support Services"
click at [144, 120] on input "text" at bounding box center [190, 117] width 156 height 24
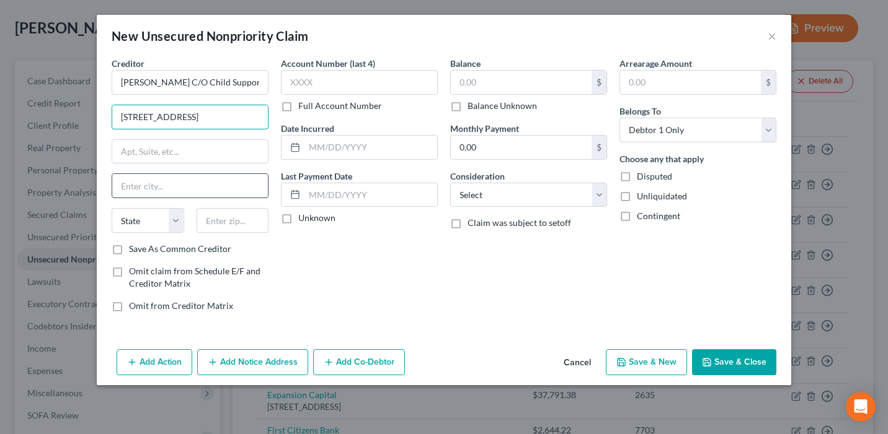
type input "207 1st St"
click at [154, 185] on input "text" at bounding box center [190, 186] width 156 height 24
type input "Hedrick"
click at [129, 223] on select "State AL AK AR AZ CA CO CT DE DC FL GA GU HI ID IL IN IA KS KY LA ME MD MA MI M…" at bounding box center [148, 220] width 73 height 25
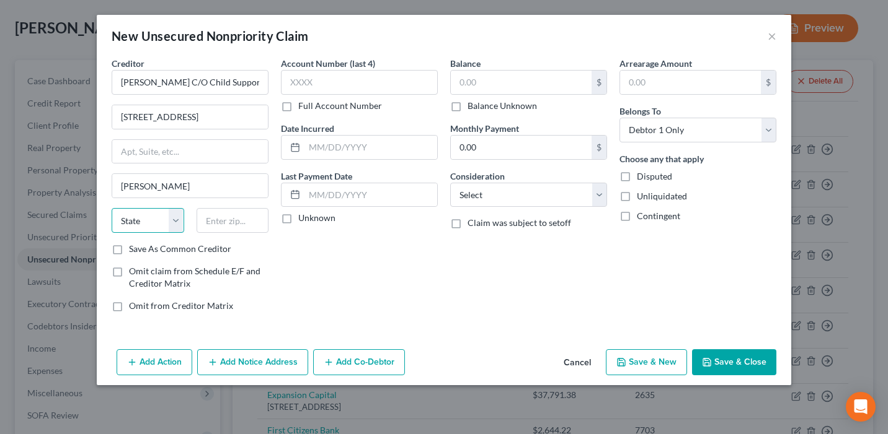
select select "16"
click at [112, 208] on select "State AL AK AR AZ CA CO CT DE DC FL GA GU HI ID IL IN IA KS KY LA ME MD MA MI M…" at bounding box center [148, 220] width 73 height 25
click at [415, 308] on div "Account Number (last 4) Full Account Number Date Incurred Last Payment Date Unk…" at bounding box center [359, 189] width 169 height 265
click at [173, 116] on input "207 1st St" at bounding box center [190, 117] width 156 height 24
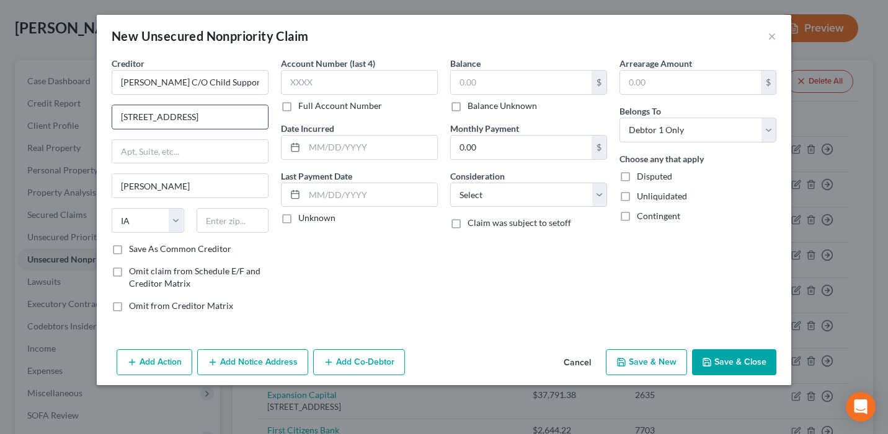
click at [173, 116] on input "207 1st St" at bounding box center [190, 117] width 156 height 24
click at [307, 258] on div "Account Number (last 4) Full Account Number Date Incurred Last Payment Date Unk…" at bounding box center [359, 189] width 169 height 265
click at [235, 113] on input "207 1st St" at bounding box center [190, 117] width 156 height 24
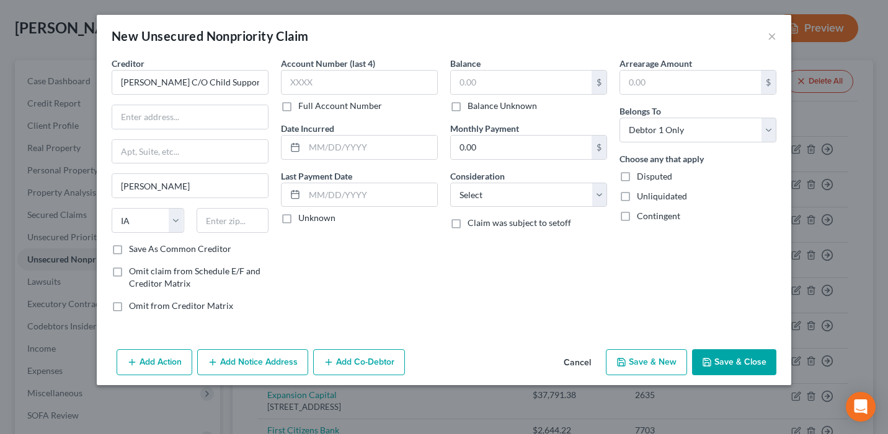
click at [754, 363] on button "Save & Close" at bounding box center [734, 363] width 84 height 26
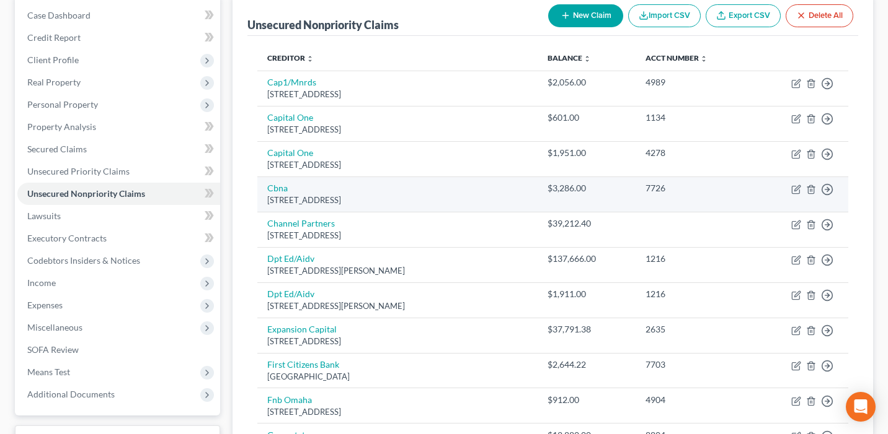
scroll to position [126, 0]
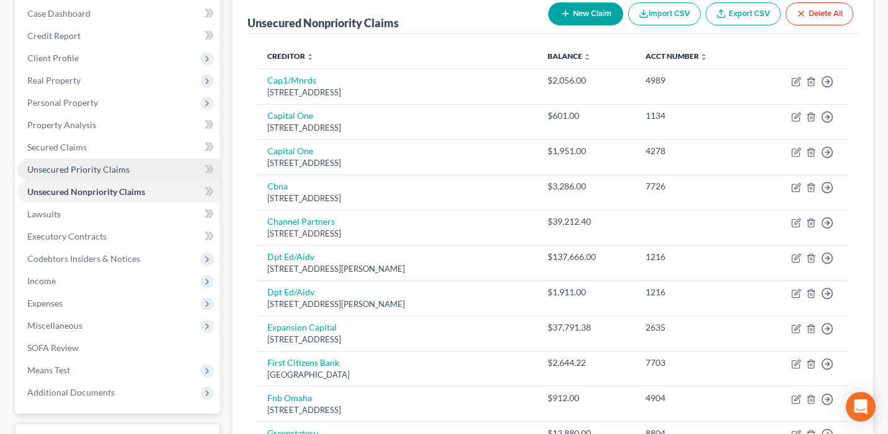
click at [161, 166] on link "Unsecured Priority Claims" at bounding box center [118, 170] width 203 height 22
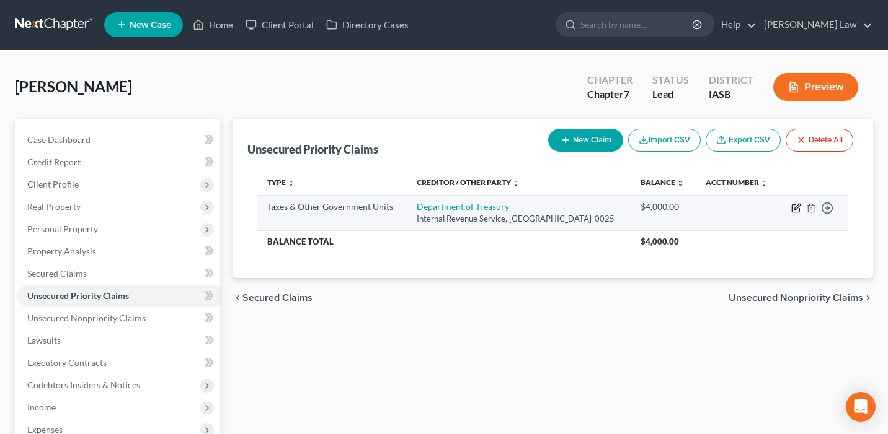
click at [797, 205] on icon "button" at bounding box center [797, 207] width 6 height 6
select select "0"
select select "45"
select select "0"
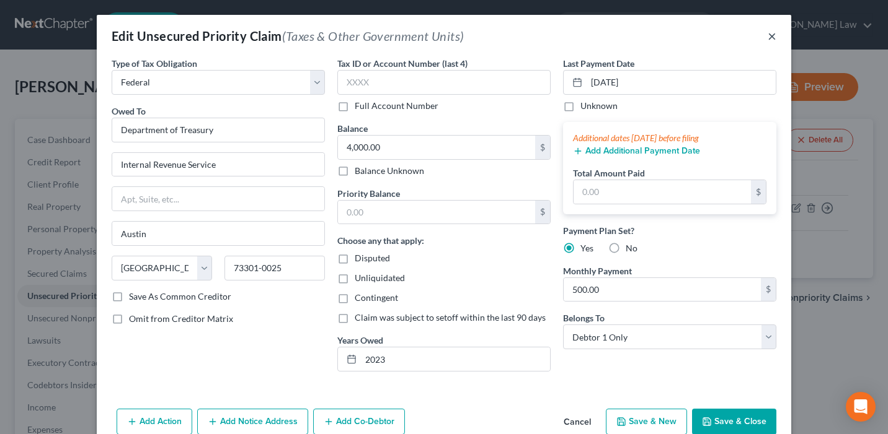
click at [773, 35] on button "×" at bounding box center [771, 36] width 9 height 15
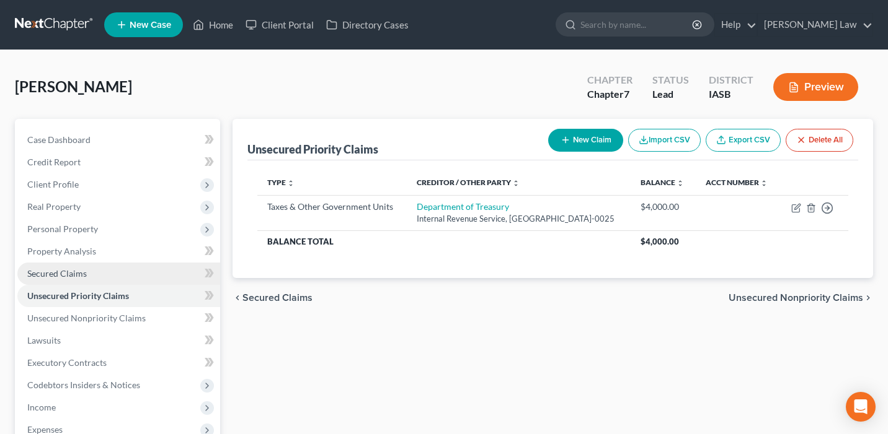
click at [185, 271] on link "Secured Claims" at bounding box center [118, 274] width 203 height 22
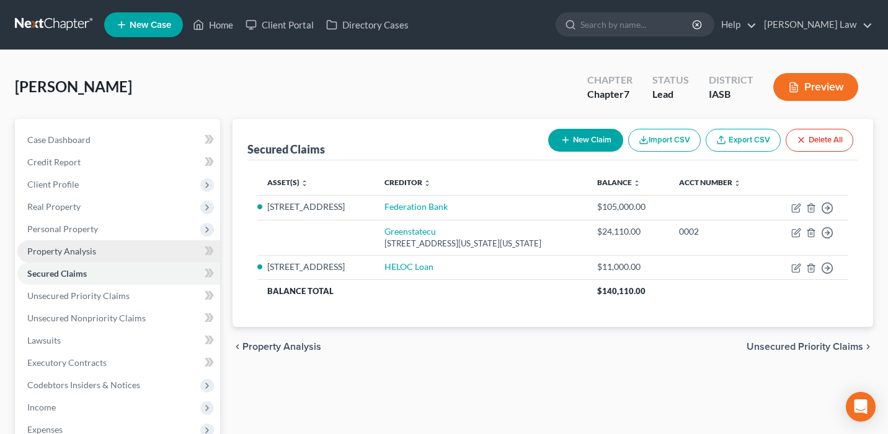
click at [129, 247] on link "Property Analysis" at bounding box center [118, 251] width 203 height 22
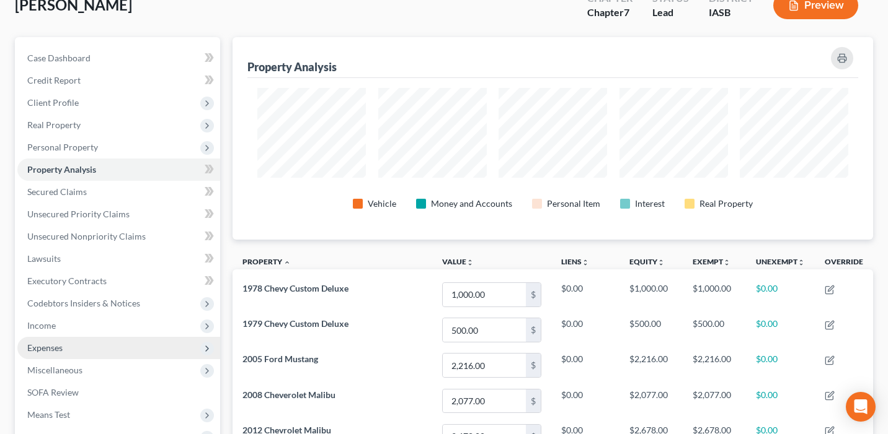
scroll to position [6, 0]
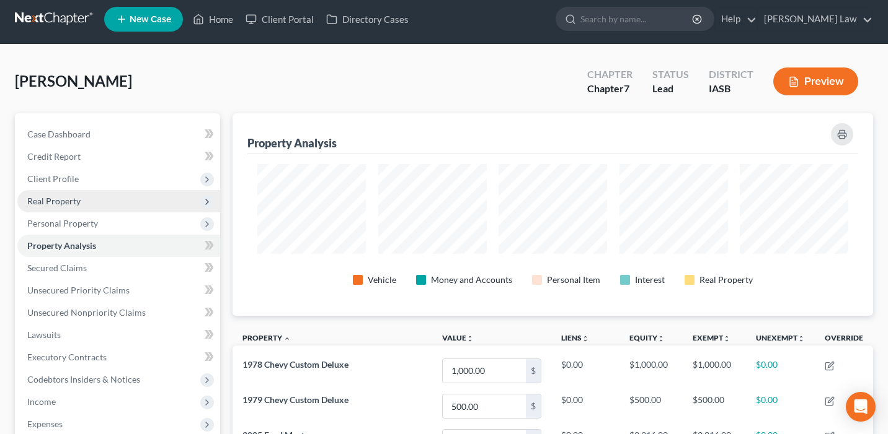
click at [134, 198] on span "Real Property" at bounding box center [118, 201] width 203 height 22
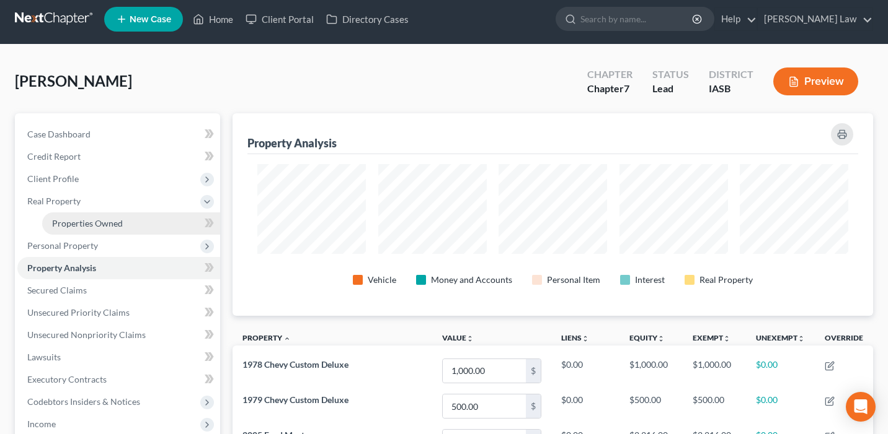
click at [136, 214] on link "Properties Owned" at bounding box center [131, 224] width 178 height 22
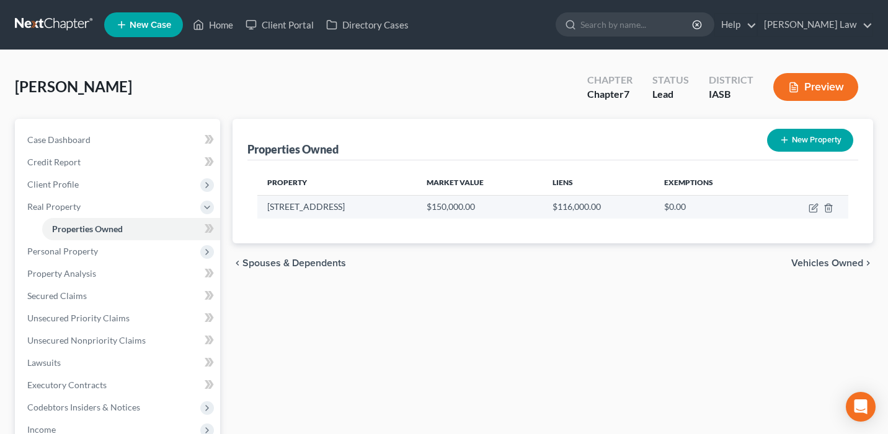
click at [813, 202] on td at bounding box center [807, 207] width 81 height 24
click at [813, 206] on icon "button" at bounding box center [813, 208] width 10 height 10
select select "16"
select select "0"
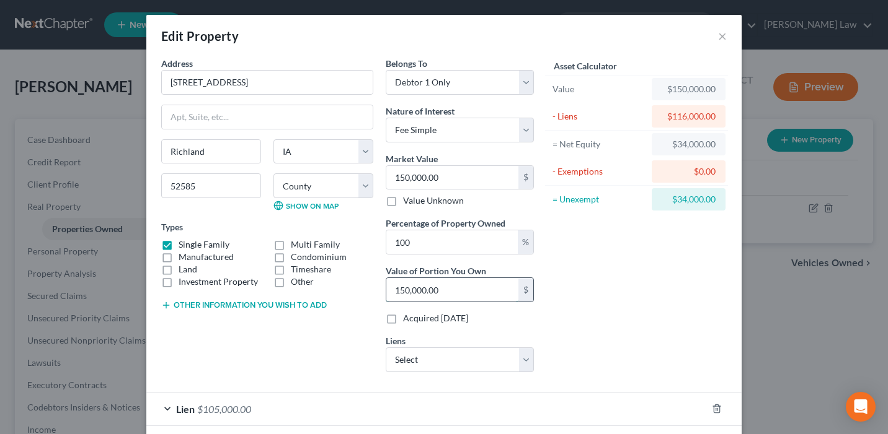
click at [483, 292] on input "150,000.00" at bounding box center [452, 290] width 132 height 24
type input "0.00"
type input "3"
type input "0.02"
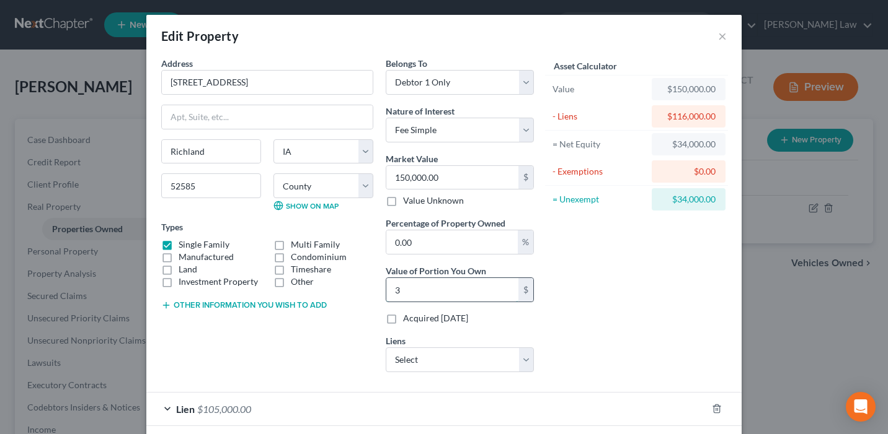
type input "34"
type input "0.23"
type input "340"
type input "2.27"
type input "3,400"
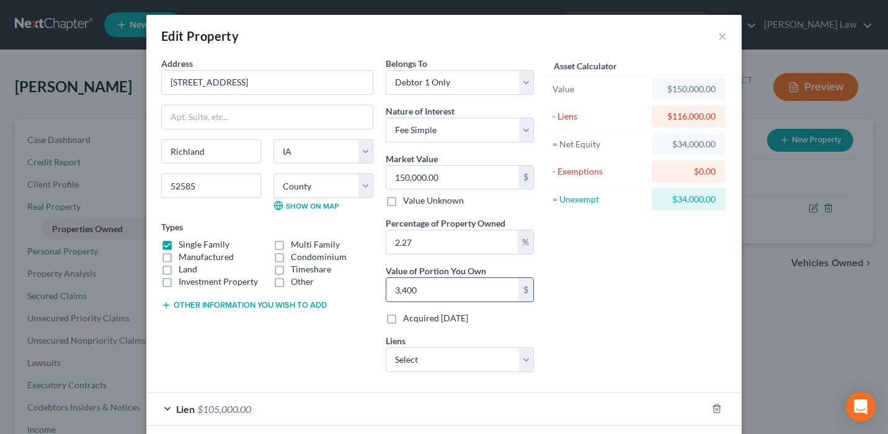
type input "22.67"
type input "34,000"
type input "226.67"
type input "340,000"
type input "22.67"
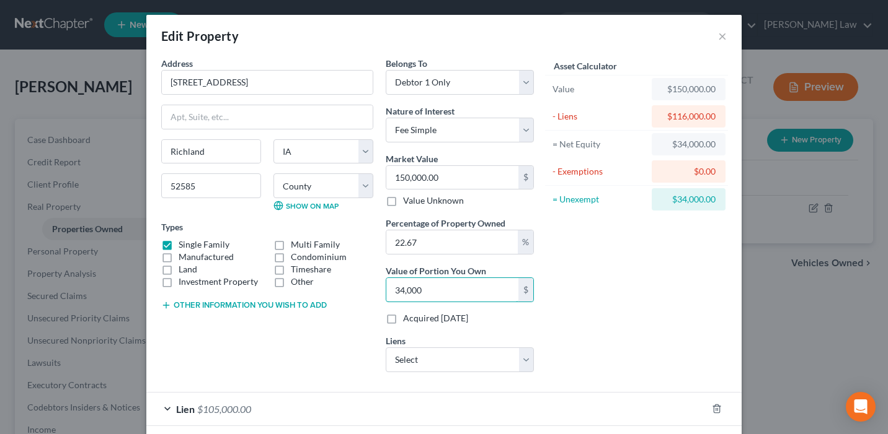
drag, startPoint x: 446, startPoint y: 289, endPoint x: 381, endPoint y: 289, distance: 65.1
click at [381, 289] on div "Belongs To * Select Debtor 1 Only Debtor 2 Only Debtor 1 And Debtor 2 Only At L…" at bounding box center [459, 219] width 161 height 325
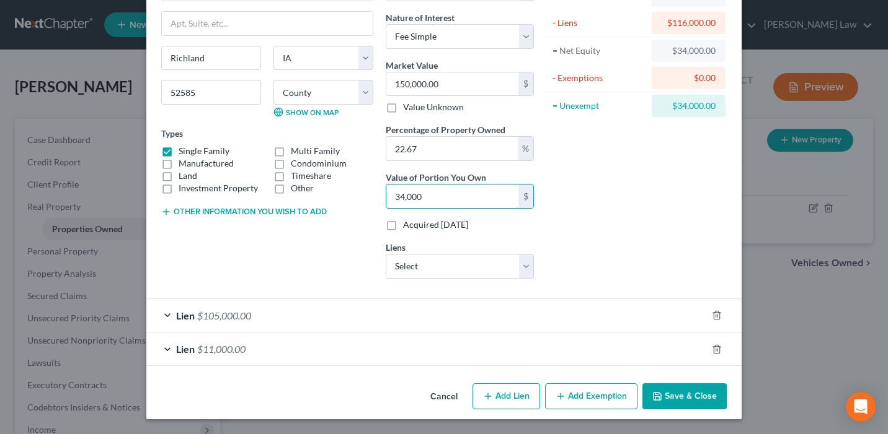
type input "34,000"
click at [601, 400] on button "Add Exemption" at bounding box center [591, 397] width 92 height 26
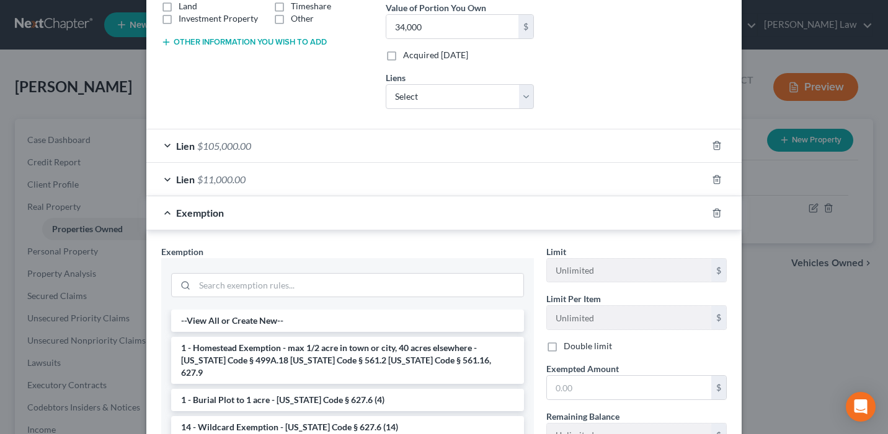
scroll to position [396, 0]
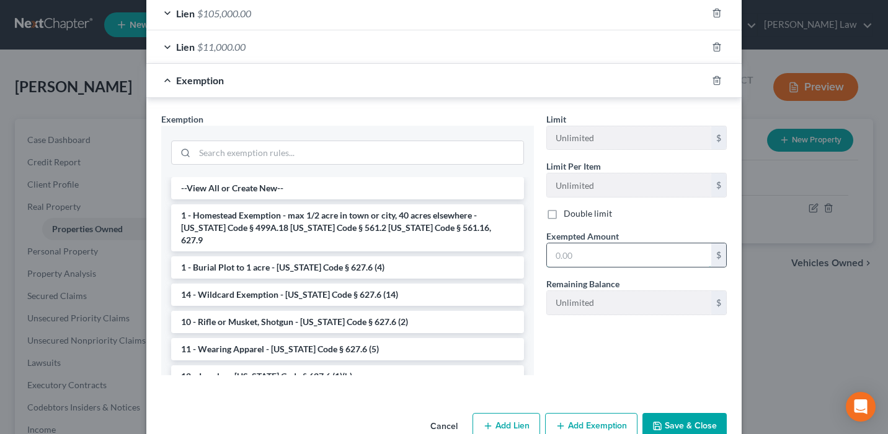
click at [594, 260] on input "text" at bounding box center [629, 256] width 164 height 24
paste input "34,000"
type input "34,000"
click at [578, 375] on div "Limit Unlimited $ Limit Per Item Unlimited $ Double limit Exempted Amount * 34,…" at bounding box center [636, 249] width 193 height 273
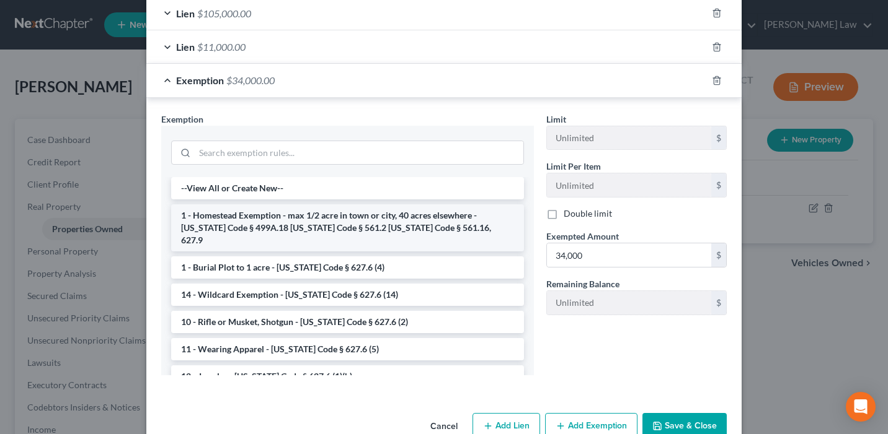
click at [366, 221] on li "1 - Homestead Exemption - max 1/2 acre in town or city, 40 acres elsewhere - Io…" at bounding box center [347, 228] width 353 height 47
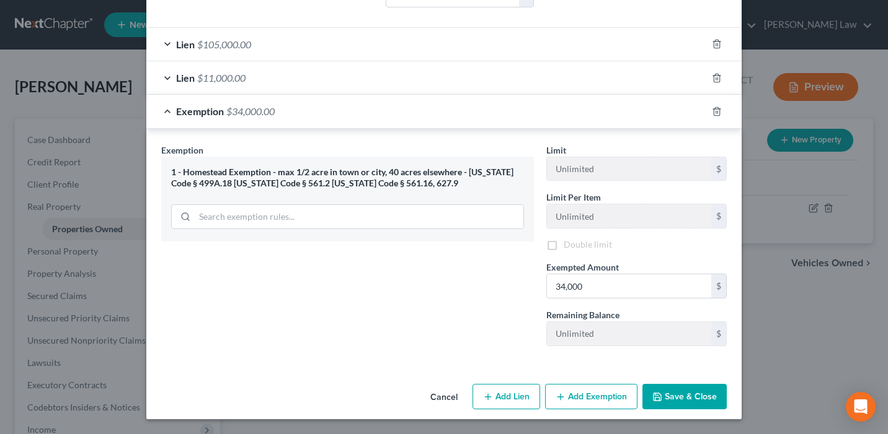
scroll to position [367, 0]
click at [695, 397] on button "Save & Close" at bounding box center [684, 397] width 84 height 26
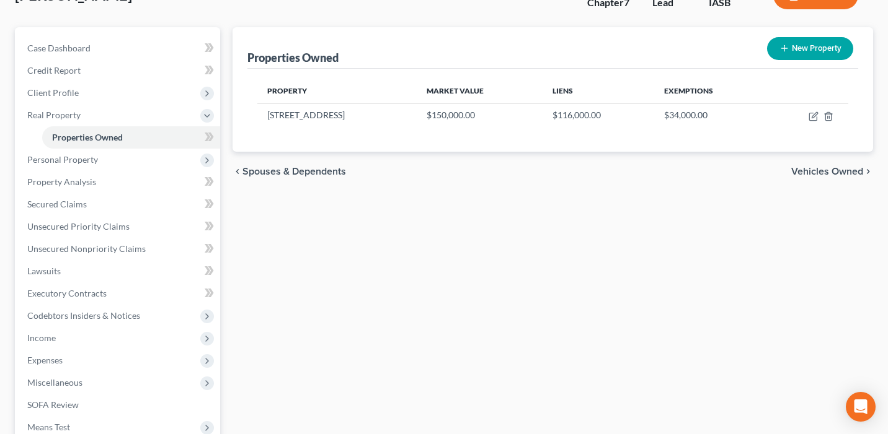
scroll to position [81, 0]
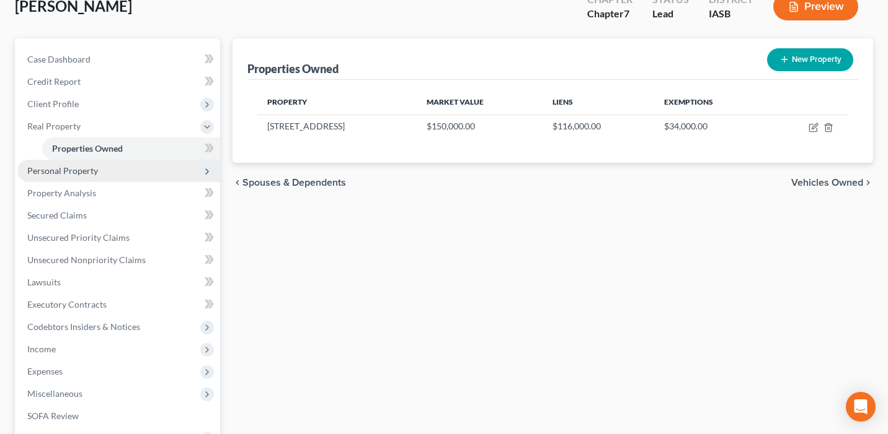
click at [133, 167] on span "Personal Property" at bounding box center [118, 171] width 203 height 22
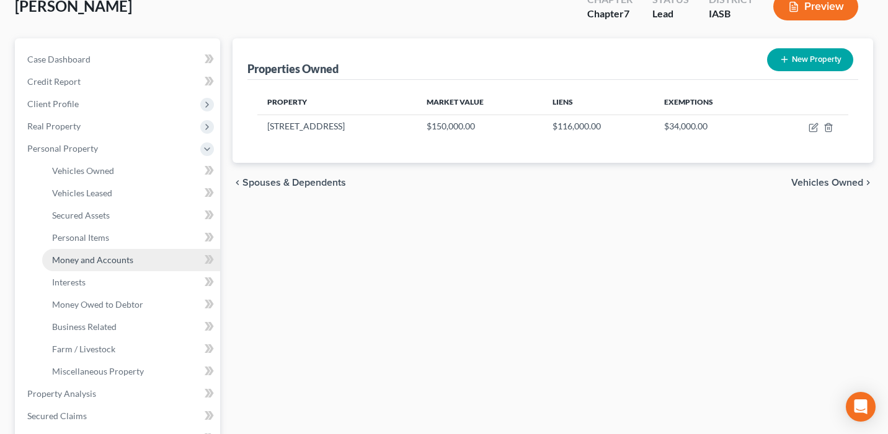
click at [152, 257] on link "Money and Accounts" at bounding box center [131, 260] width 178 height 22
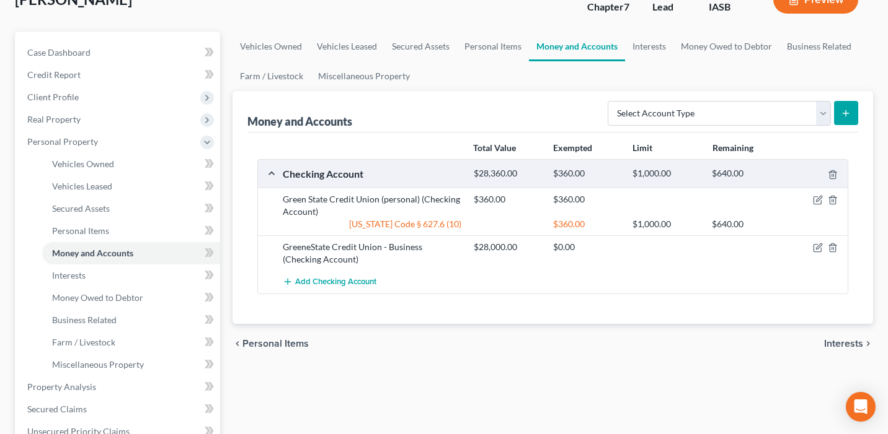
scroll to position [117, 0]
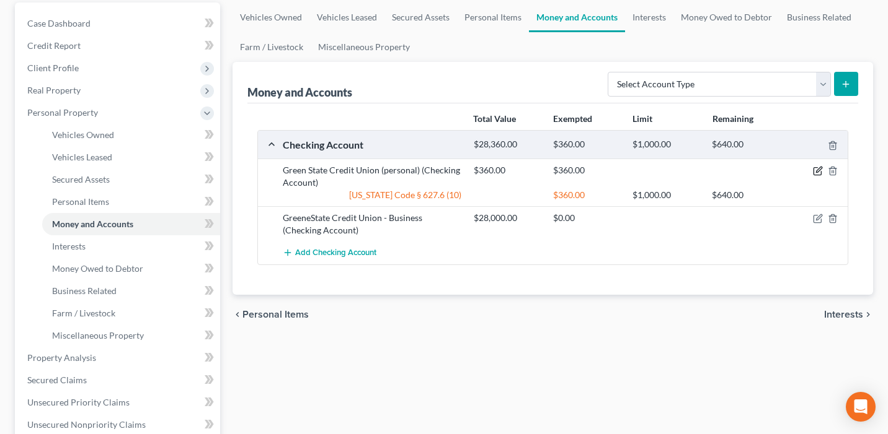
click at [821, 174] on icon "button" at bounding box center [816, 171] width 7 height 7
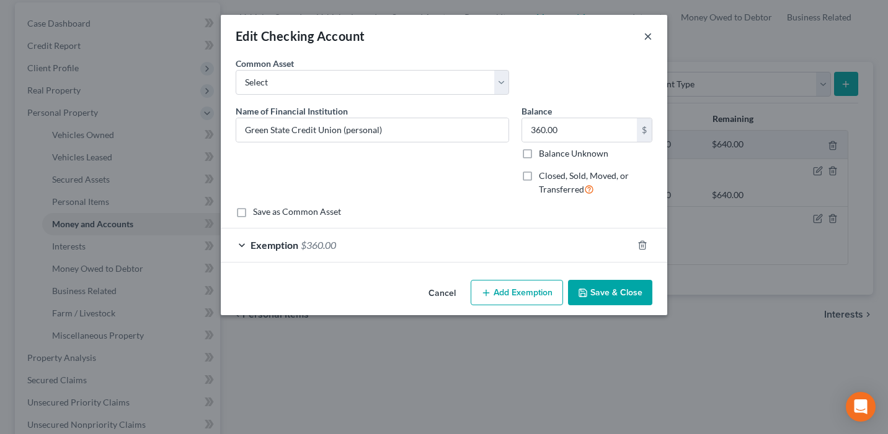
click at [648, 30] on button "×" at bounding box center [647, 36] width 9 height 15
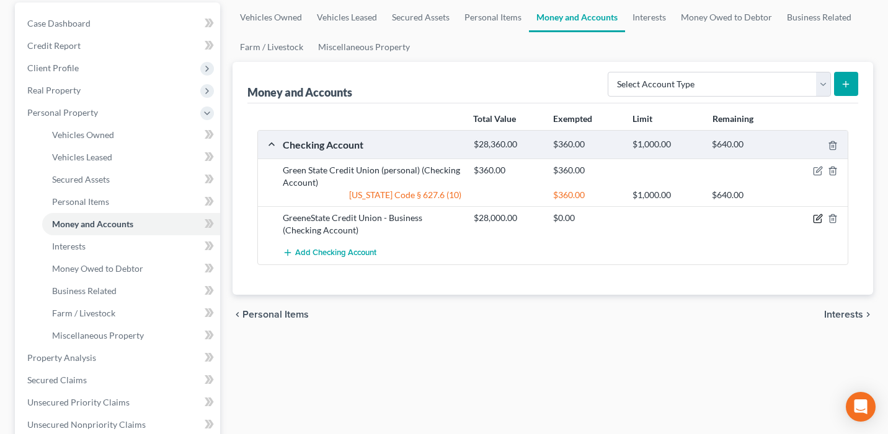
click at [819, 220] on icon "button" at bounding box center [818, 219] width 10 height 10
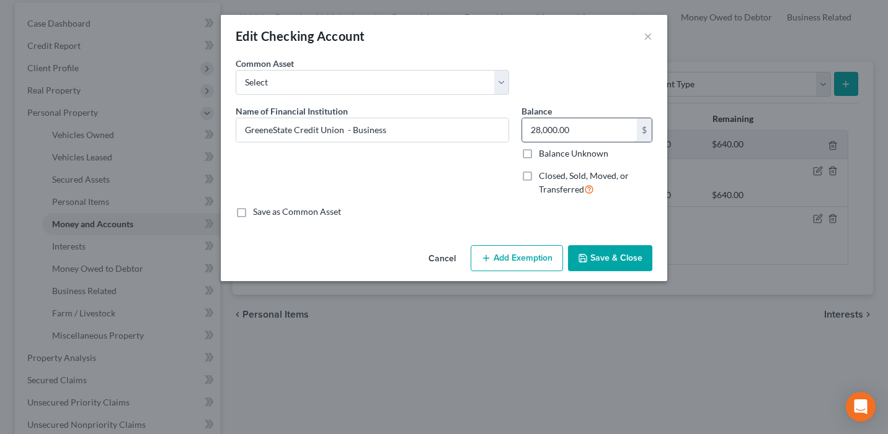
click at [595, 128] on input "28,000.00" at bounding box center [579, 130] width 115 height 24
type input "2"
type input "1,900"
click at [496, 260] on button "Add Exemption" at bounding box center [516, 258] width 92 height 26
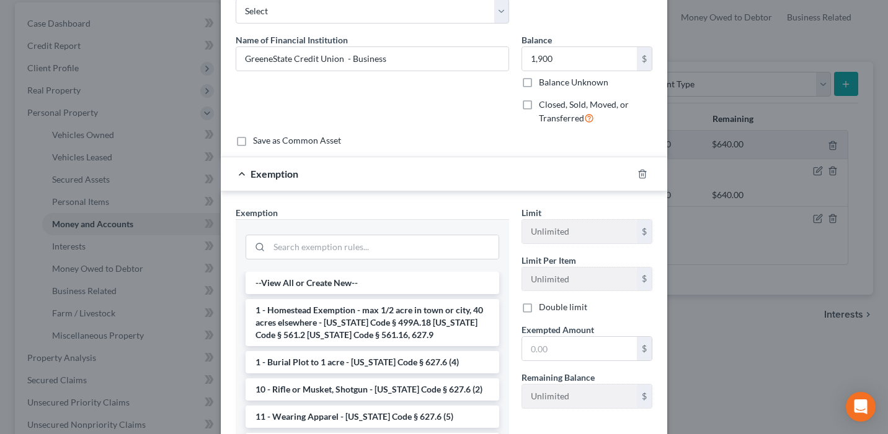
scroll to position [79, 0]
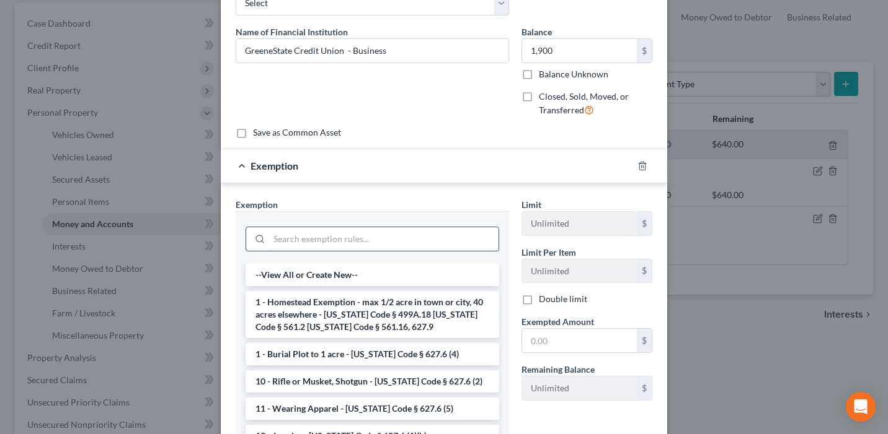
click at [355, 245] on input "search" at bounding box center [383, 239] width 229 height 24
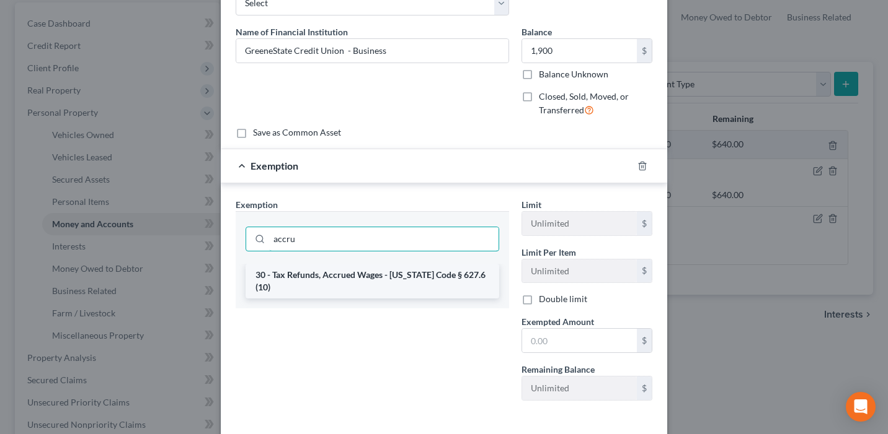
type input "accru"
click at [342, 276] on li "30 - Tax Refunds, Accrued Wages - Iowa Code § 627.6 (10)" at bounding box center [371, 281] width 253 height 35
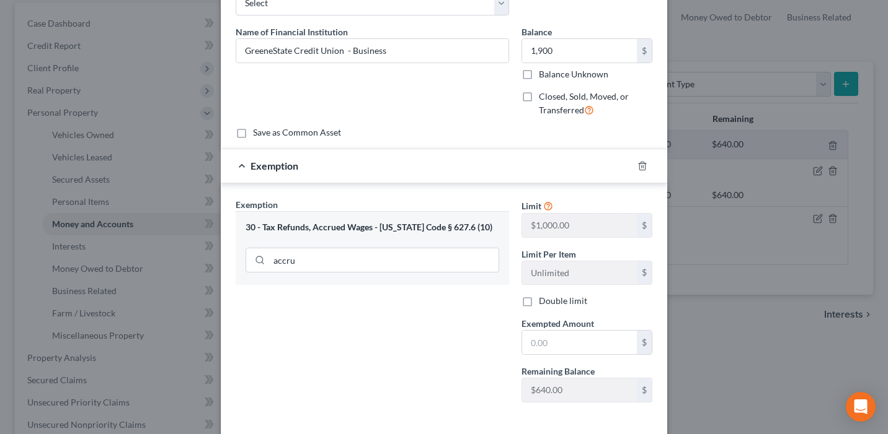
scroll to position [136, 0]
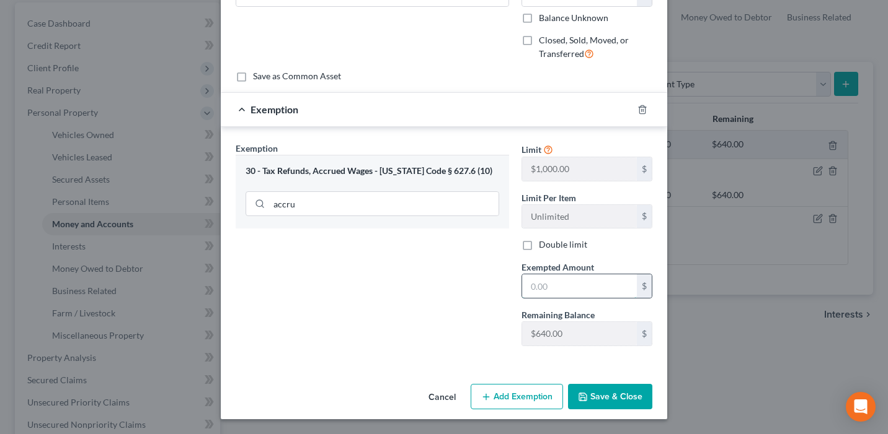
click at [542, 280] on input "text" at bounding box center [579, 287] width 115 height 24
type input "1,000"
click at [523, 396] on button "Add Exemption" at bounding box center [516, 397] width 92 height 26
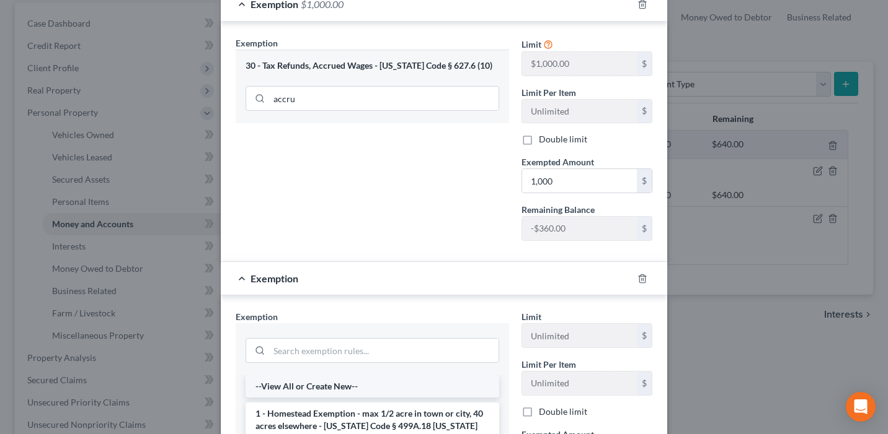
scroll to position [266, 0]
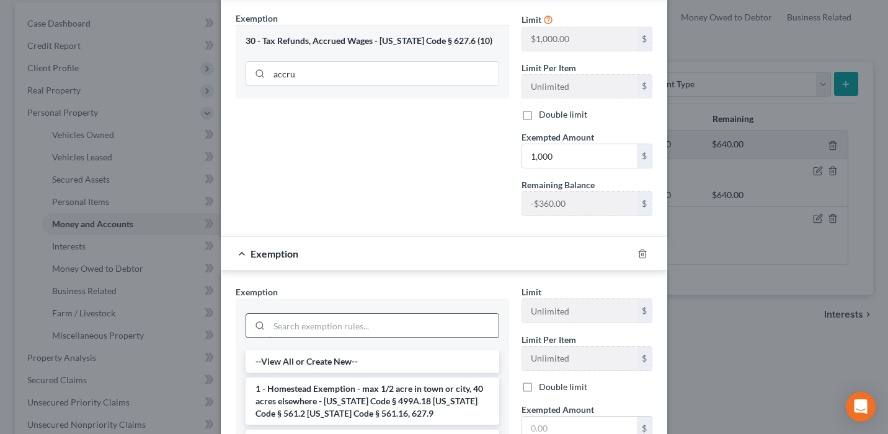
click at [395, 331] on input "search" at bounding box center [383, 326] width 229 height 24
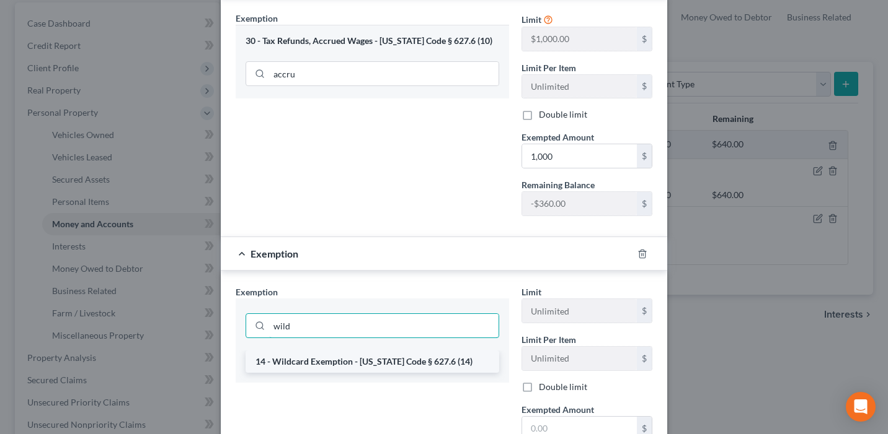
type input "wild"
click at [388, 363] on li "14 - Wildcard Exemption - Iowa Code § 627.6 (14)" at bounding box center [371, 362] width 253 height 22
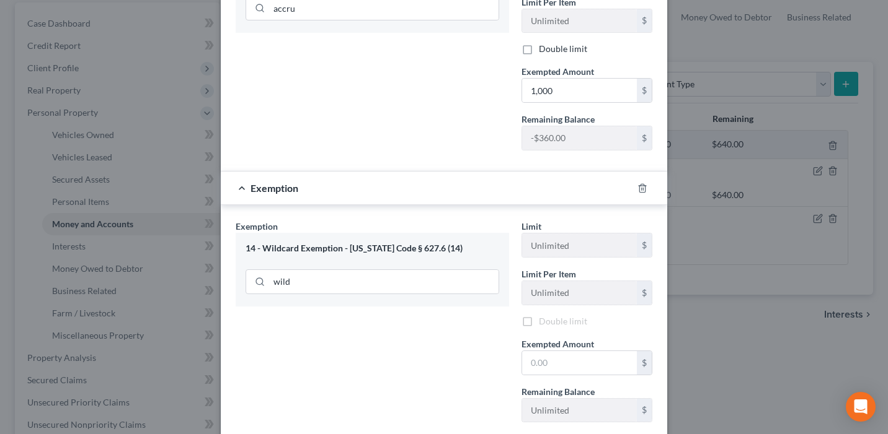
scroll to position [358, 0]
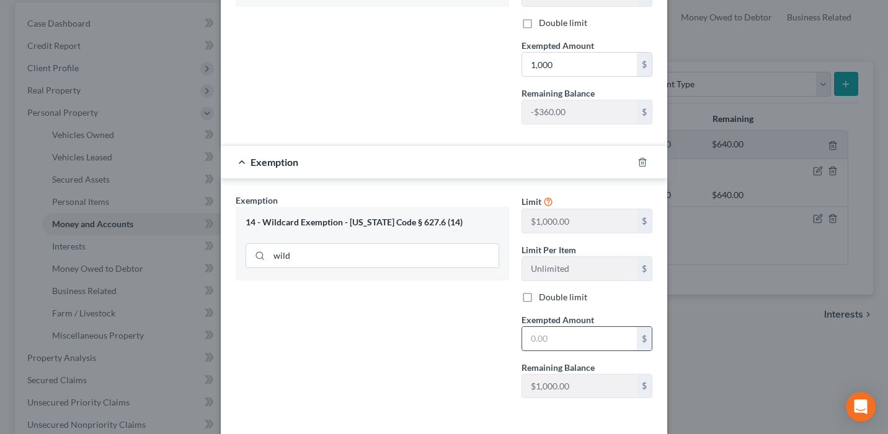
click at [563, 342] on input "text" at bounding box center [579, 339] width 115 height 24
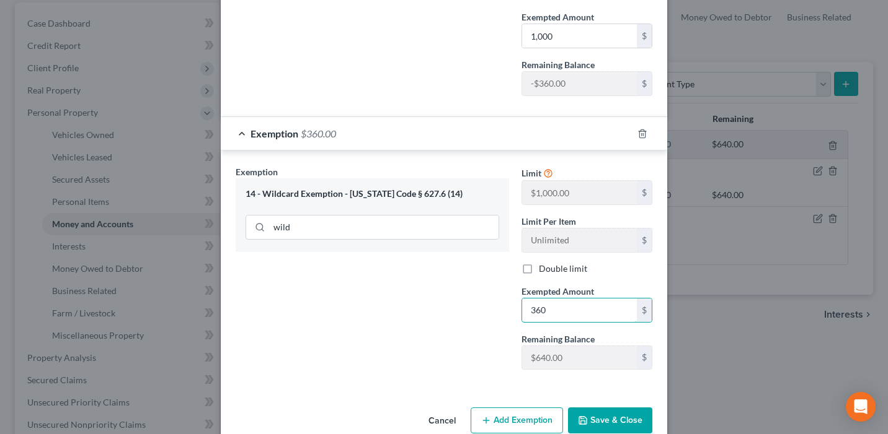
scroll to position [410, 0]
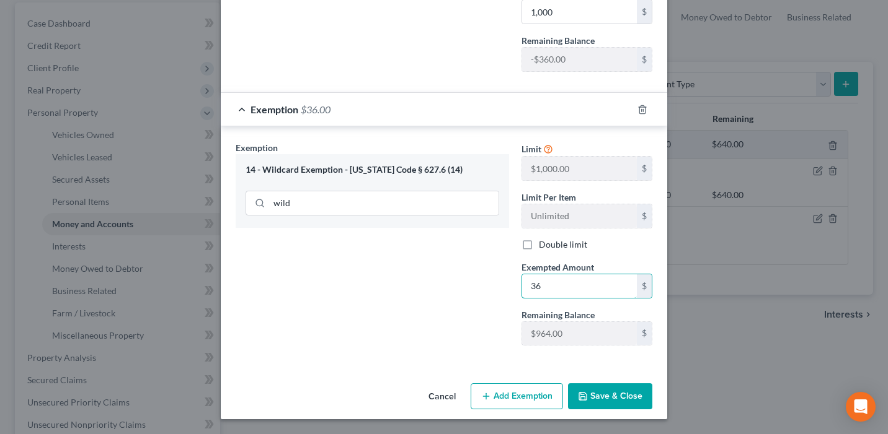
type input "3"
type input "900"
click at [344, 358] on div "Exemption Set must be selected for CA. Exemption * 14 - Wildcard Exemption - Io…" at bounding box center [444, 246] width 446 height 240
click at [639, 397] on button "Save & Close" at bounding box center [610, 397] width 84 height 26
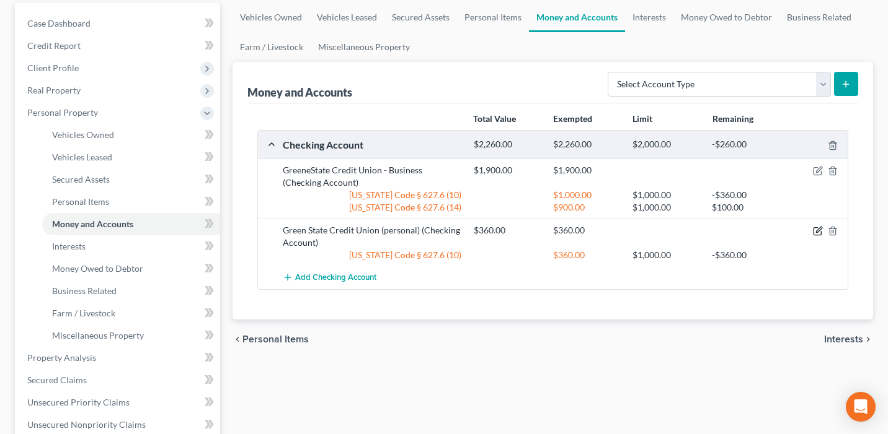
click at [815, 229] on icon "button" at bounding box center [818, 231] width 10 height 10
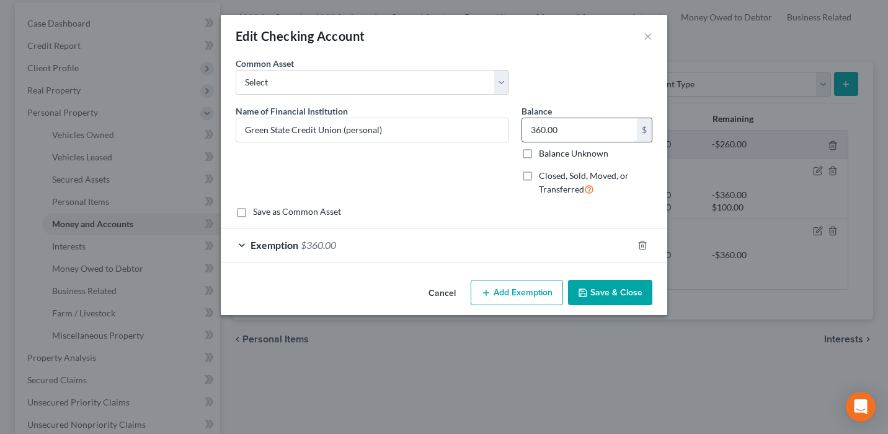
click at [574, 130] on input "360.00" at bounding box center [579, 130] width 115 height 24
type input "313"
click at [514, 243] on div "Exemption $360.00" at bounding box center [427, 245] width 412 height 33
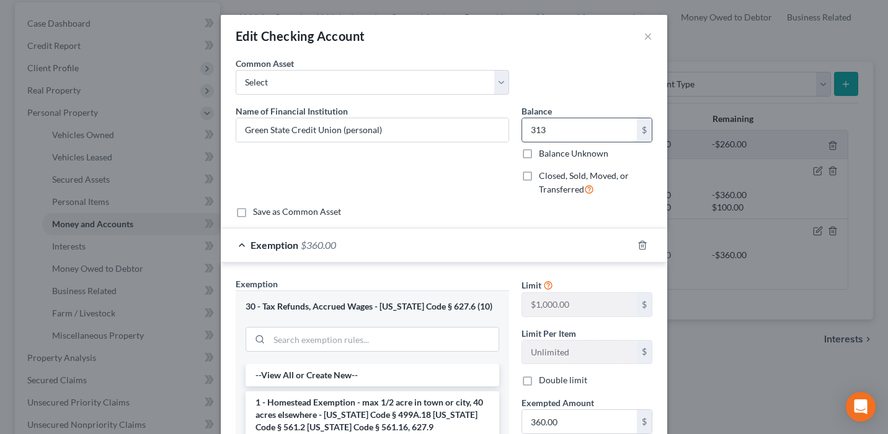
drag, startPoint x: 556, startPoint y: 127, endPoint x: 550, endPoint y: 133, distance: 8.8
click at [550, 133] on input "313" at bounding box center [579, 130] width 115 height 24
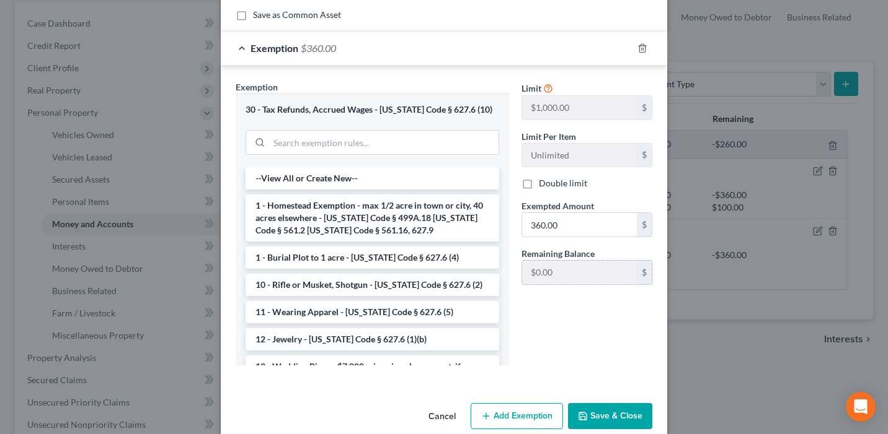
scroll to position [209, 0]
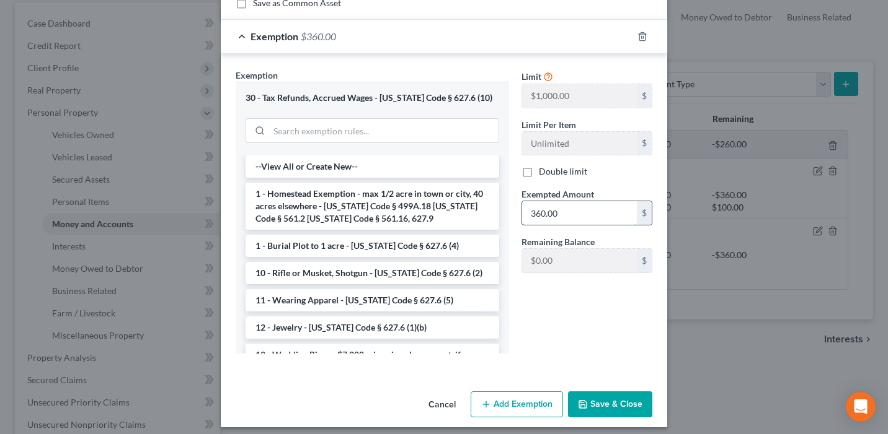
click at [573, 215] on input "360.00" at bounding box center [579, 213] width 115 height 24
click at [351, 134] on input "search" at bounding box center [383, 131] width 229 height 24
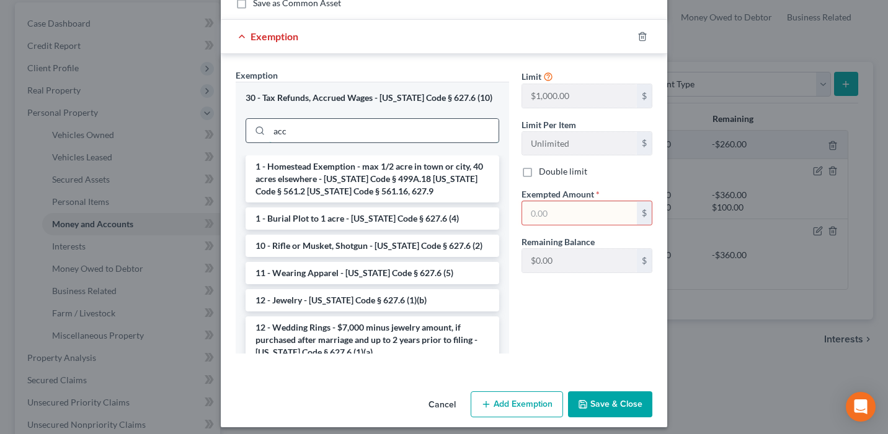
scroll to position [136, 0]
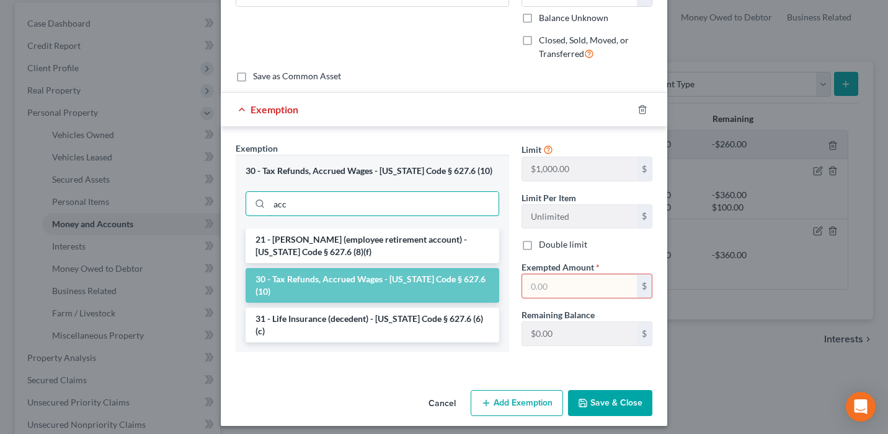
type input "acc"
click at [348, 275] on li "30 - Tax Refunds, Accrued Wages - Iowa Code § 627.6 (10)" at bounding box center [371, 285] width 253 height 35
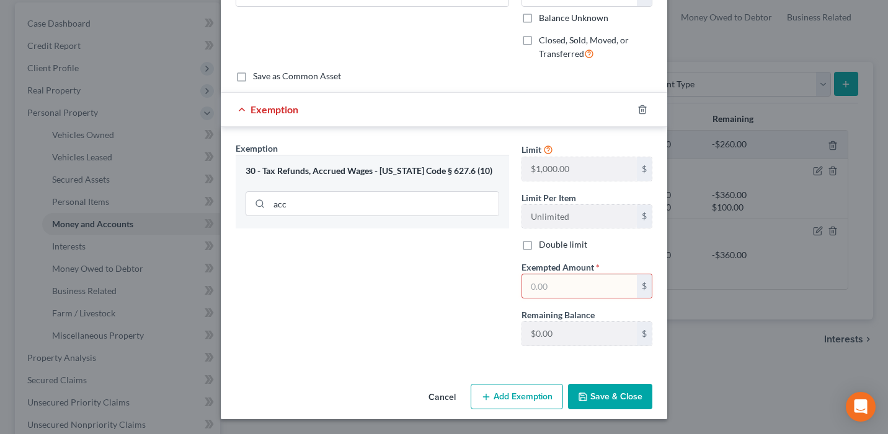
click at [555, 287] on input "text" at bounding box center [579, 287] width 115 height 24
click at [459, 305] on div "Exemption Set must be selected for CA. Exemption * 30 - Tax Refunds, Accrued Wa…" at bounding box center [372, 249] width 286 height 214
click at [643, 110] on icon "button" at bounding box center [642, 110] width 10 height 10
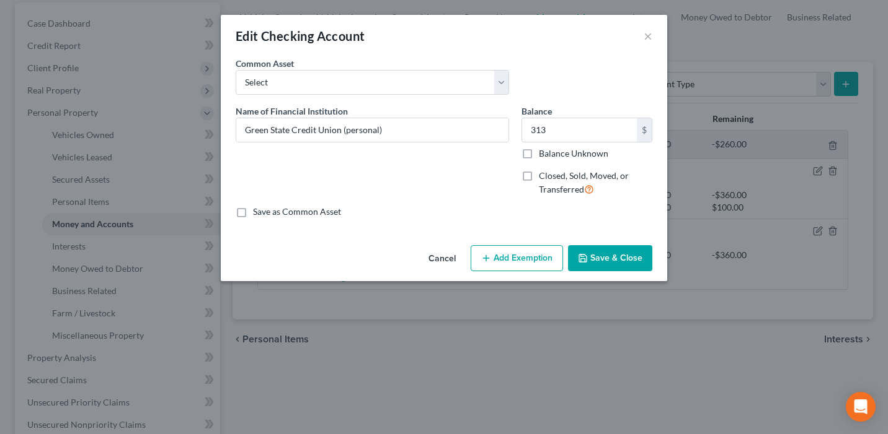
click at [529, 257] on button "Add Exemption" at bounding box center [516, 258] width 92 height 26
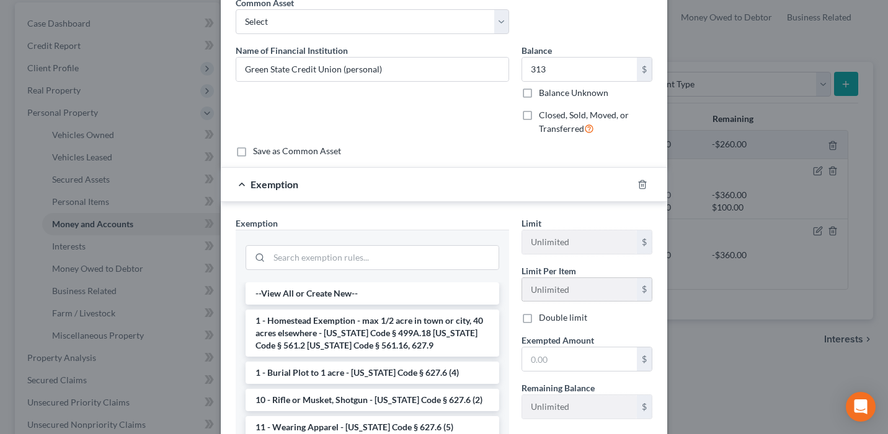
scroll to position [106, 0]
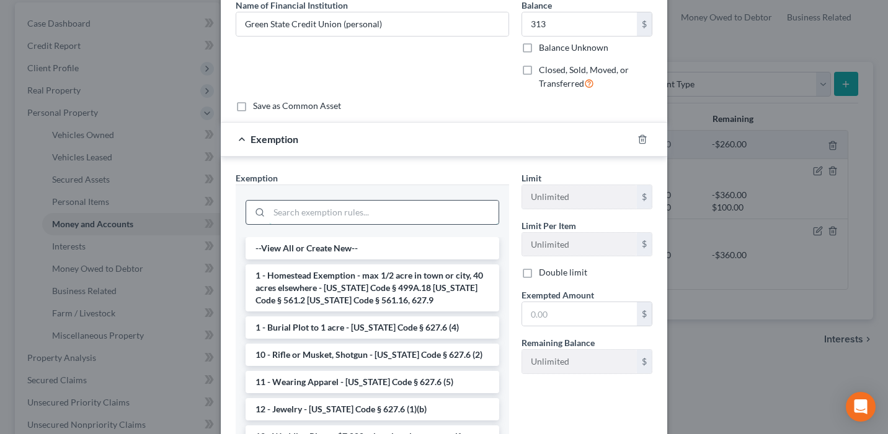
click at [328, 214] on input "search" at bounding box center [383, 213] width 229 height 24
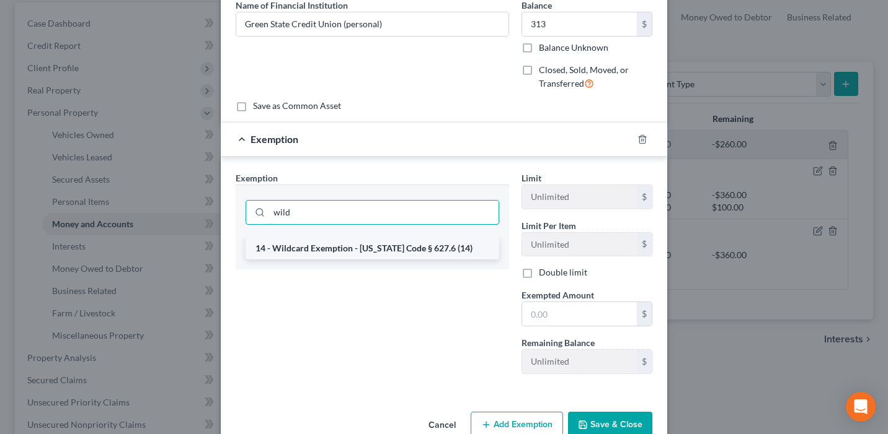
type input "wild"
click at [326, 260] on div "14 - Wildcard Exemption - Iowa Code § 627.6 (14)" at bounding box center [372, 253] width 273 height 32
click at [322, 250] on li "14 - Wildcard Exemption - Iowa Code § 627.6 (14)" at bounding box center [371, 248] width 253 height 22
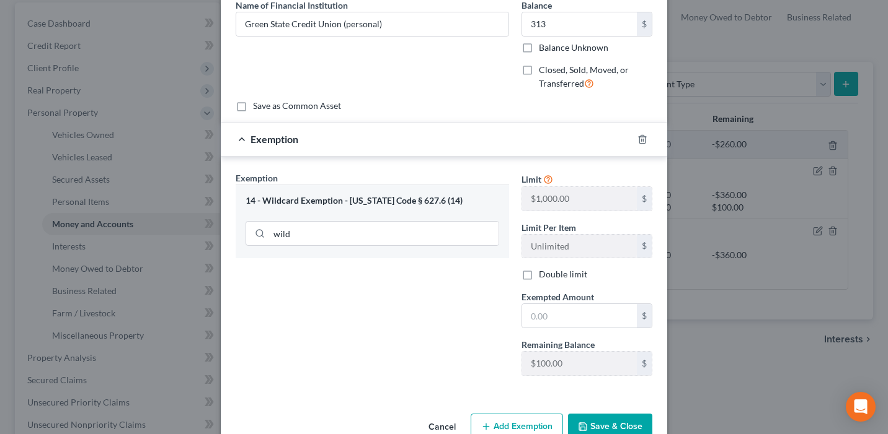
scroll to position [136, 0]
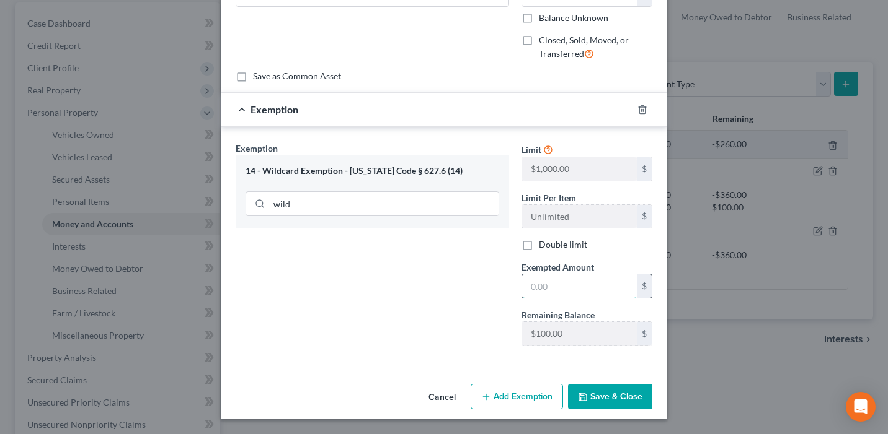
click at [537, 286] on input "text" at bounding box center [579, 287] width 115 height 24
type input "100"
click at [386, 345] on div "Exemption Set must be selected for CA. Exemption * 14 - Wildcard Exemption - Io…" at bounding box center [372, 249] width 286 height 214
click at [626, 402] on button "Save & Close" at bounding box center [610, 397] width 84 height 26
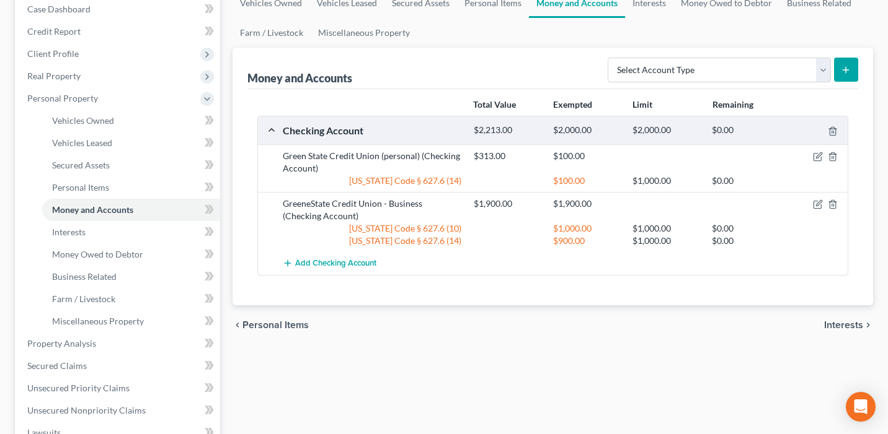
scroll to position [56, 0]
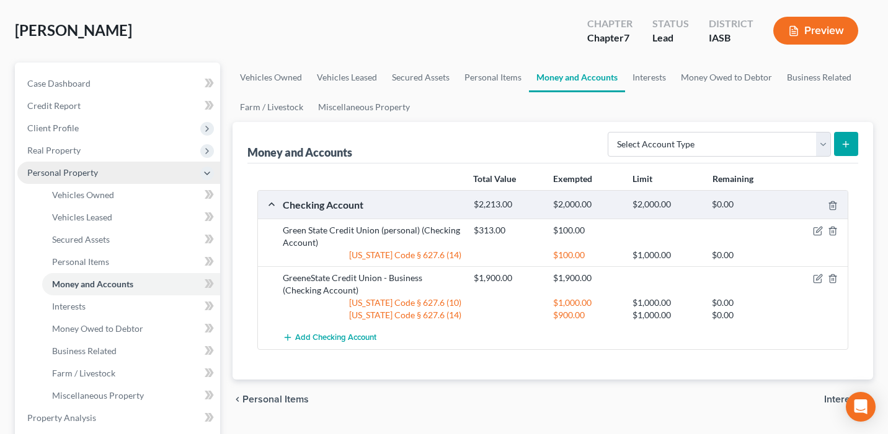
click at [169, 176] on span "Personal Property" at bounding box center [118, 173] width 203 height 22
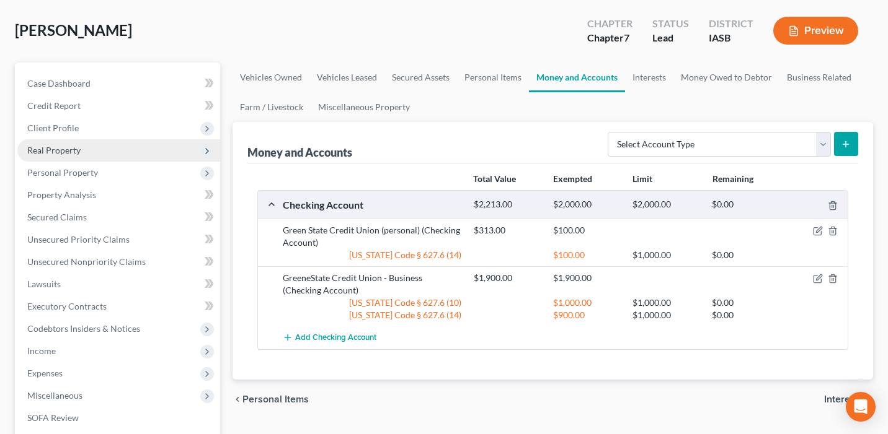
click at [138, 143] on span "Real Property" at bounding box center [118, 150] width 203 height 22
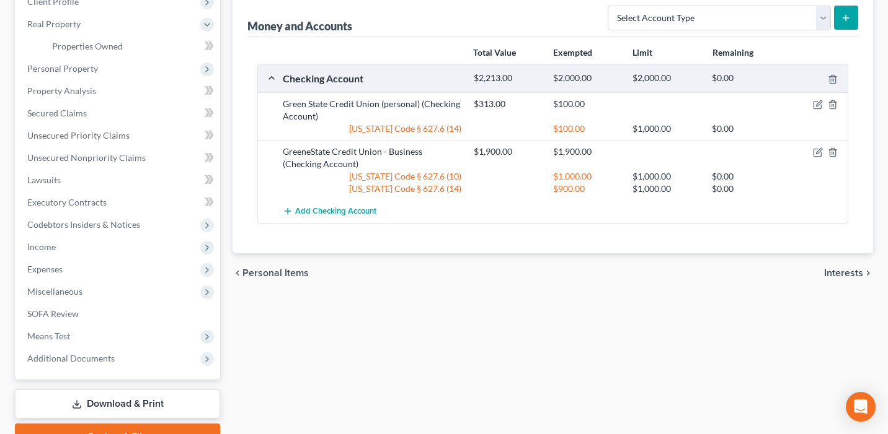
scroll to position [178, 0]
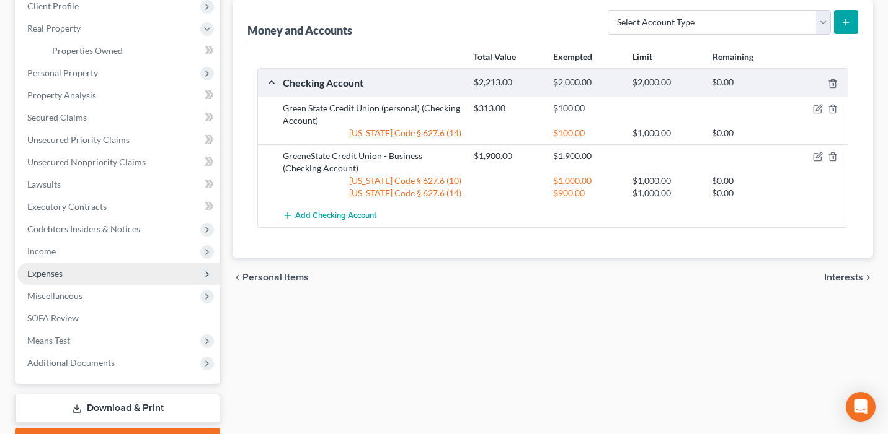
click at [133, 270] on span "Expenses" at bounding box center [118, 274] width 203 height 22
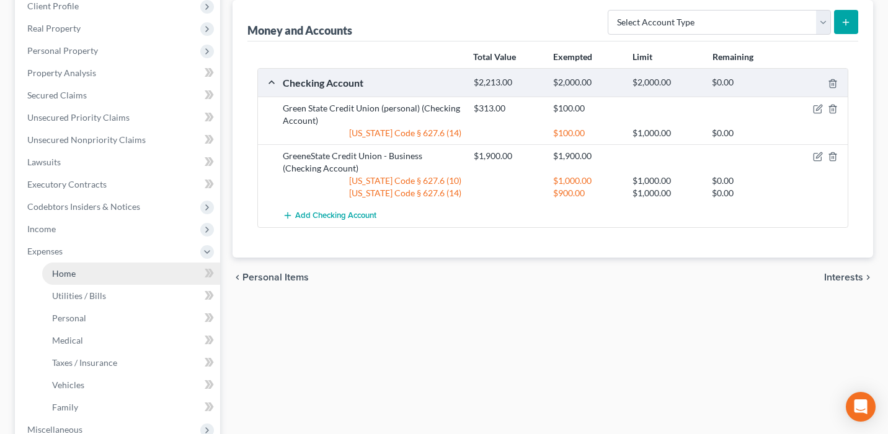
click at [125, 279] on link "Home" at bounding box center [131, 274] width 178 height 22
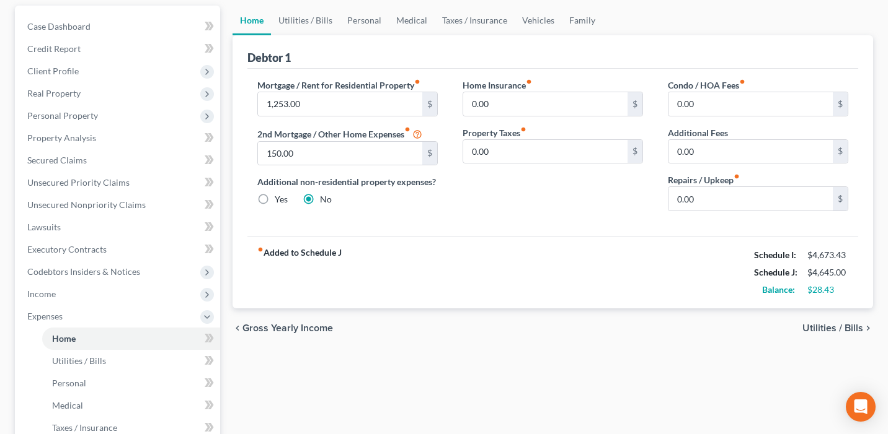
scroll to position [116, 0]
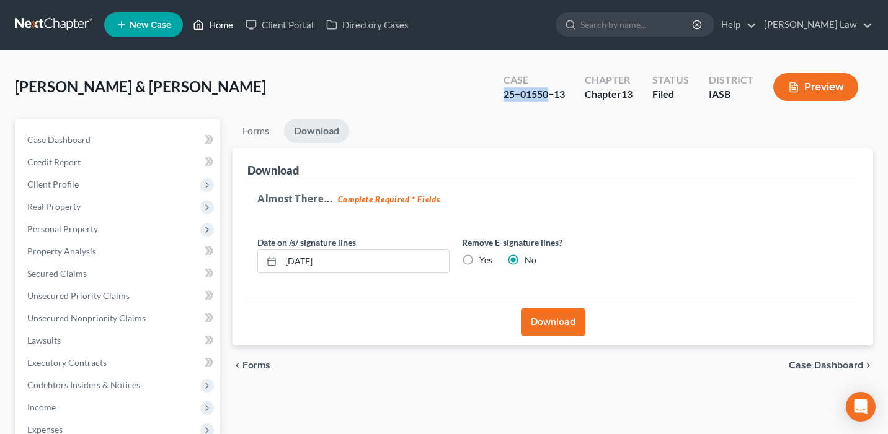
click at [227, 29] on link "Home" at bounding box center [213, 25] width 53 height 22
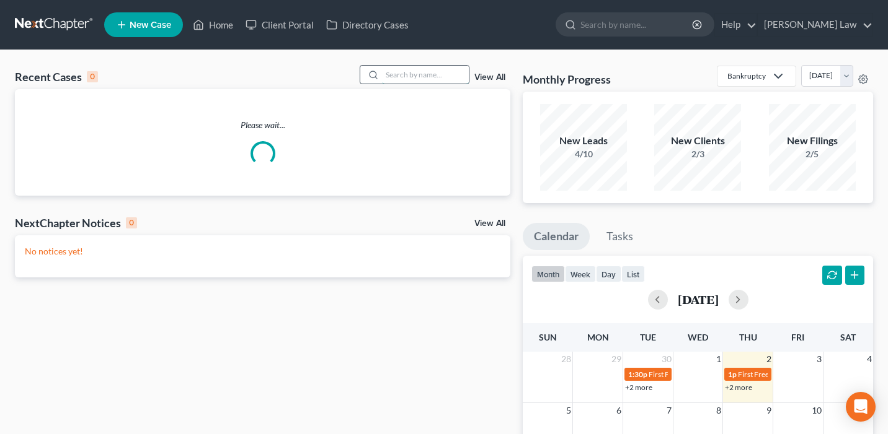
click at [447, 76] on input "search" at bounding box center [425, 75] width 87 height 18
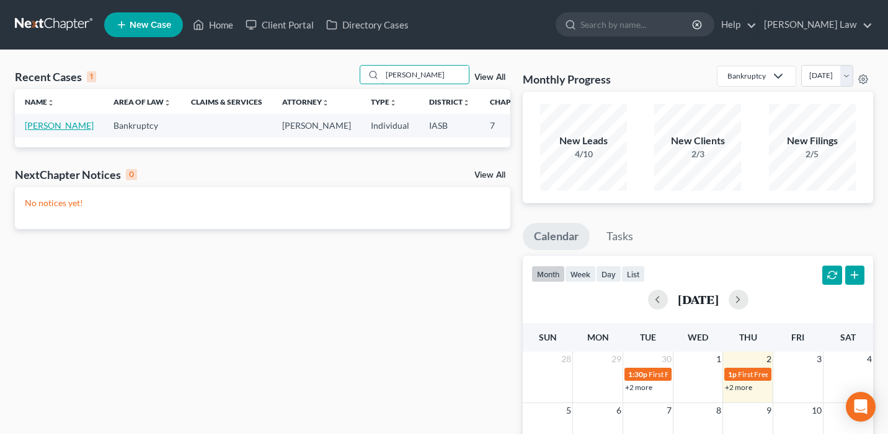
type input "[PERSON_NAME]"
click at [43, 131] on link "[PERSON_NAME]" at bounding box center [59, 125] width 69 height 11
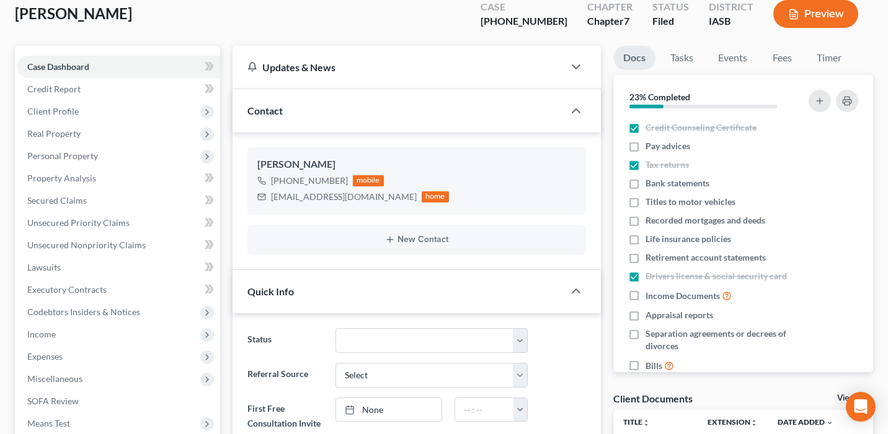
scroll to position [54, 0]
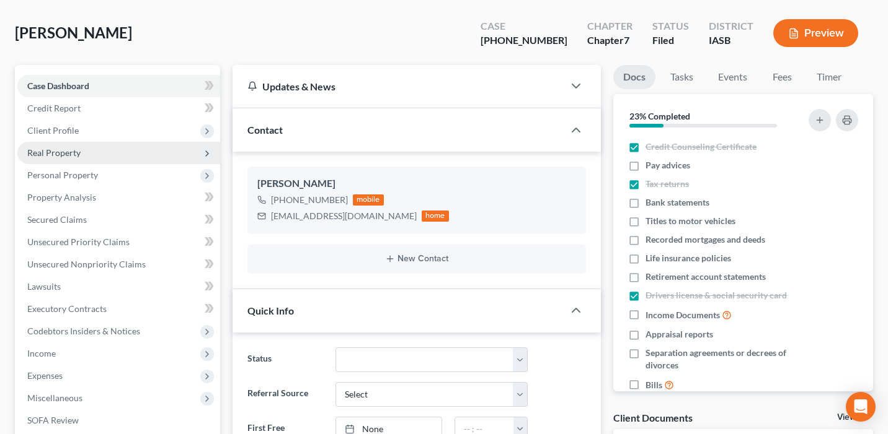
click at [128, 156] on span "Real Property" at bounding box center [118, 153] width 203 height 22
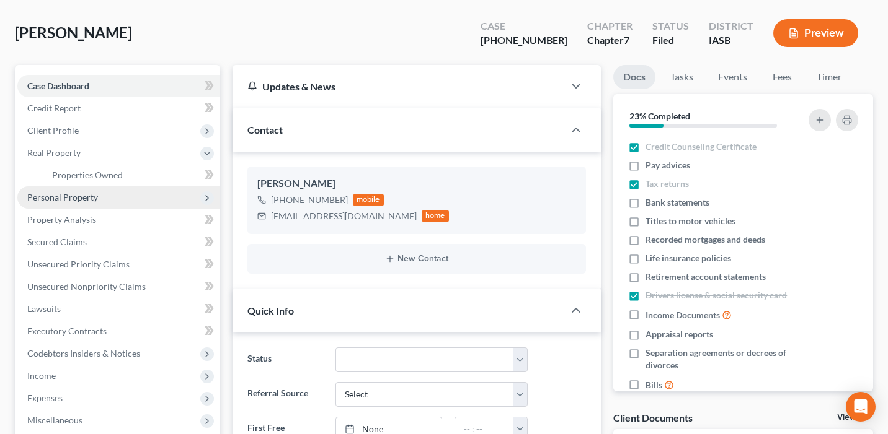
click at [133, 198] on span "Personal Property" at bounding box center [118, 198] width 203 height 22
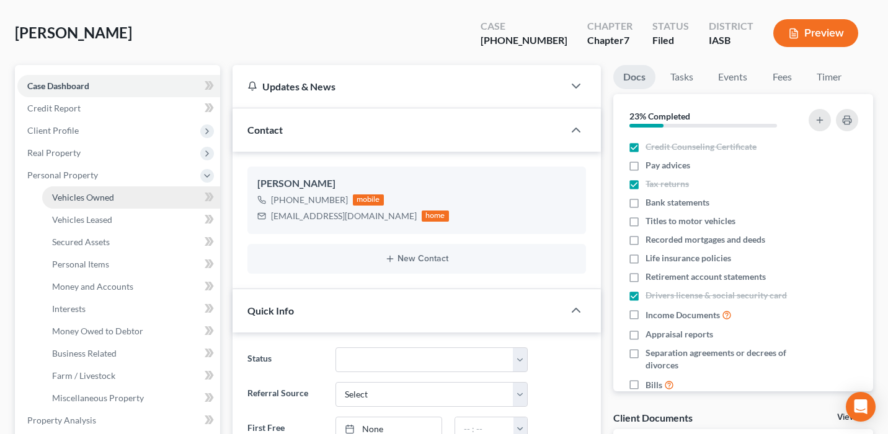
click at [123, 191] on link "Vehicles Owned" at bounding box center [131, 198] width 178 height 22
